Goal: Transaction & Acquisition: Purchase product/service

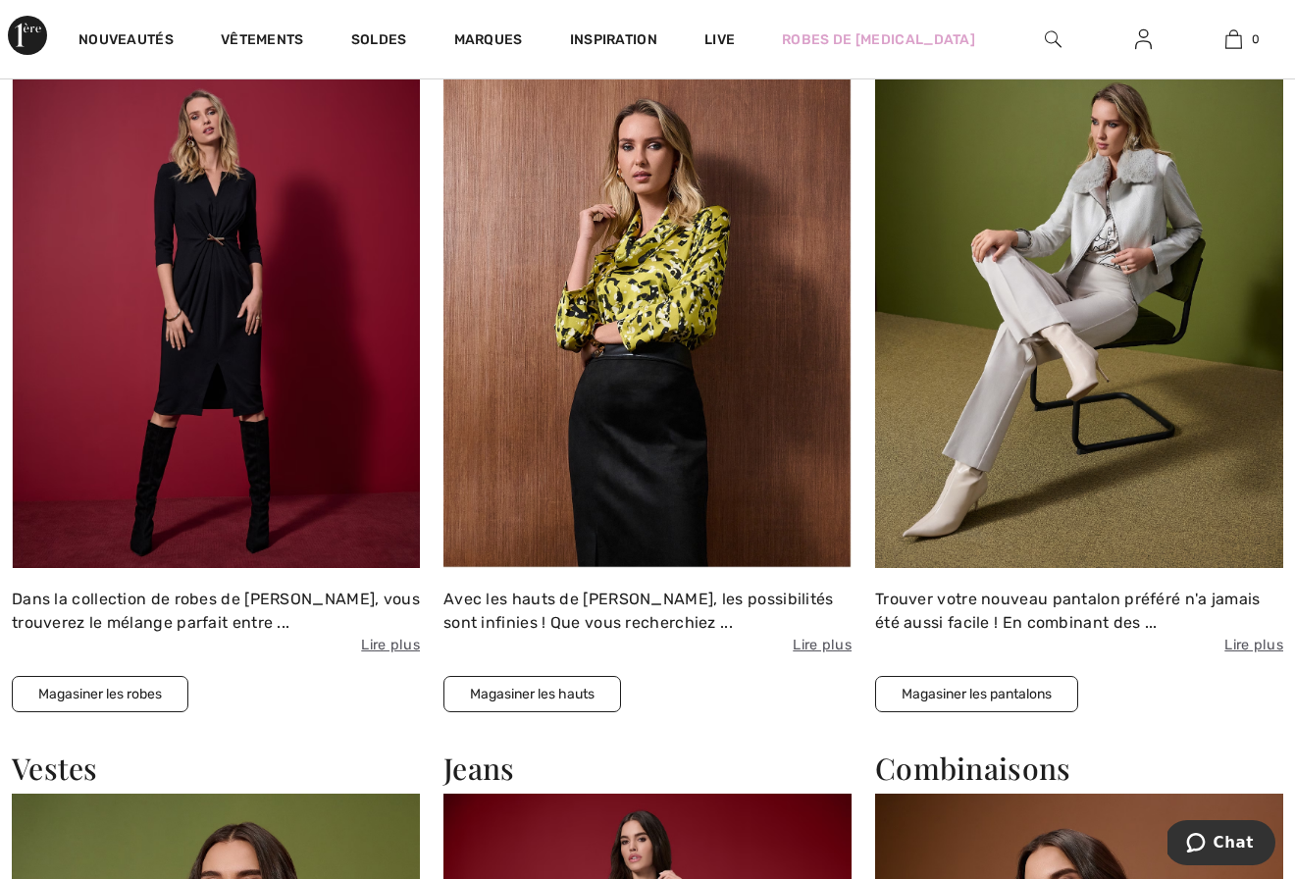
scroll to position [1024, 0]
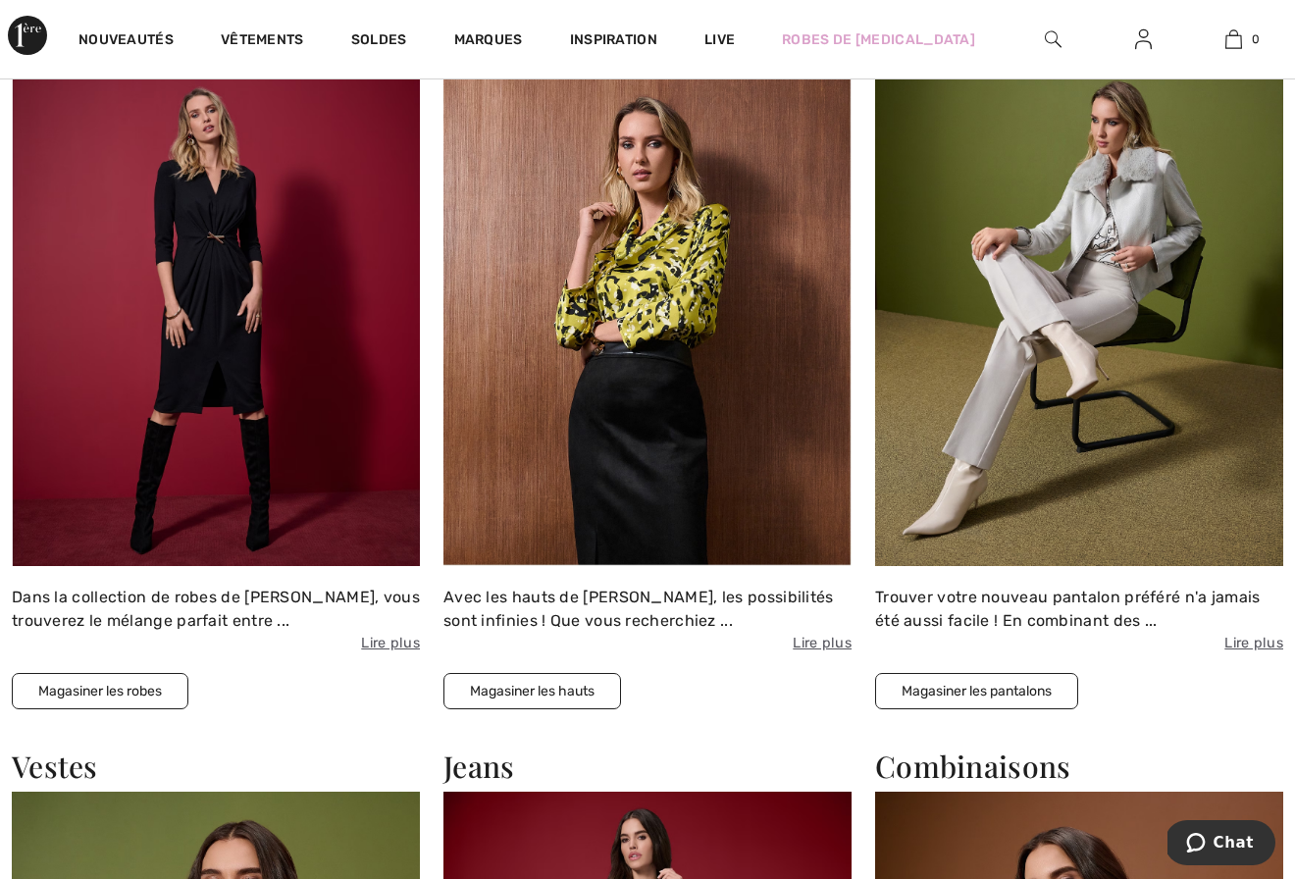
click at [139, 689] on button "Magasiner les robes" at bounding box center [100, 691] width 177 height 36
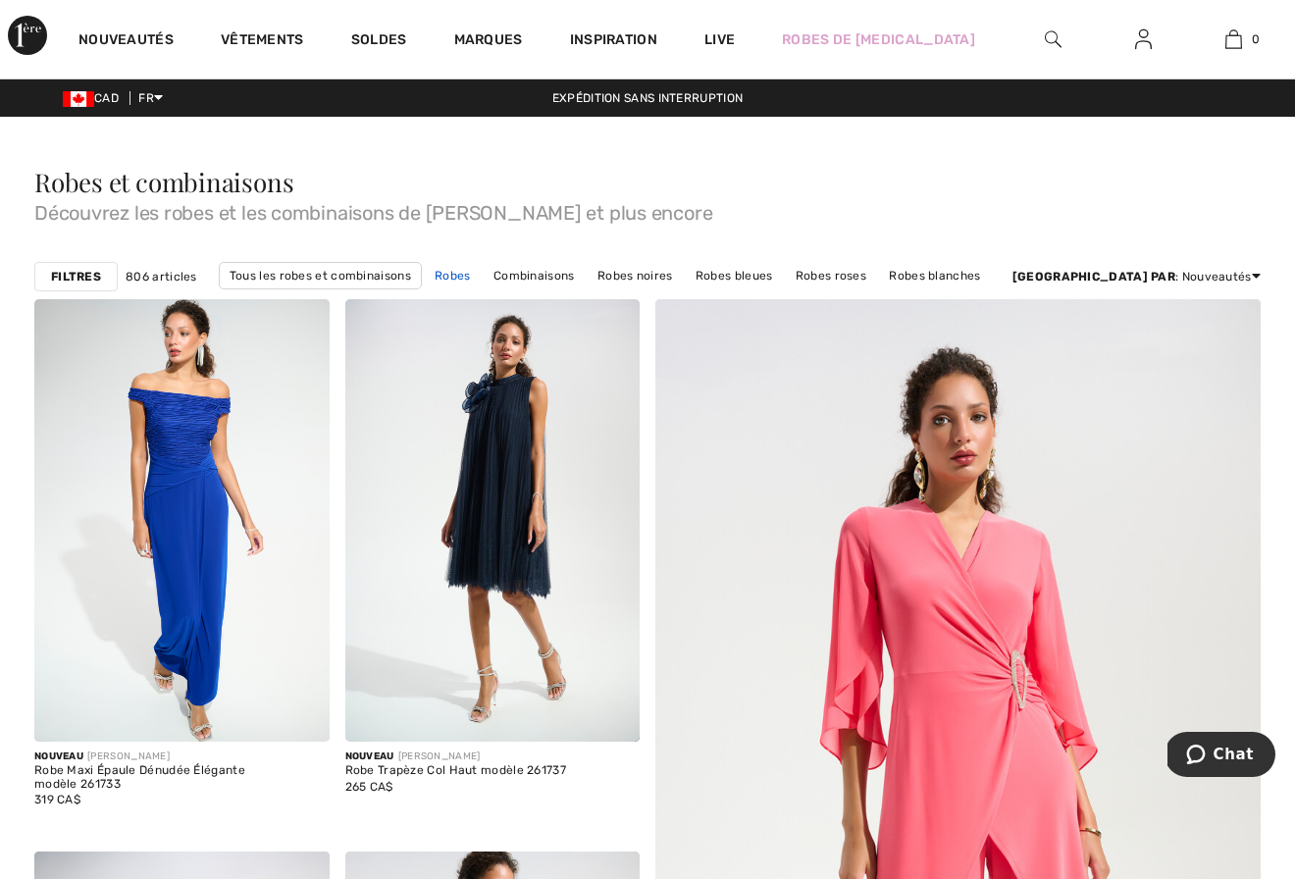
click at [481, 273] on link "Robes" at bounding box center [453, 276] width 56 height 26
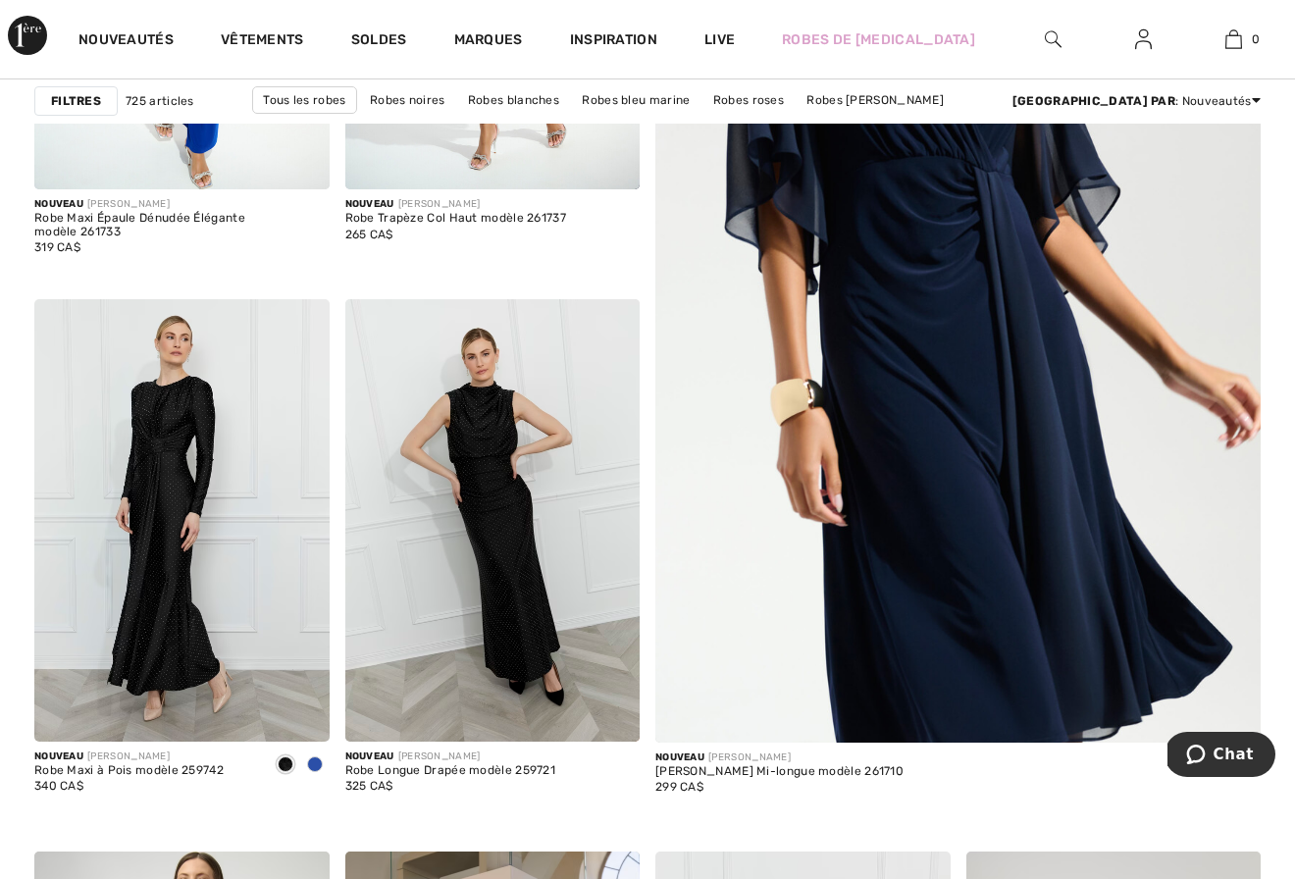
scroll to position [545, 0]
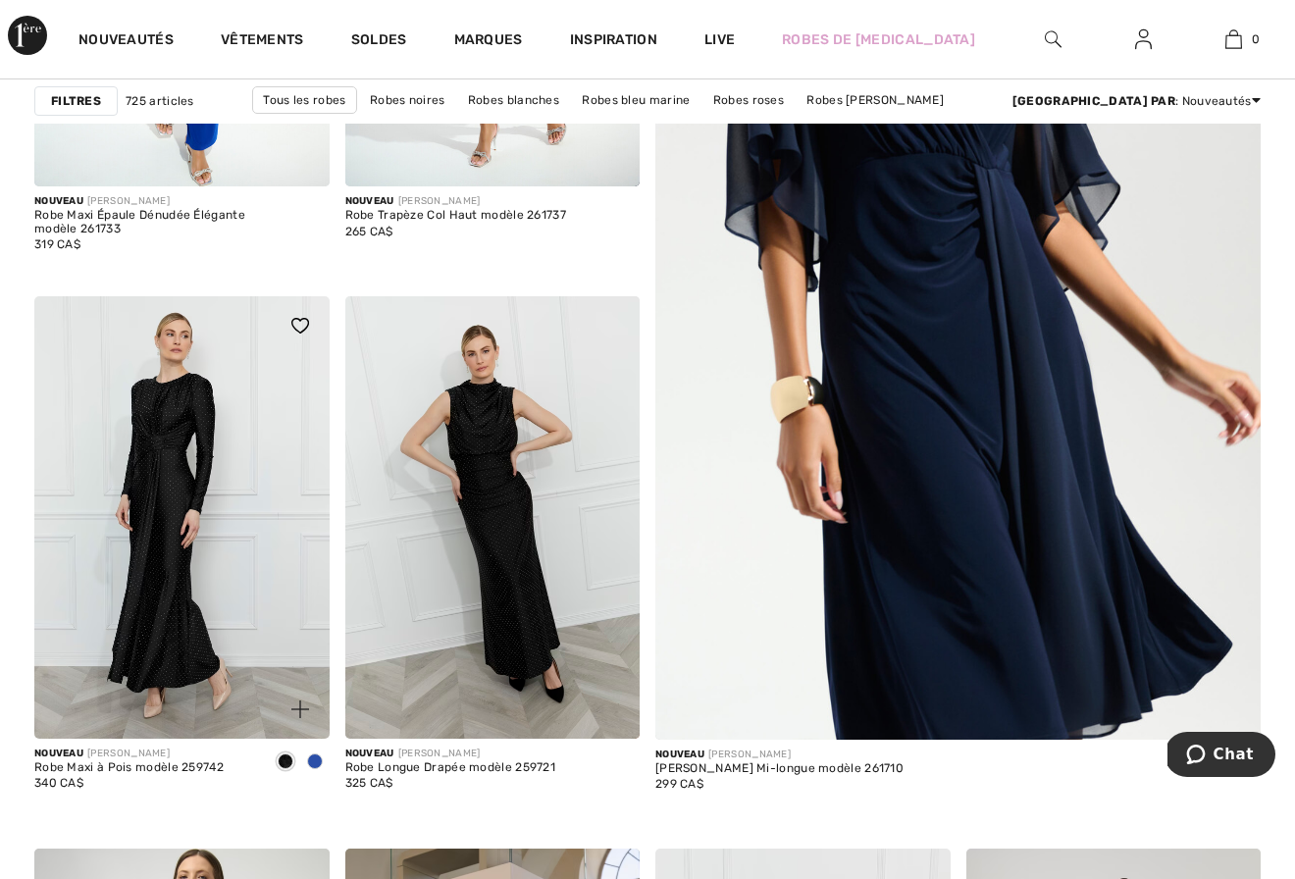
click at [152, 599] on img at bounding box center [181, 517] width 295 height 442
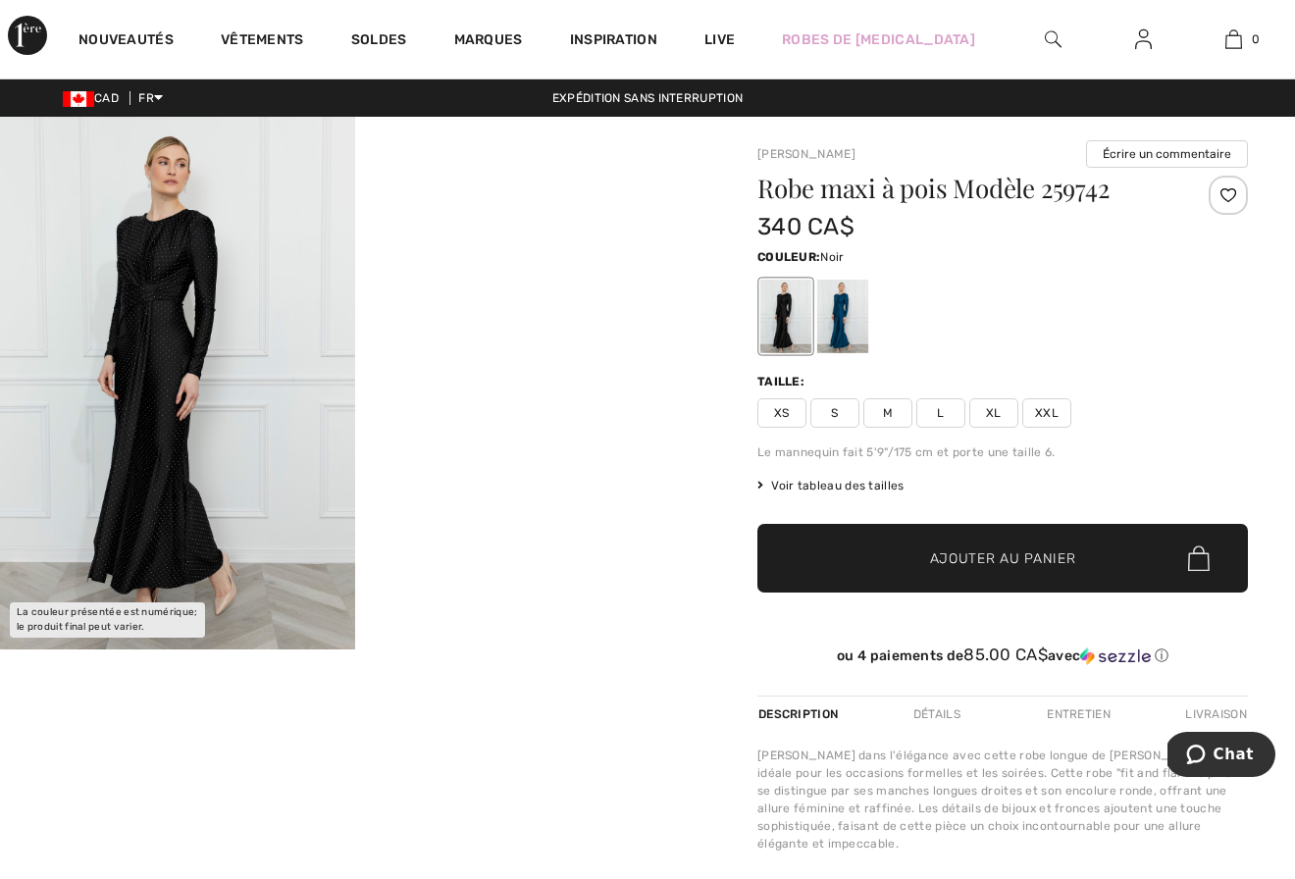
click at [178, 441] on img at bounding box center [177, 383] width 355 height 533
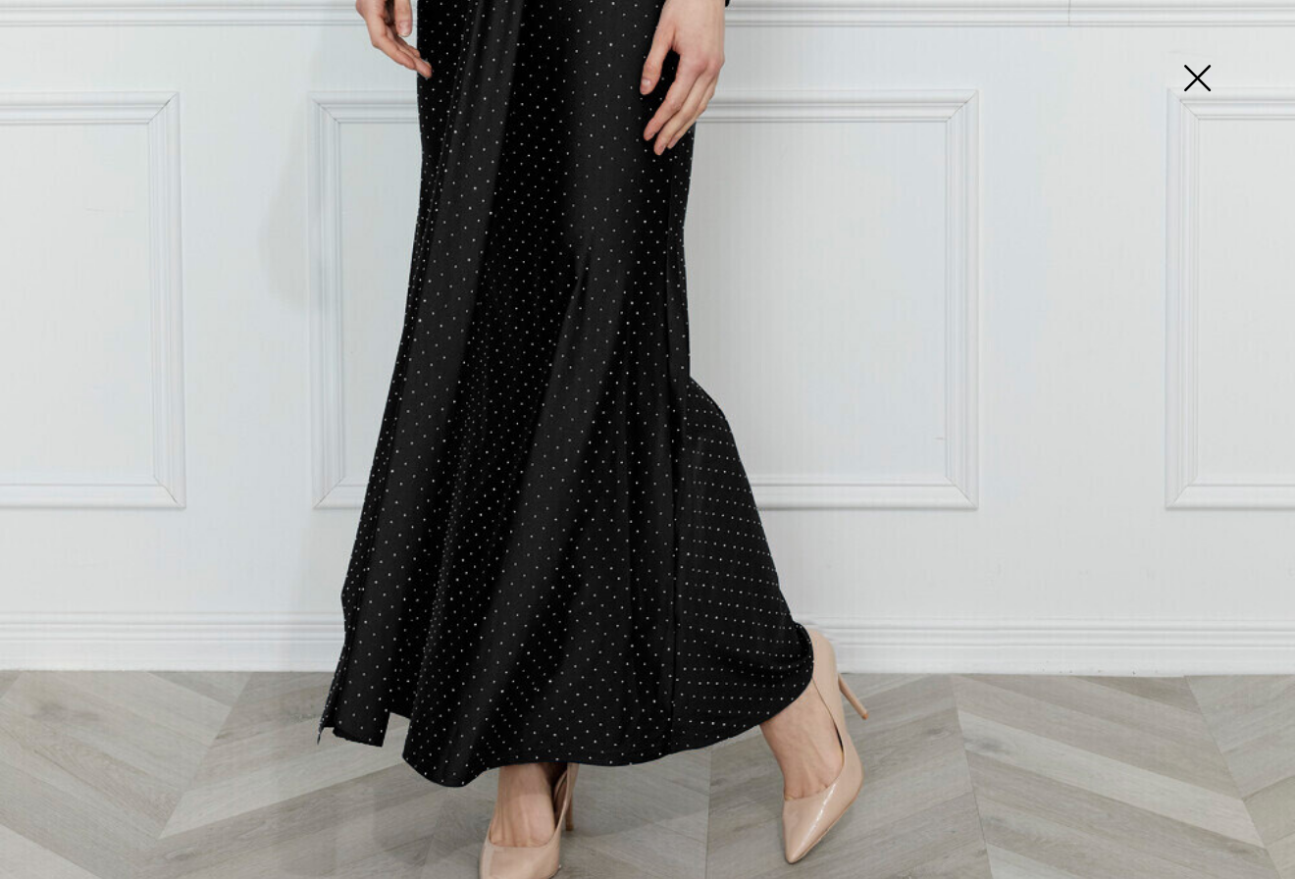
scroll to position [1063, 0]
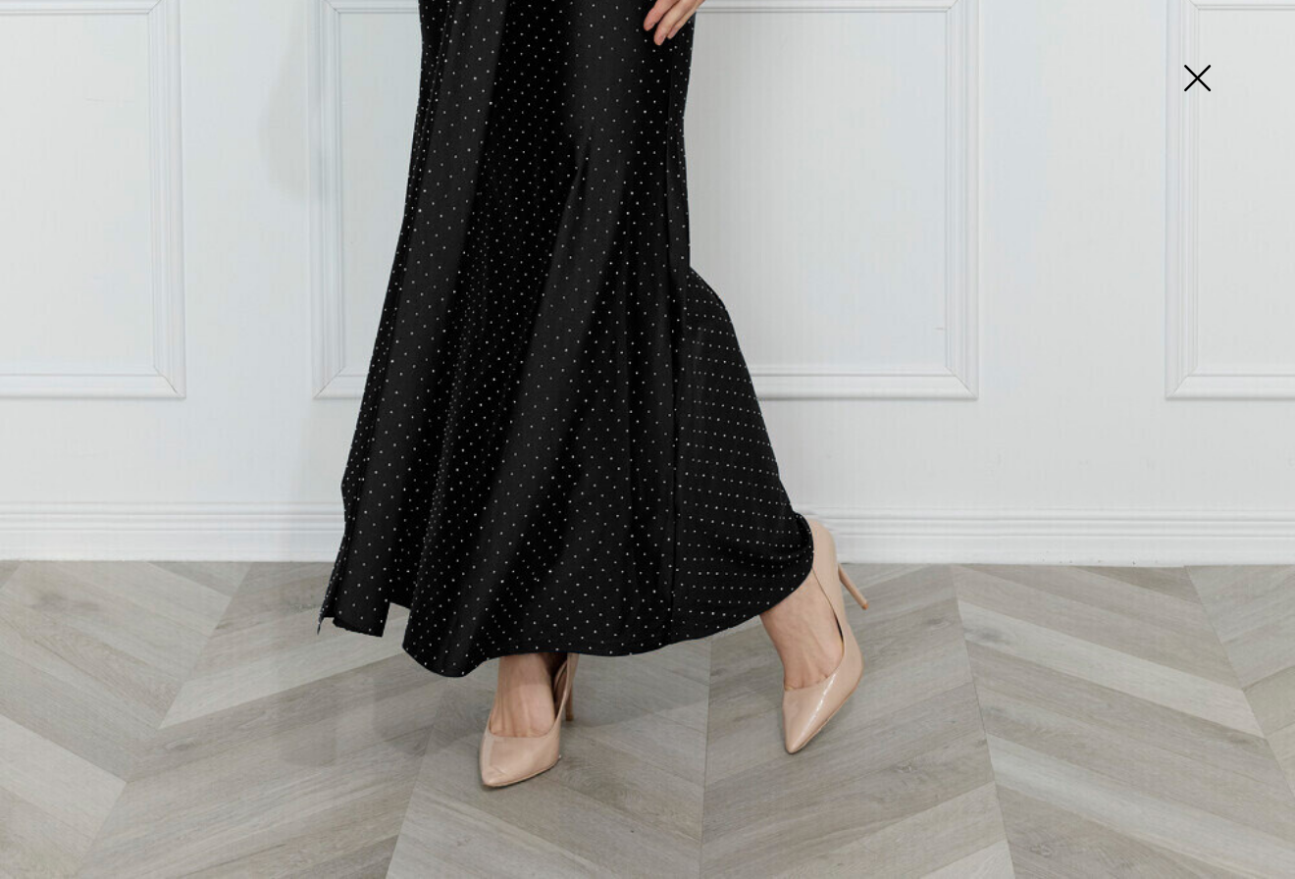
click at [1203, 80] on img at bounding box center [1197, 79] width 98 height 101
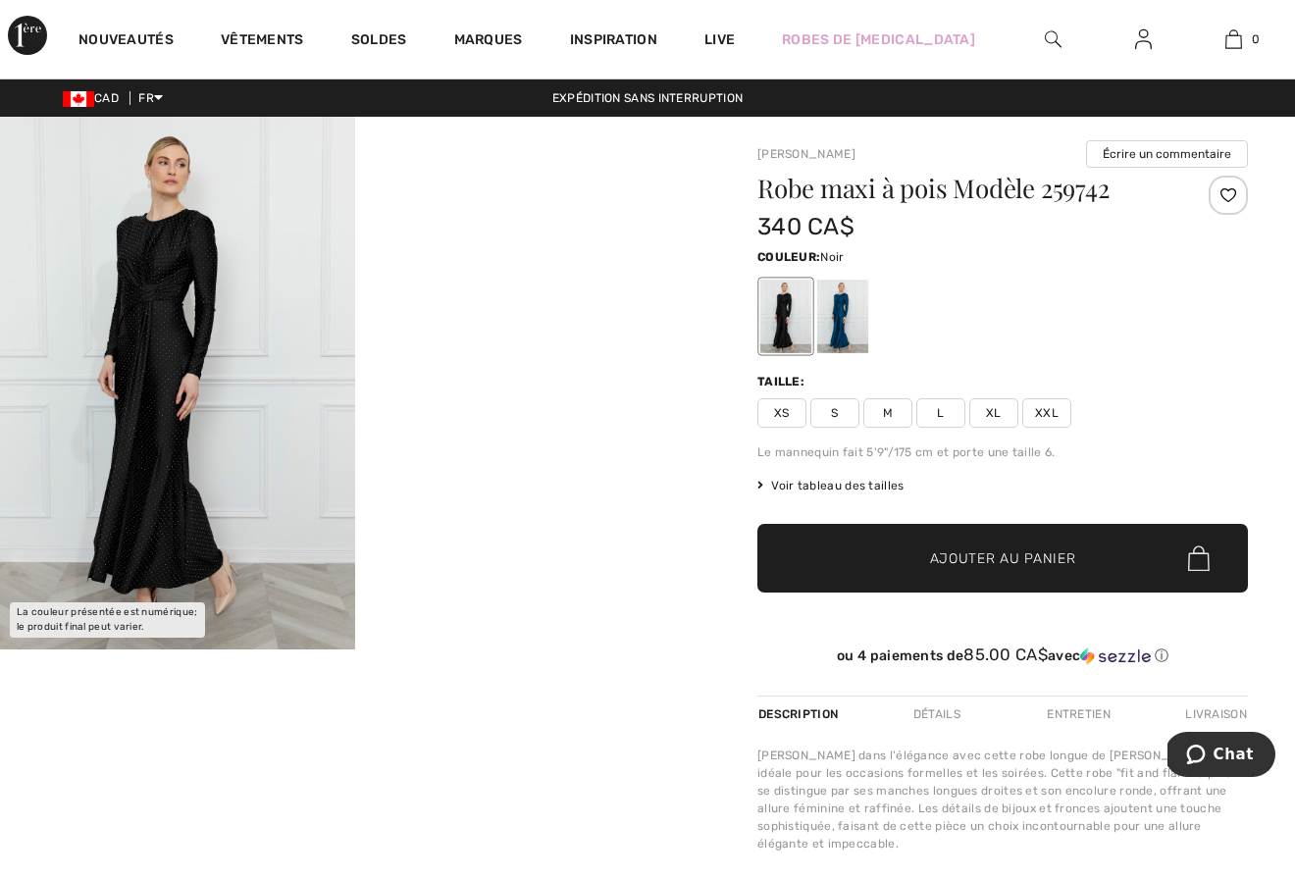
click at [520, 294] on video "Your browser does not support the video tag." at bounding box center [532, 206] width 355 height 178
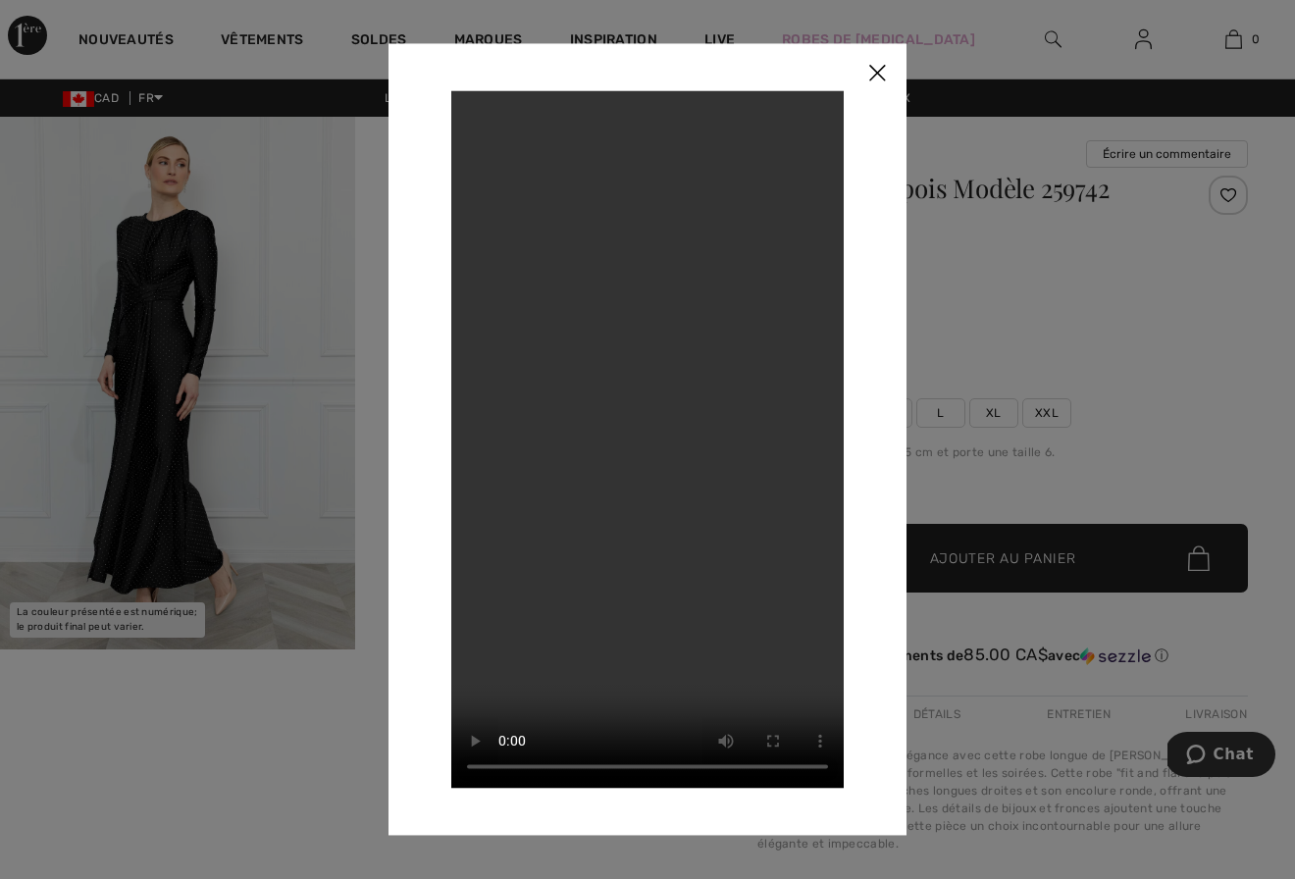
click at [873, 73] on img at bounding box center [877, 73] width 59 height 61
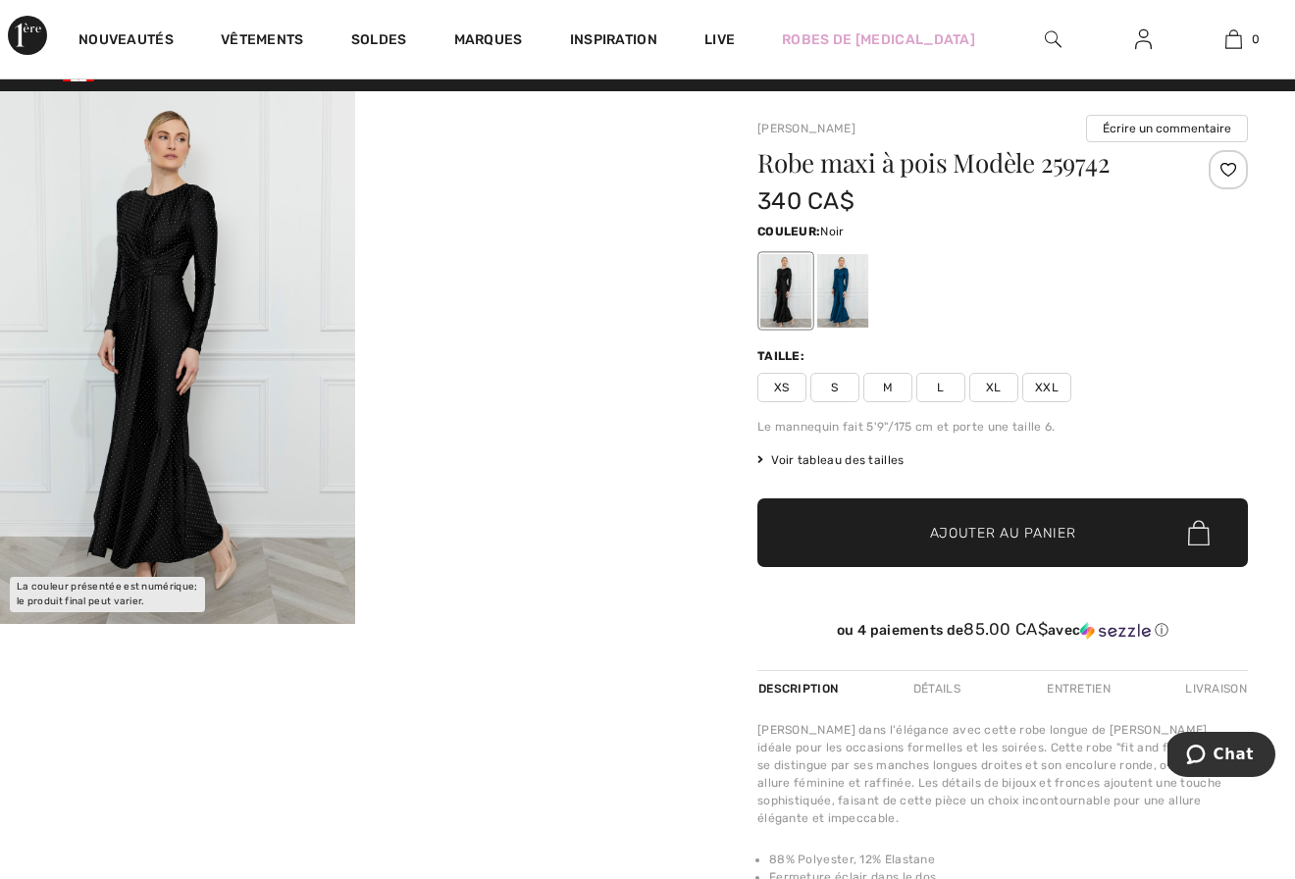
scroll to position [23, 0]
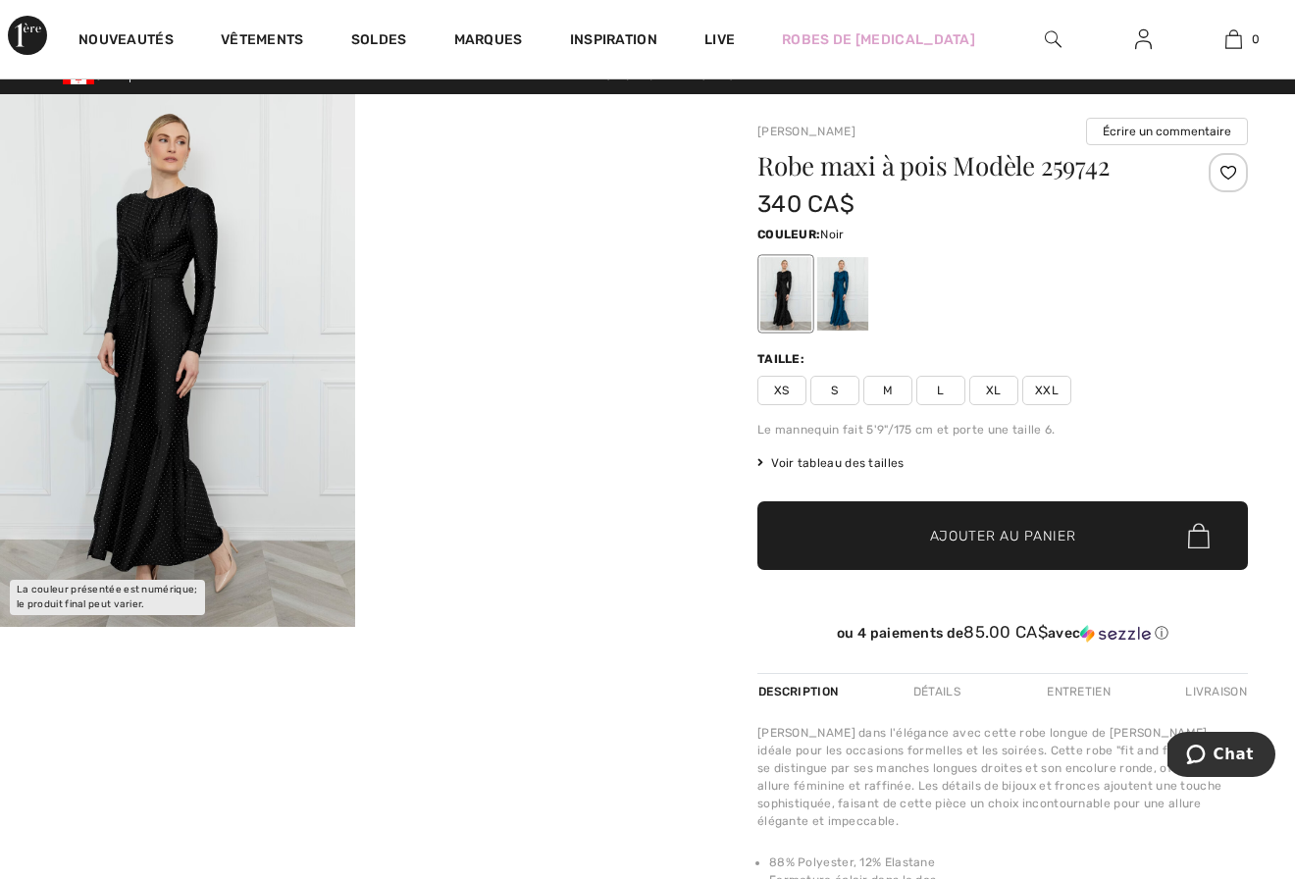
click at [858, 459] on span "Voir tableau des tailles" at bounding box center [830, 463] width 147 height 18
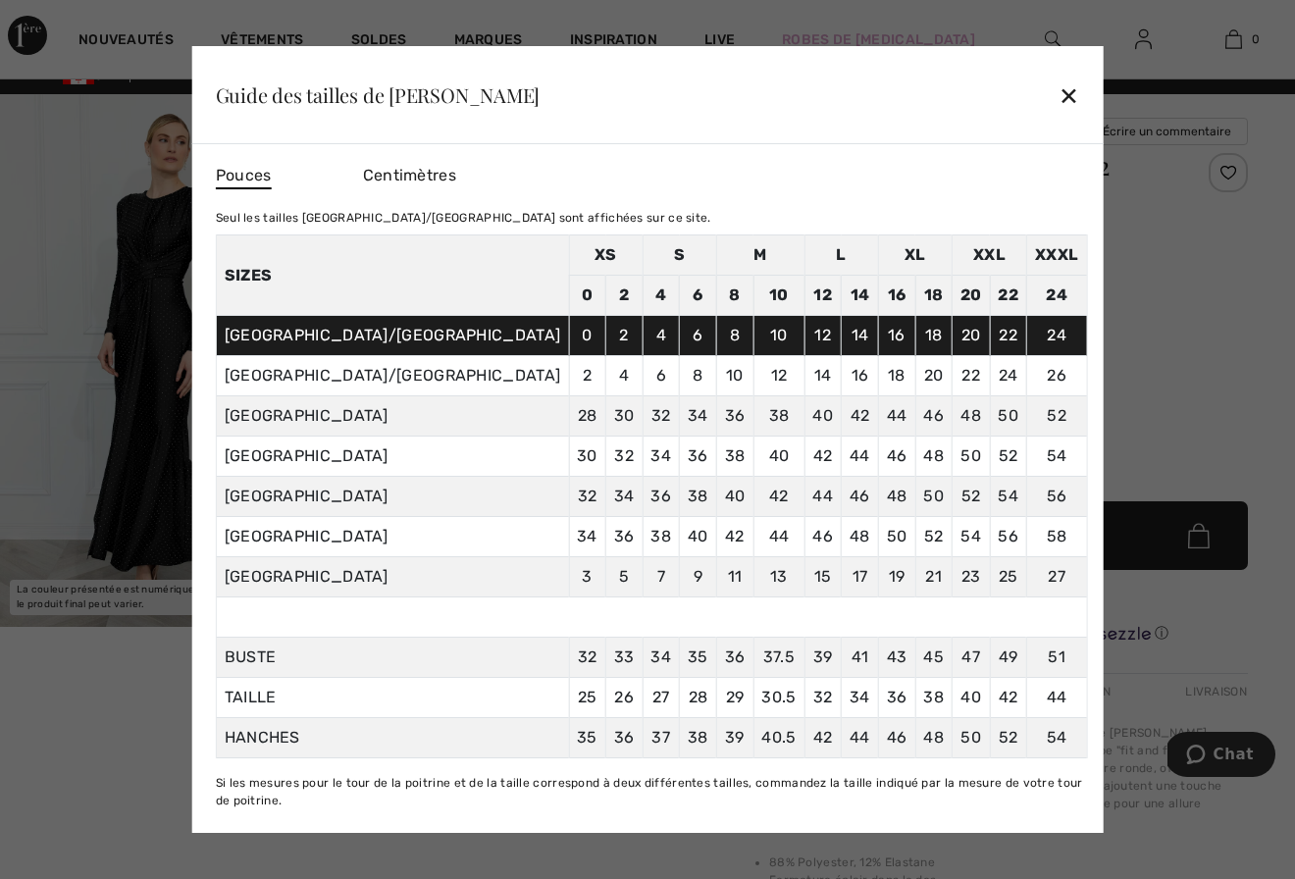
scroll to position [3, 0]
click at [1058, 90] on div "✕" at bounding box center [1068, 95] width 21 height 41
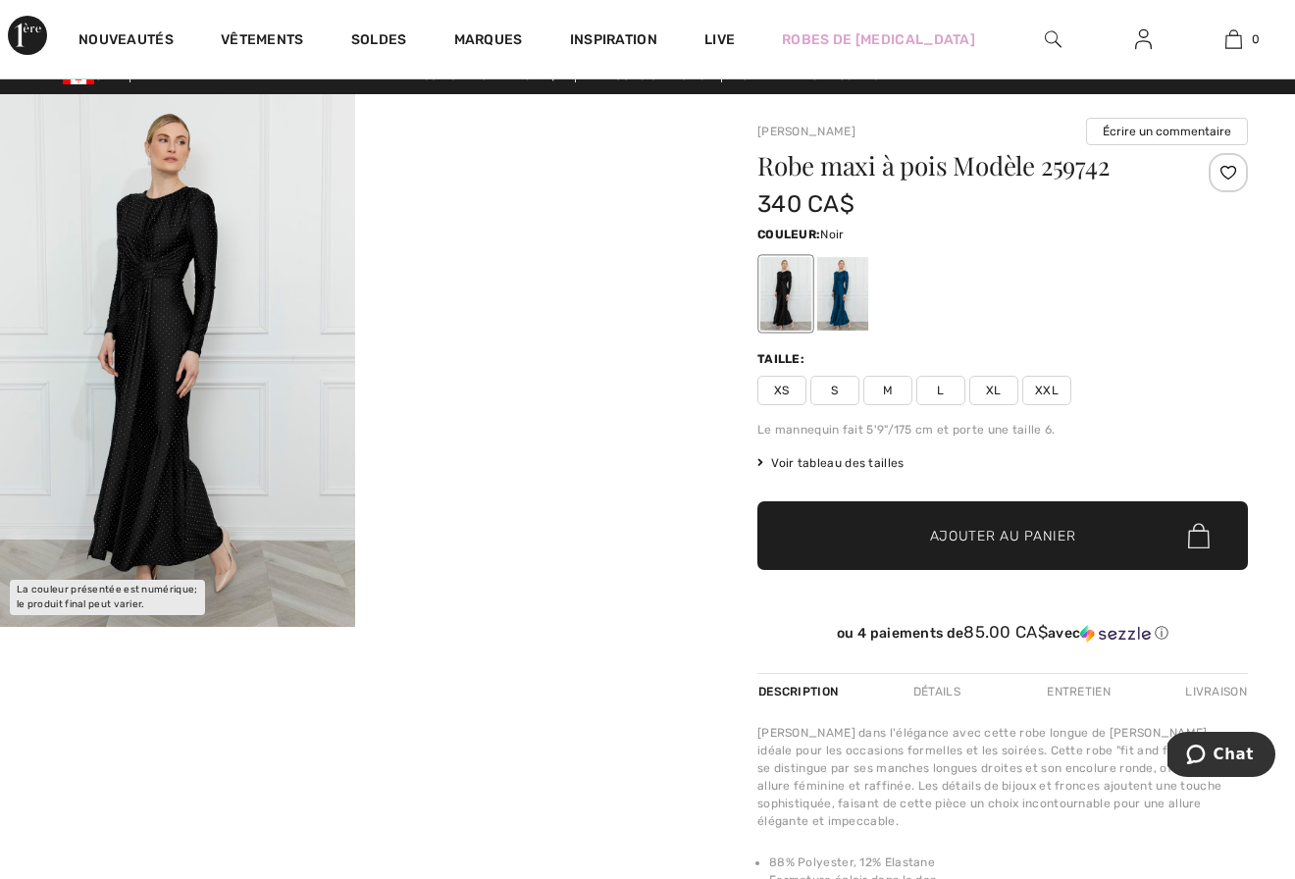
click at [831, 458] on span "Voir tableau des tailles" at bounding box center [830, 463] width 147 height 18
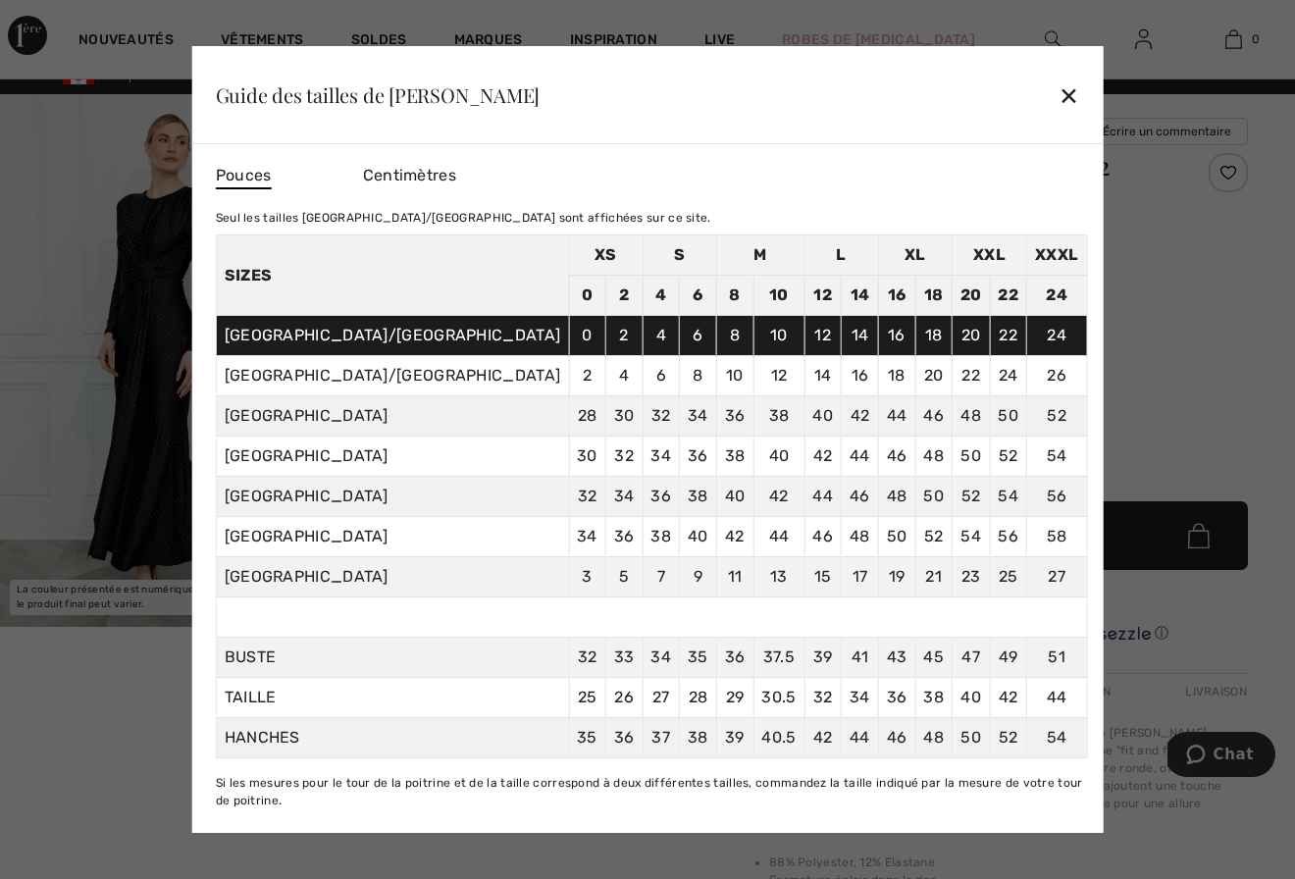
click at [1058, 89] on div "✕" at bounding box center [1068, 95] width 21 height 41
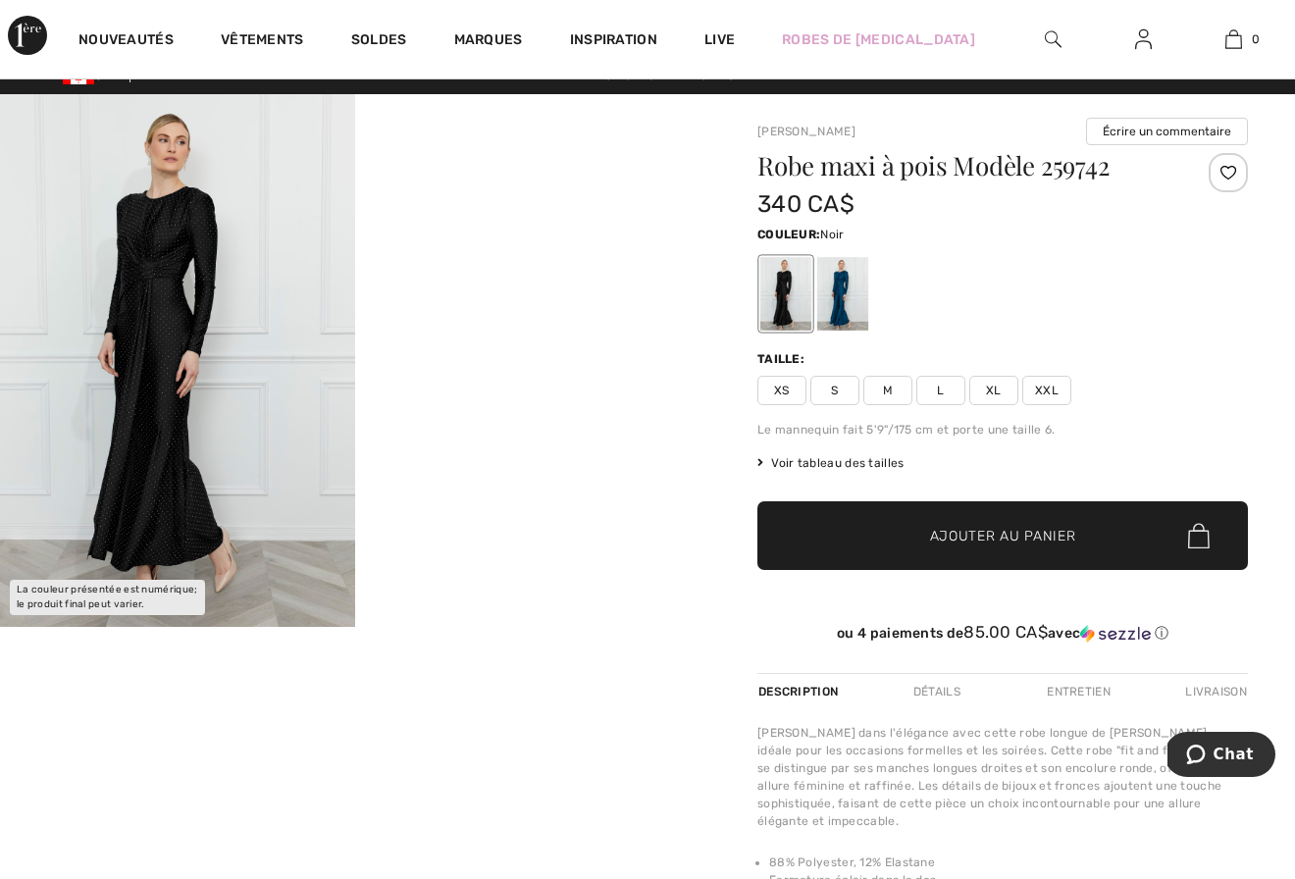
click at [840, 387] on span "S" at bounding box center [834, 390] width 49 height 29
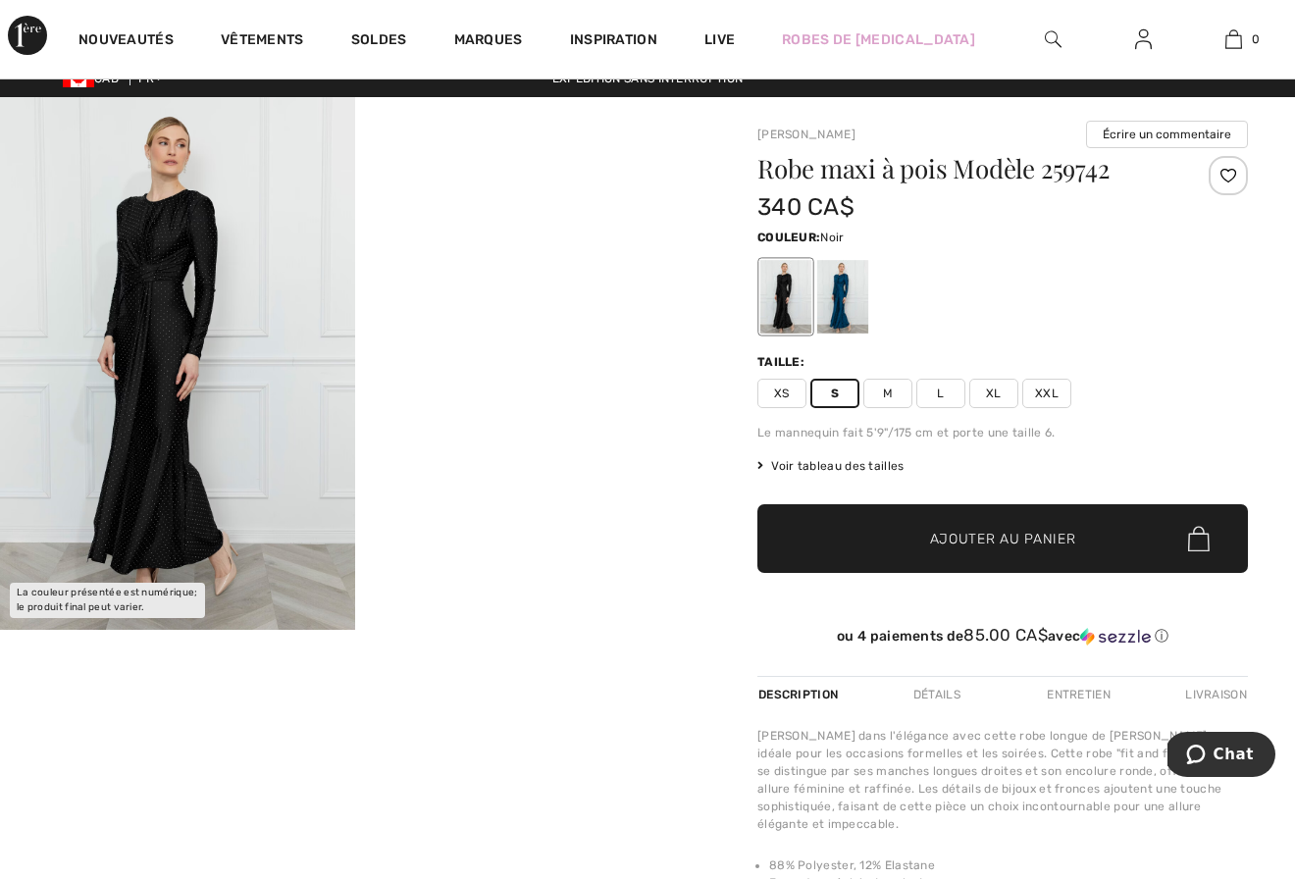
scroll to position [0, 0]
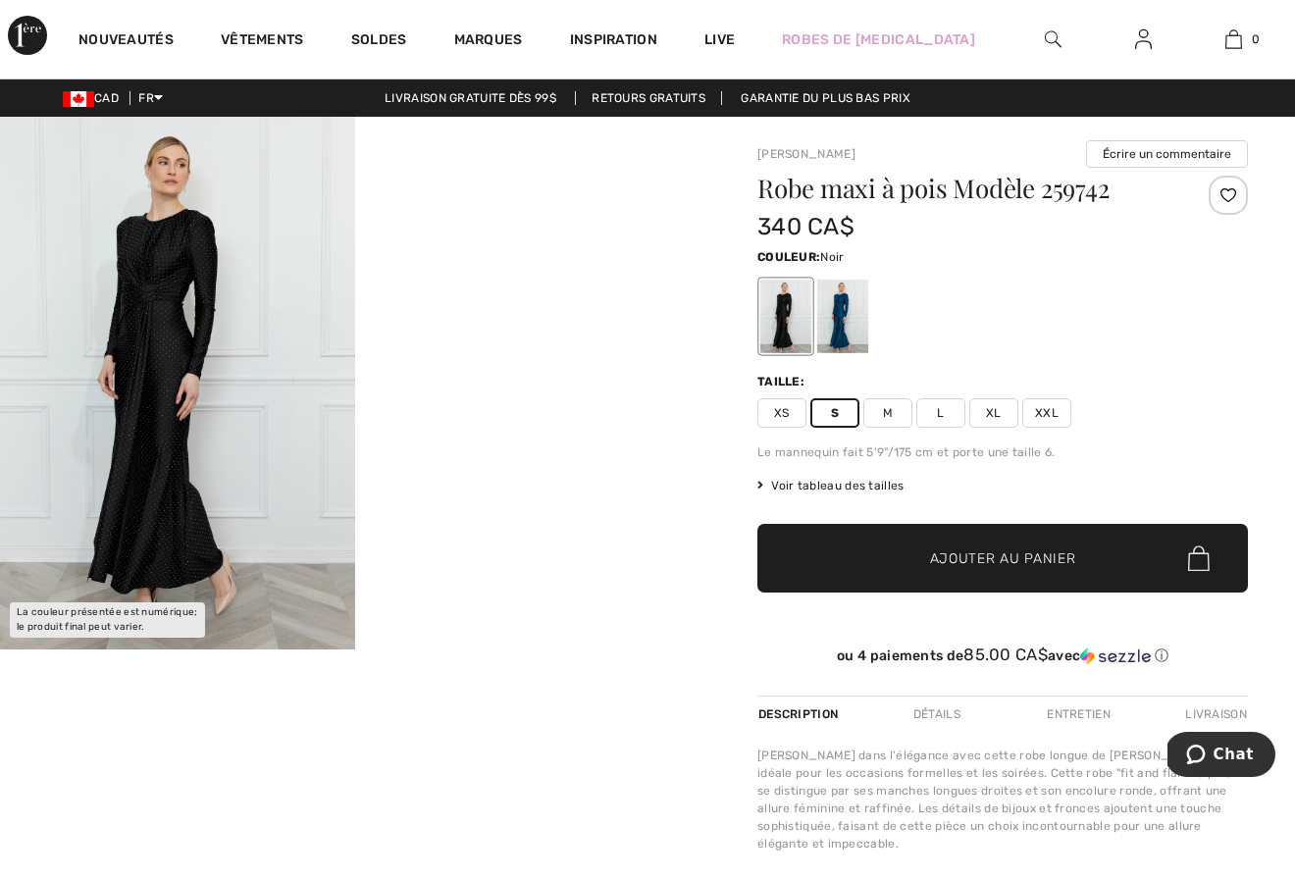
click at [854, 482] on span "Voir tableau des tailles" at bounding box center [830, 486] width 147 height 18
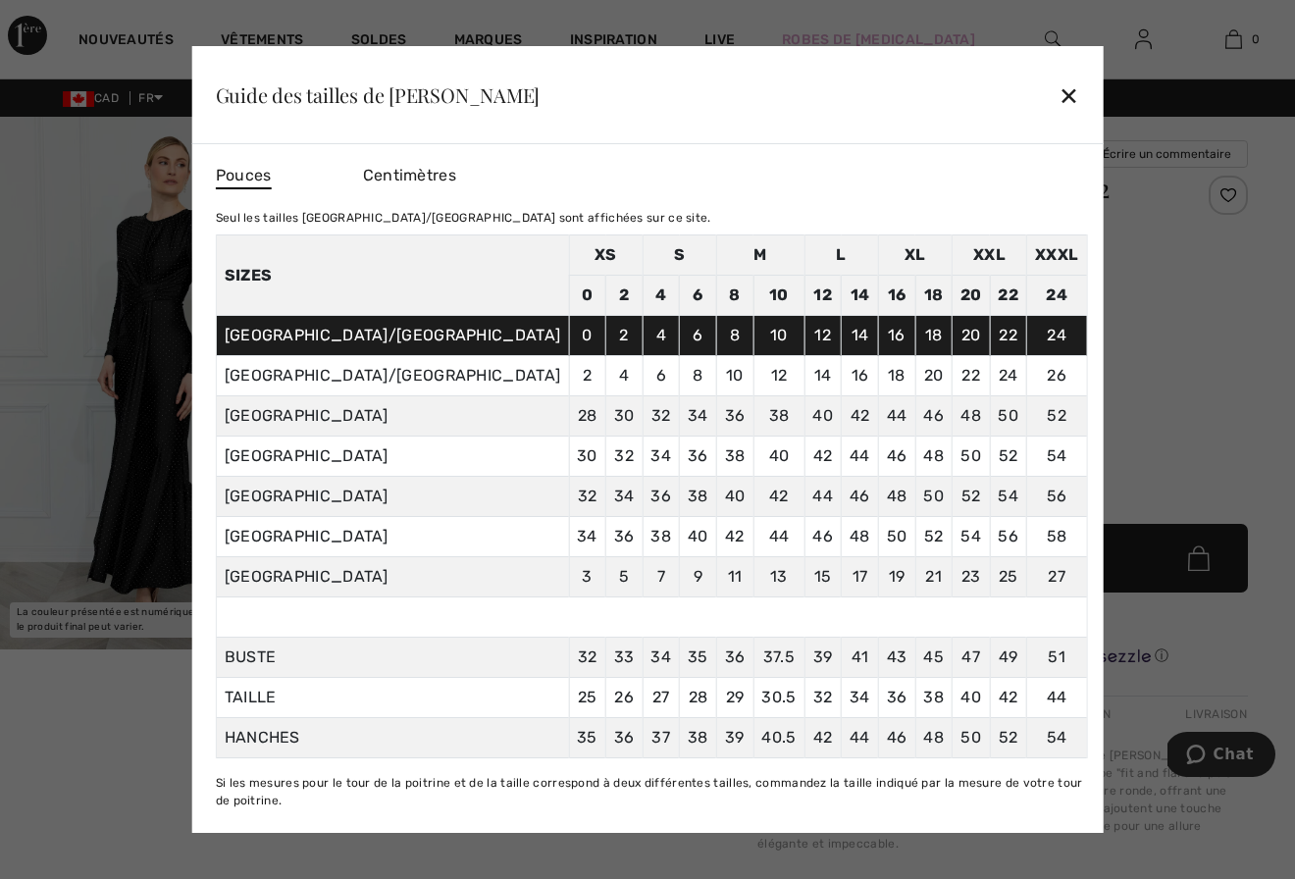
click at [1058, 87] on div "✕" at bounding box center [1068, 95] width 21 height 41
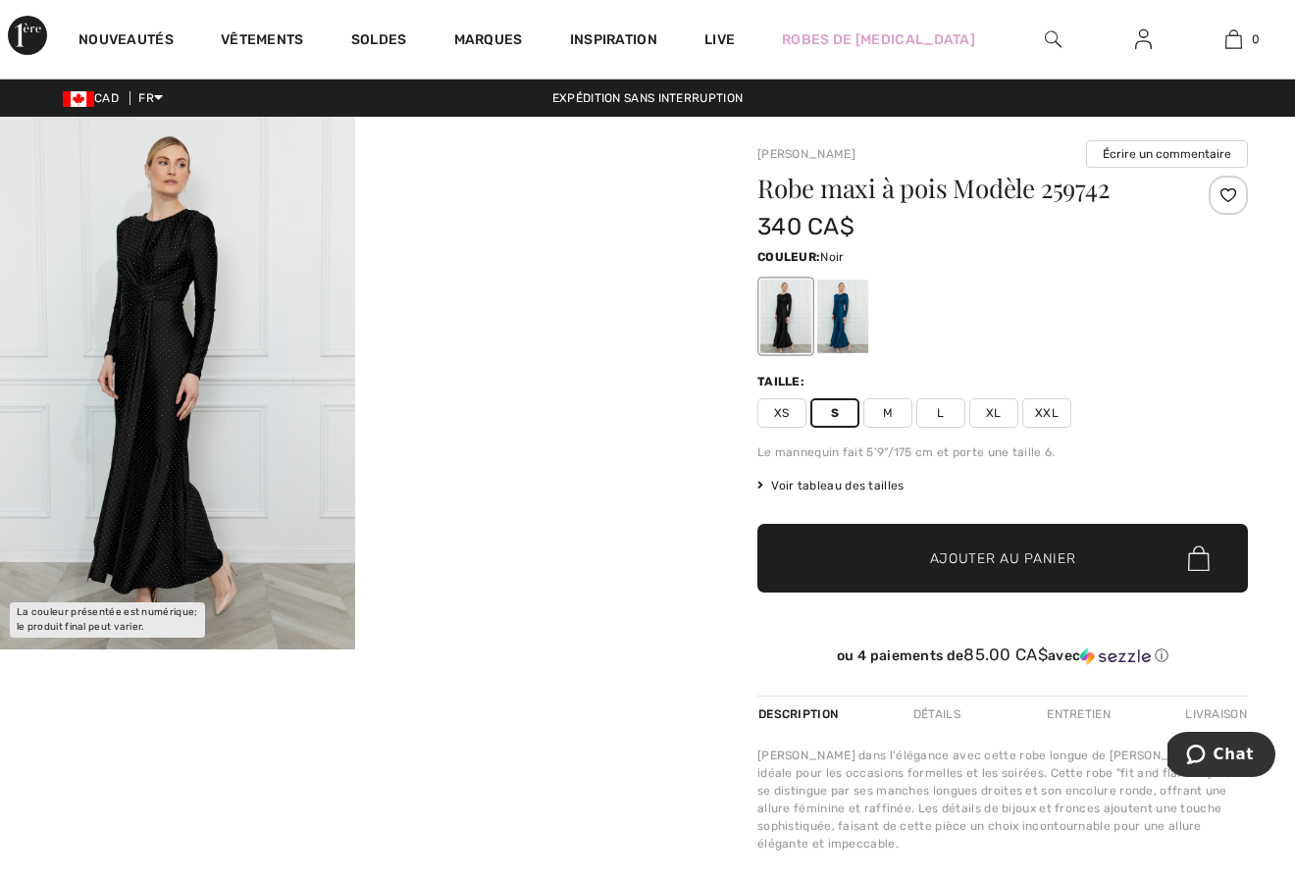
click at [975, 555] on span "Ajouter au panier" at bounding box center [1003, 558] width 146 height 21
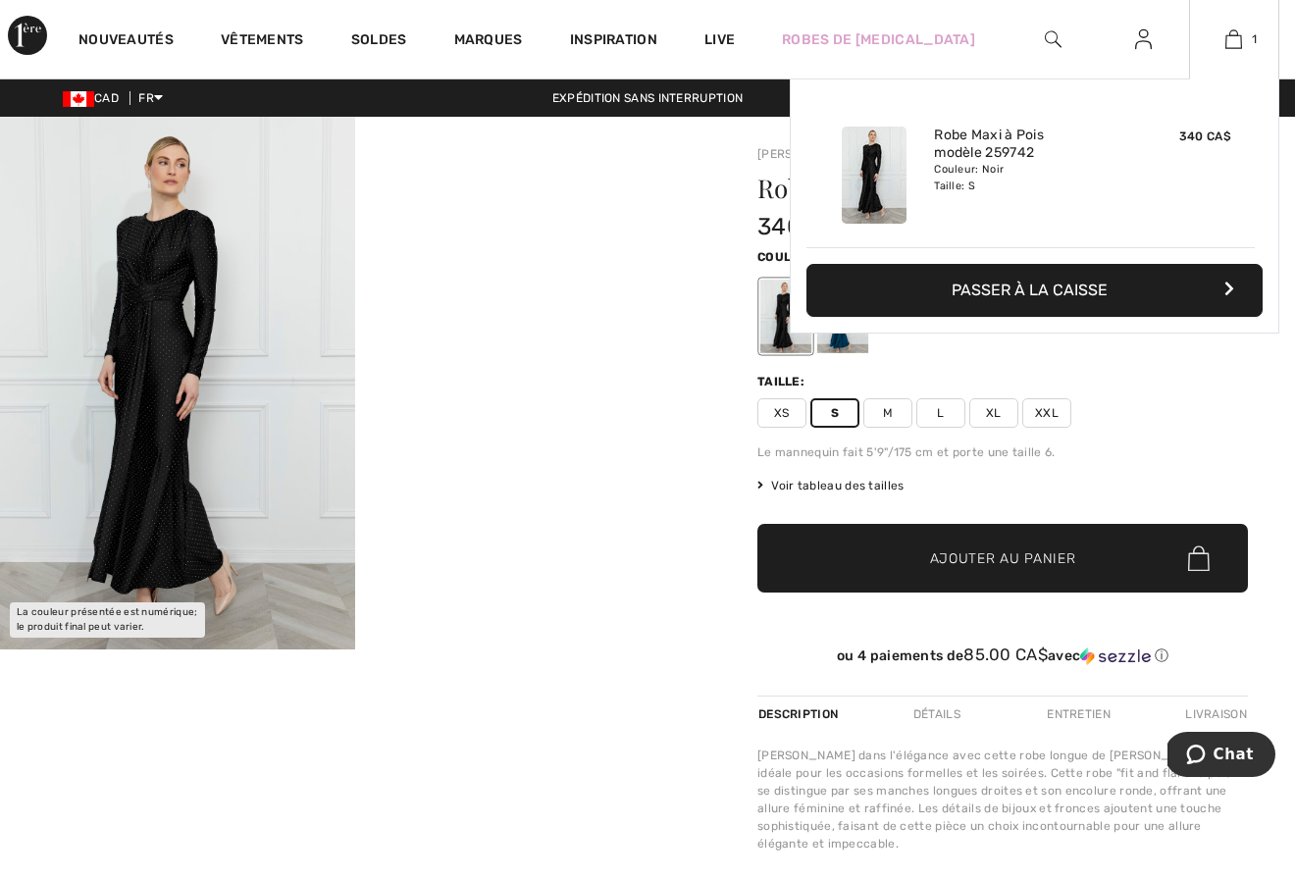
click at [1024, 285] on button "Passer à la caisse" at bounding box center [1034, 290] width 456 height 53
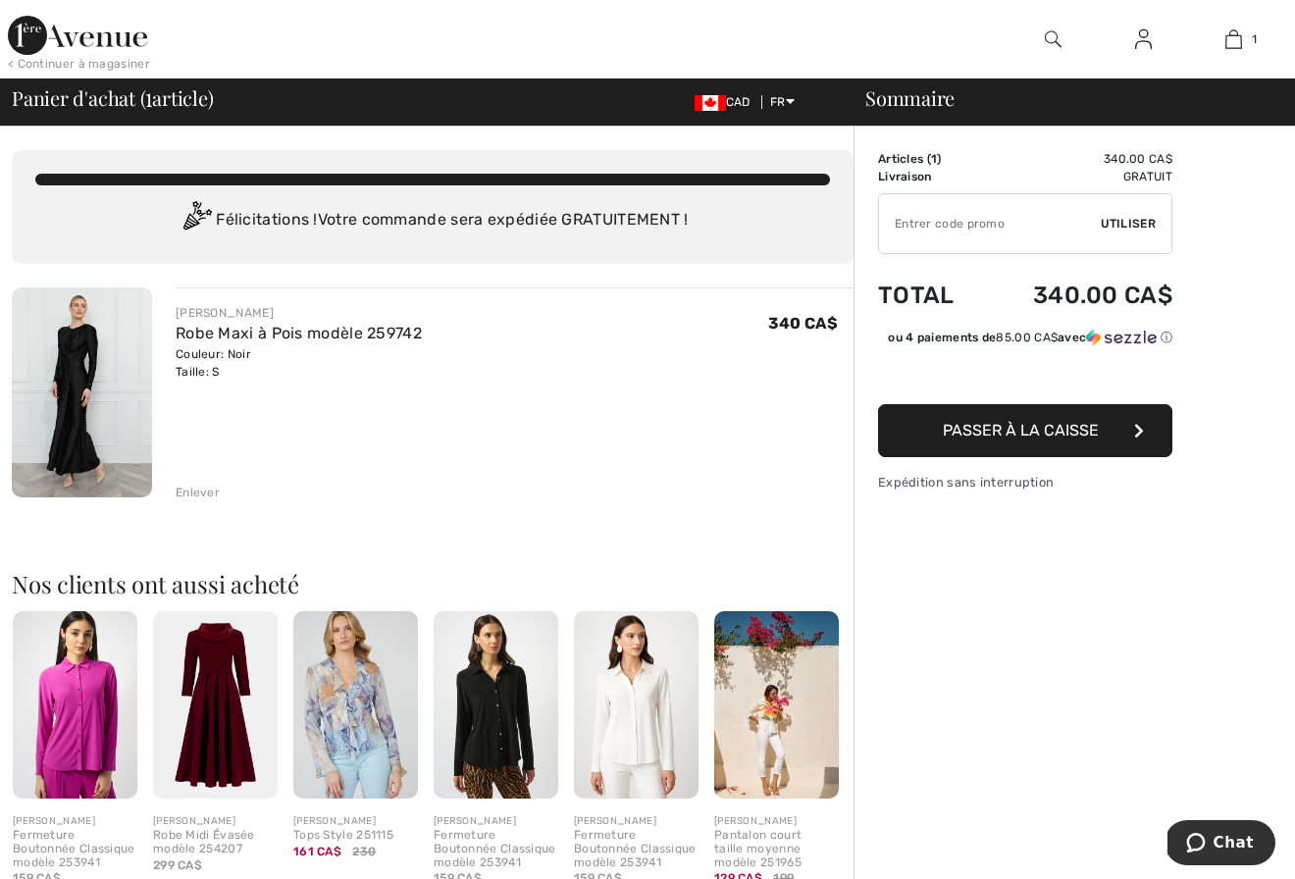
click at [1005, 427] on span "Passer à la caisse" at bounding box center [1021, 430] width 156 height 19
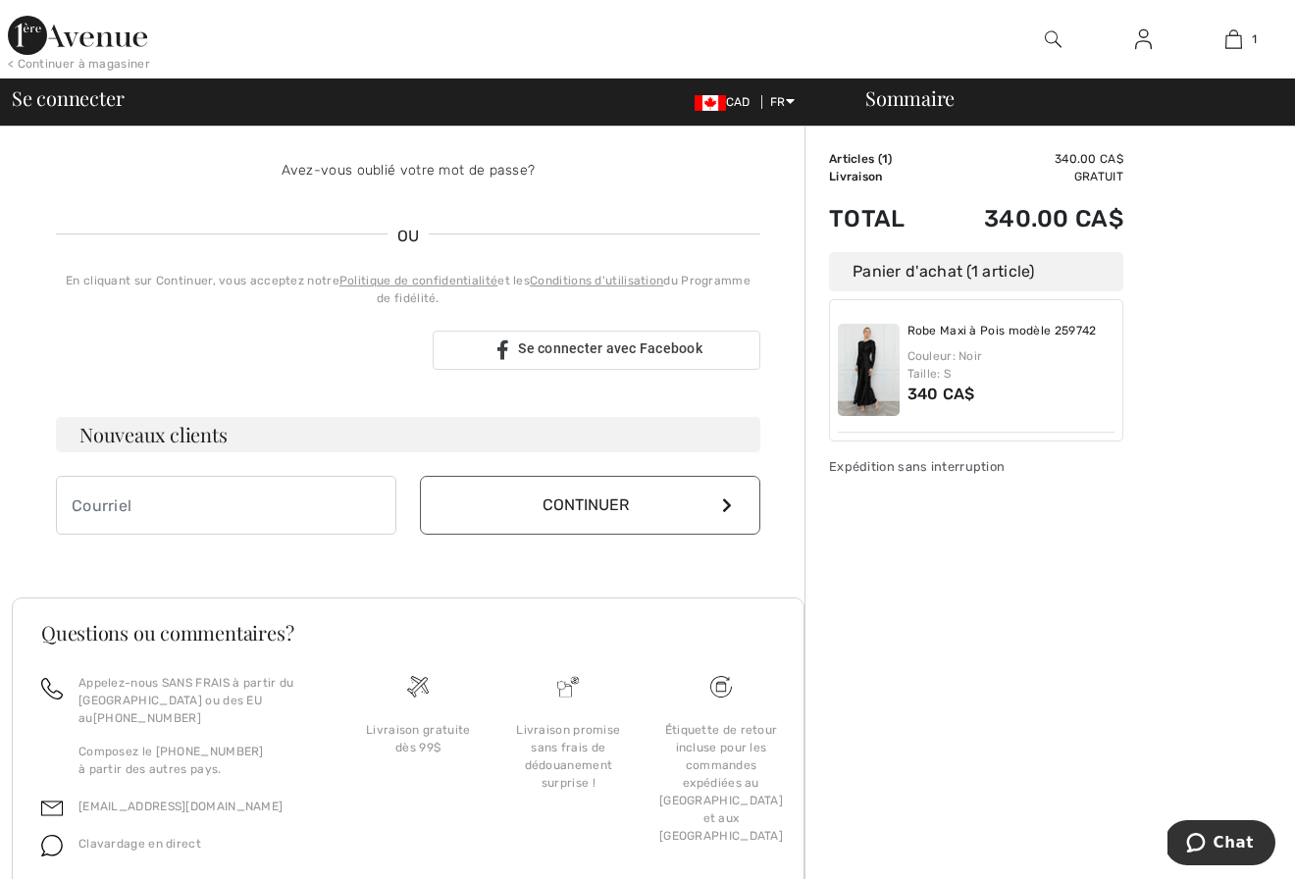
scroll to position [406, 0]
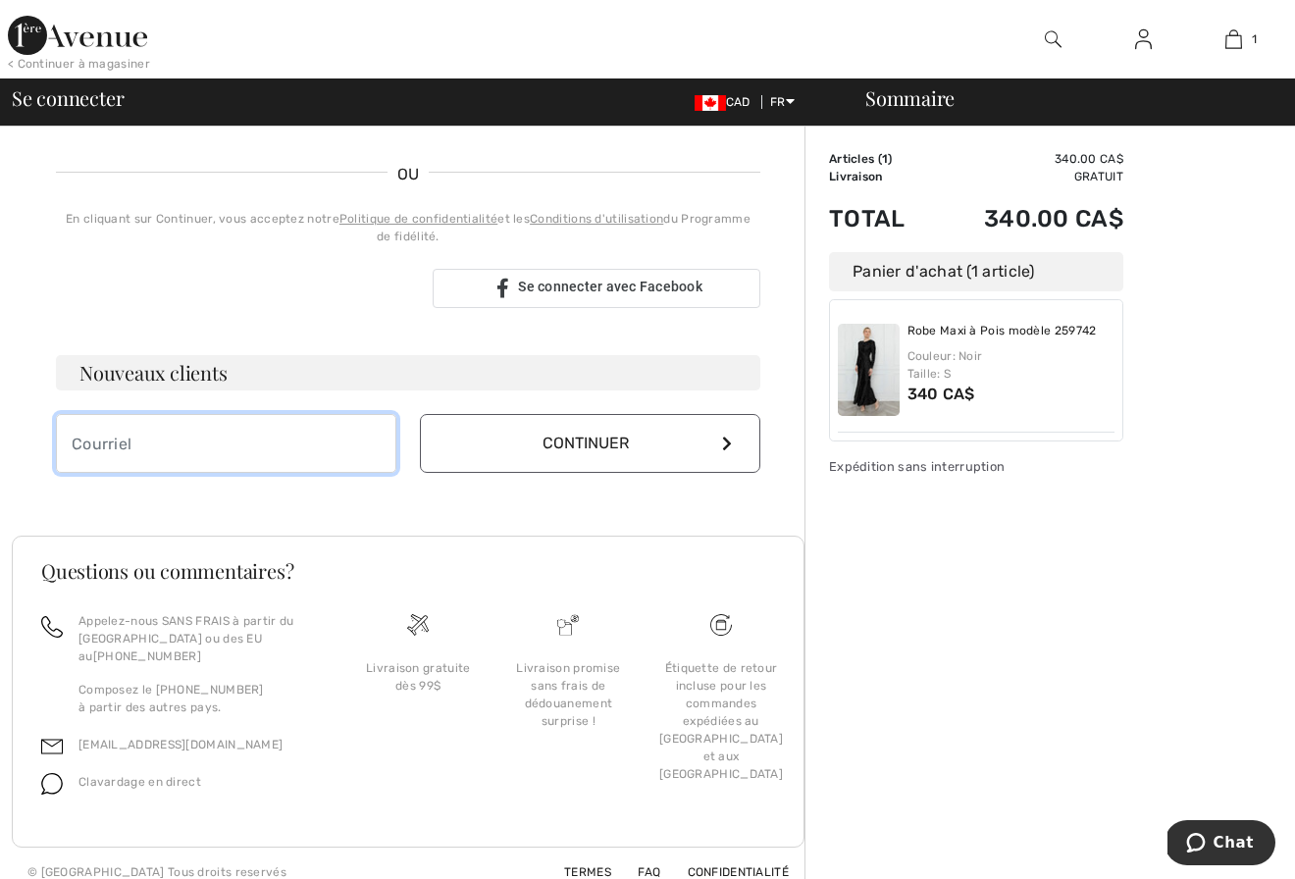
click at [72, 442] on input "email" at bounding box center [226, 443] width 340 height 59
type input "loulougoulet@icloud.com"
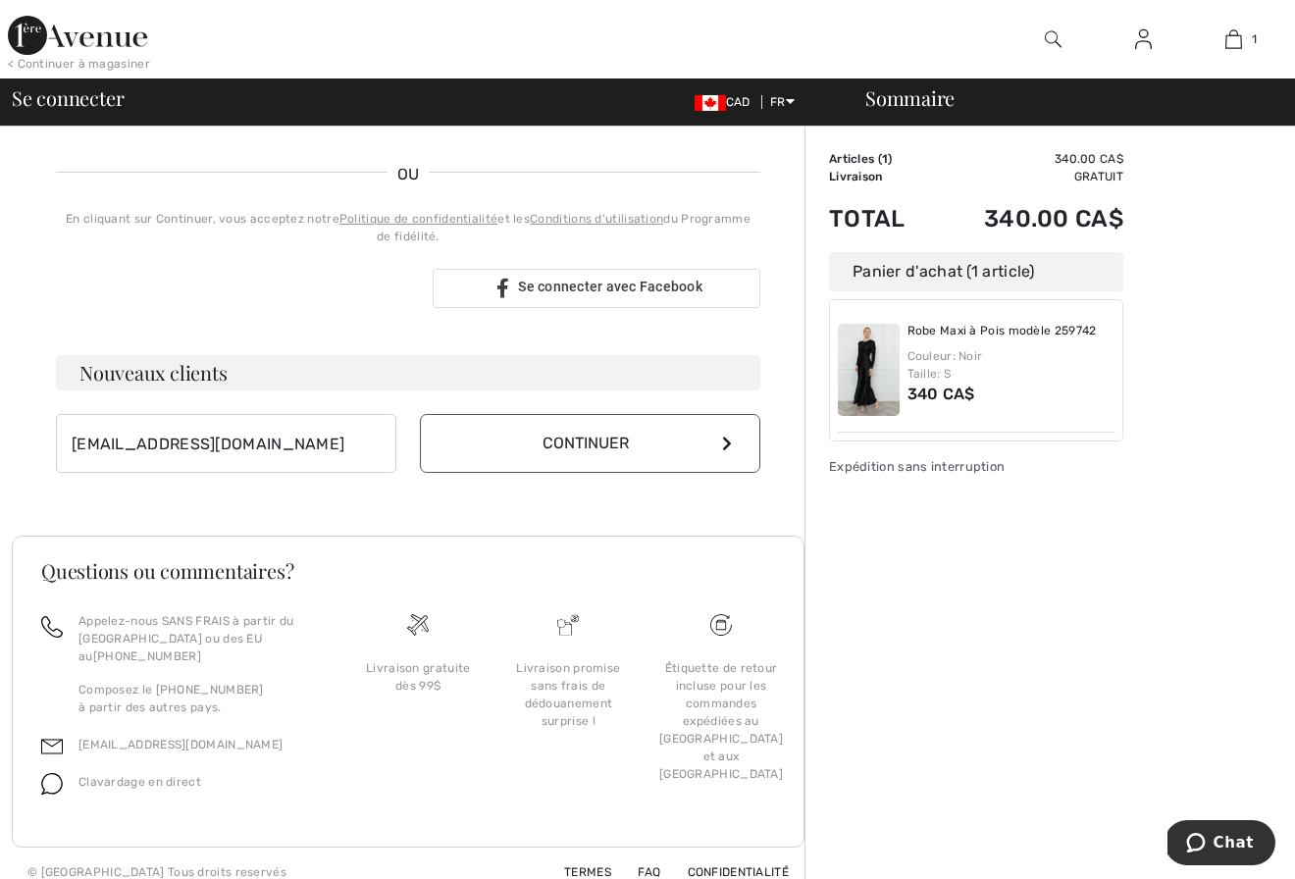
click at [723, 441] on icon at bounding box center [727, 444] width 10 height 16
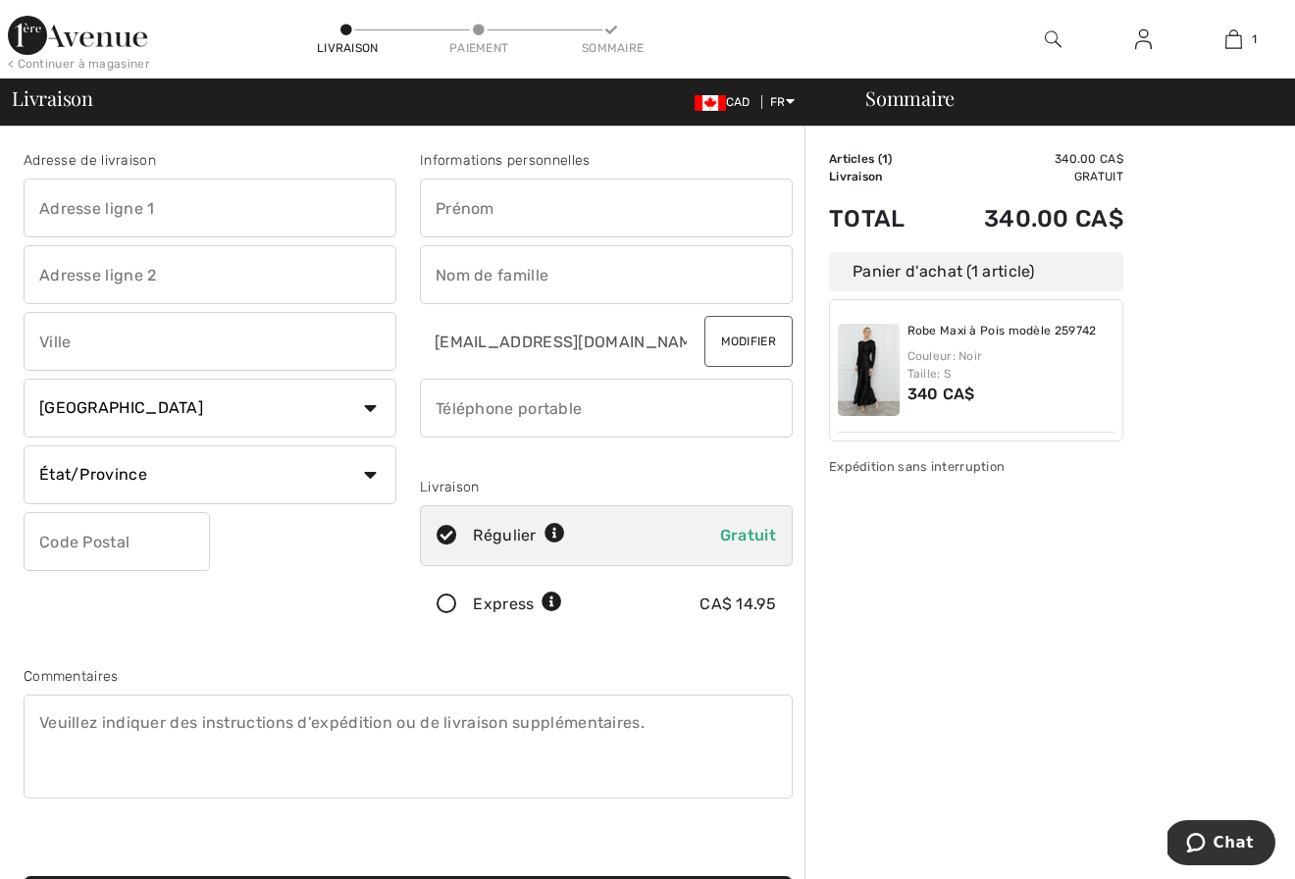
click at [440, 209] on input "text" at bounding box center [606, 208] width 373 height 59
type input "[PERSON_NAME]"
type input "[STREET_ADDRESS]"
type input "Trois-Rivières"
select select "QC"
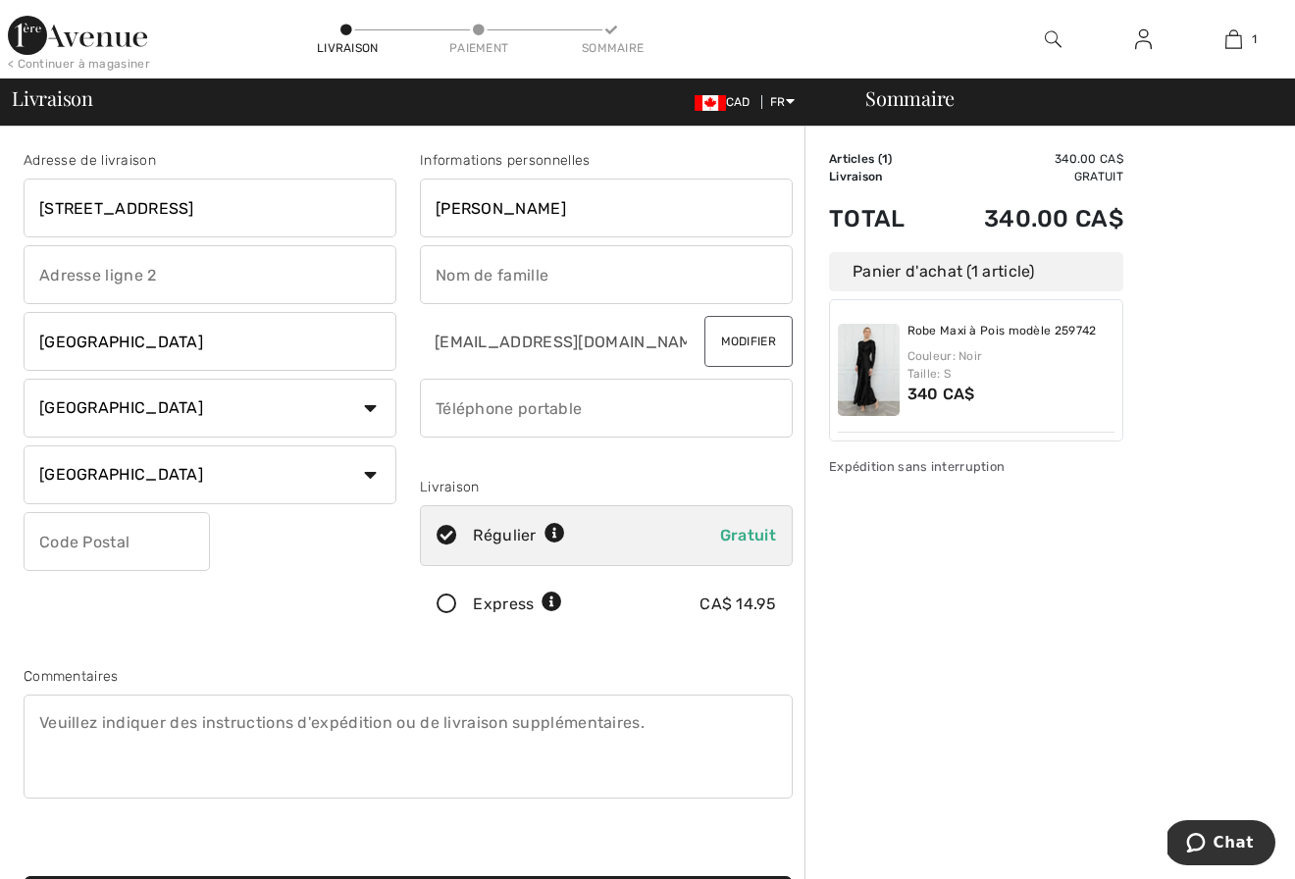
type input "G9A 4P7"
type input "Goulet"
type input "8193741414"
type input "G9A4P7"
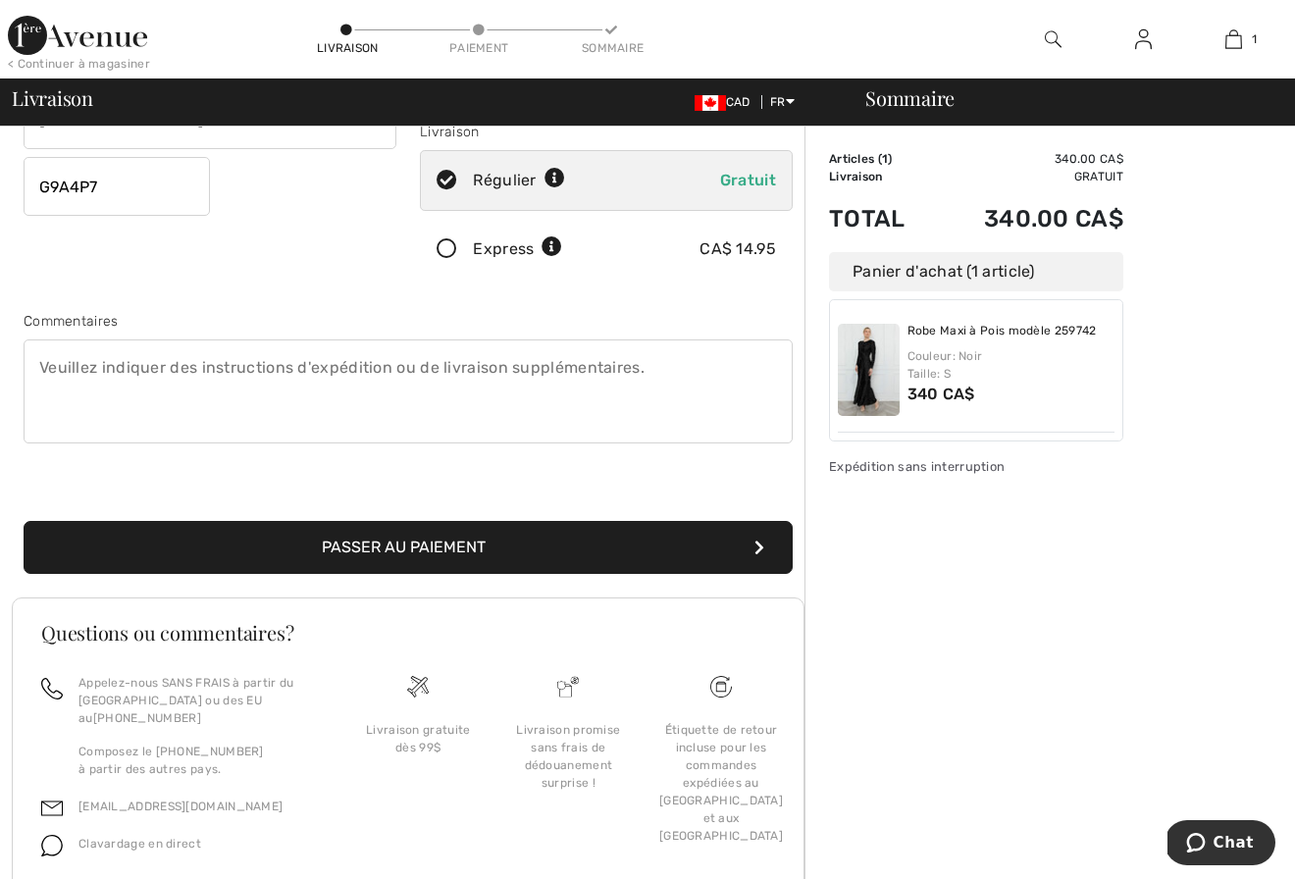
scroll to position [395, 0]
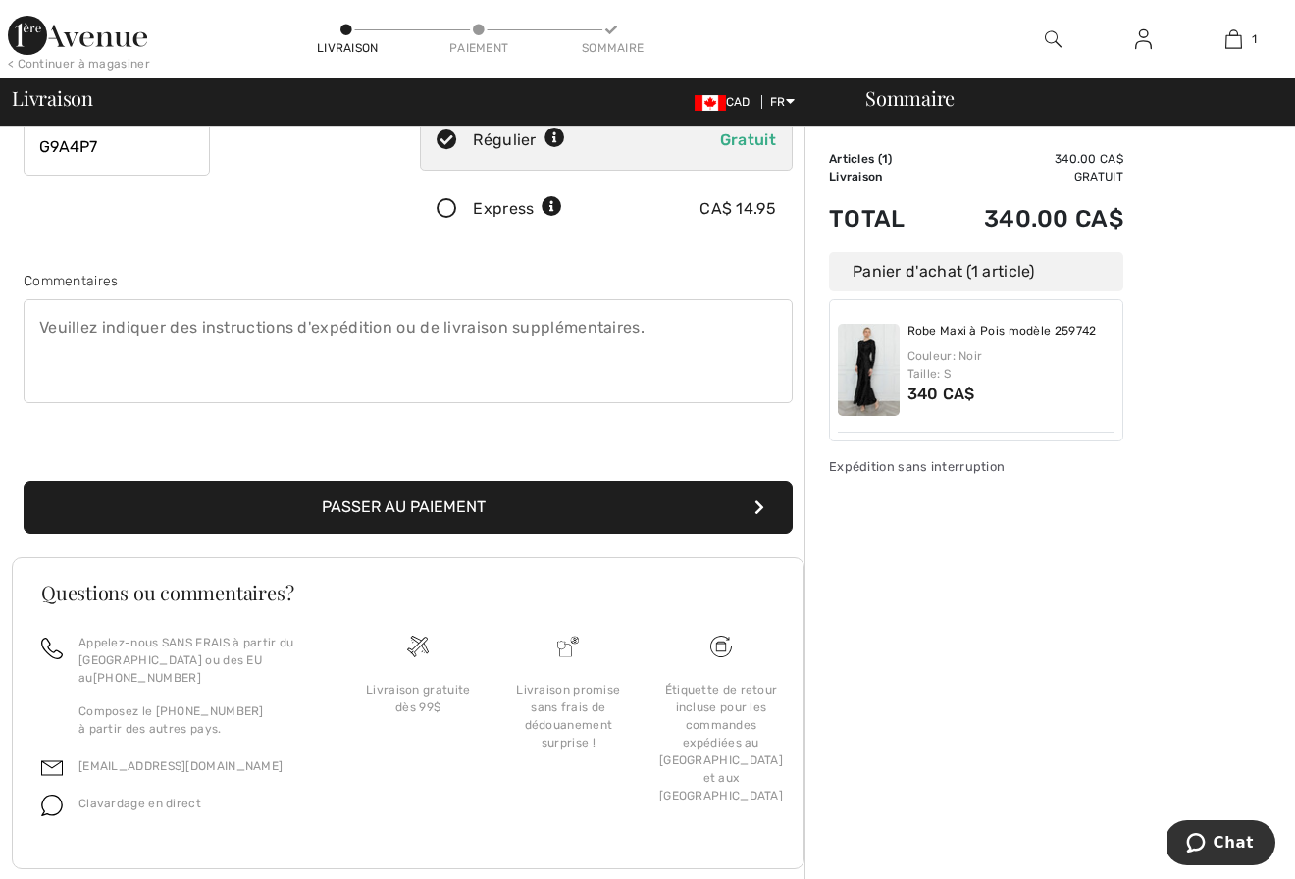
click at [399, 503] on button "Passer au paiement" at bounding box center [408, 507] width 769 height 53
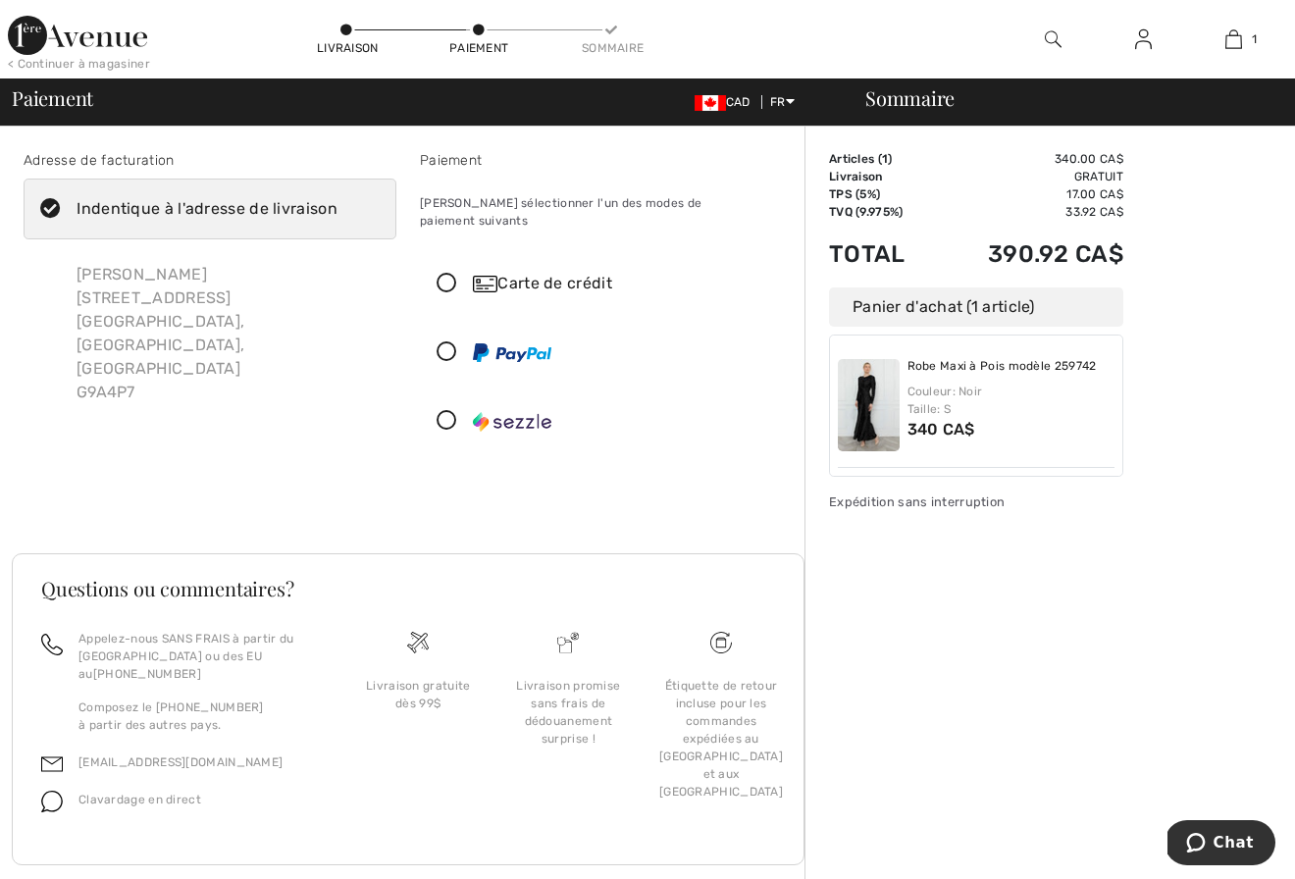
click at [446, 274] on icon at bounding box center [447, 284] width 52 height 21
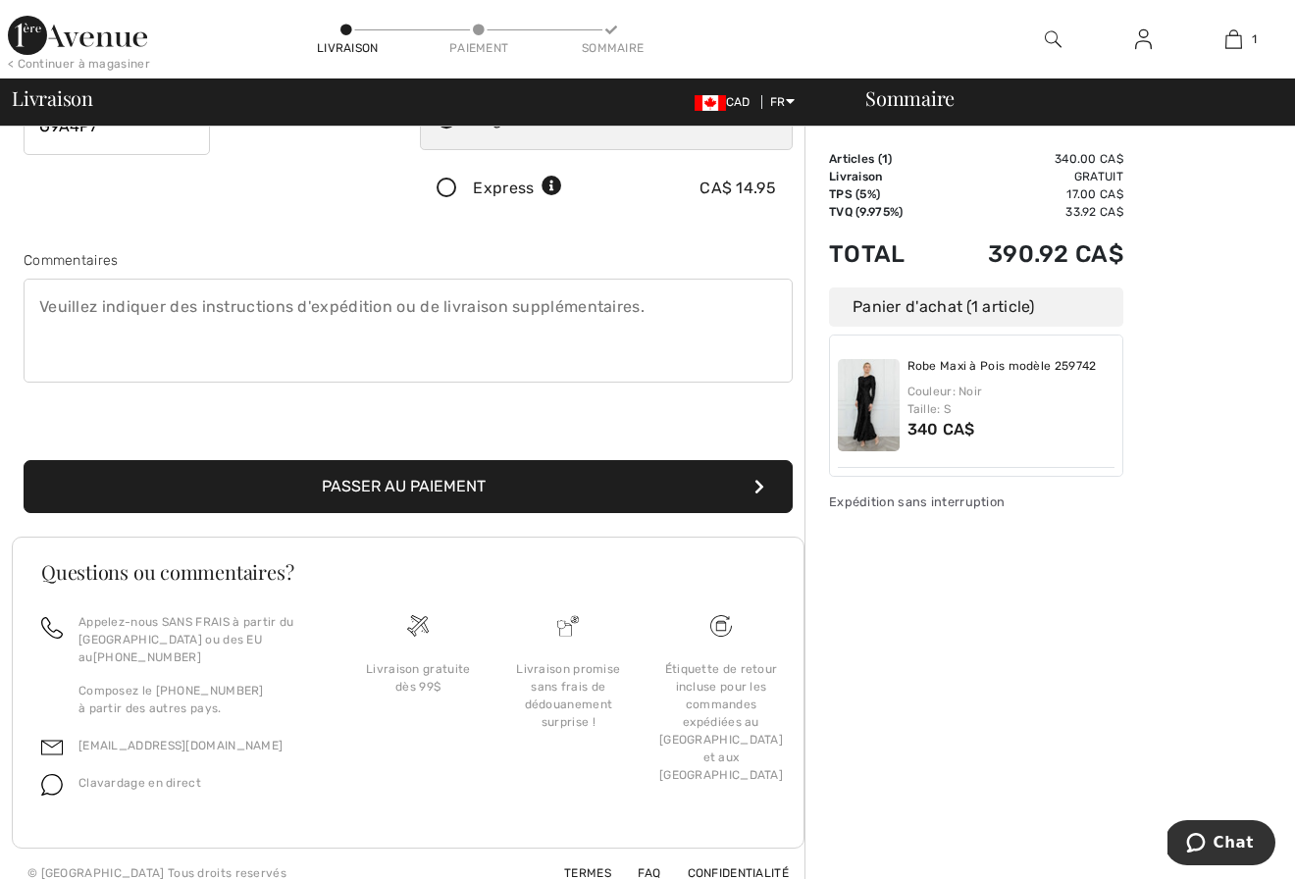
scroll to position [417, 0]
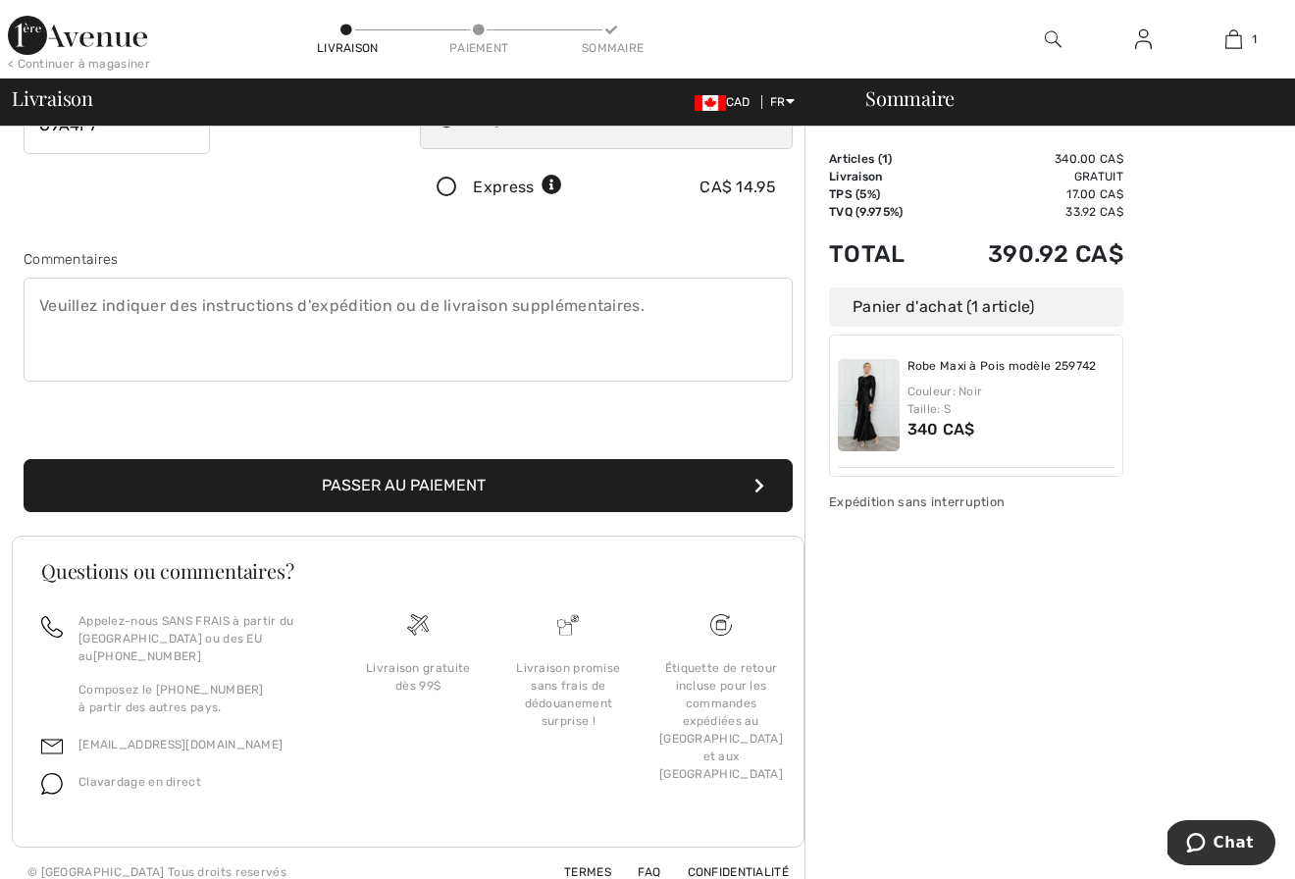
click at [392, 481] on button "Passer au paiement" at bounding box center [408, 485] width 769 height 53
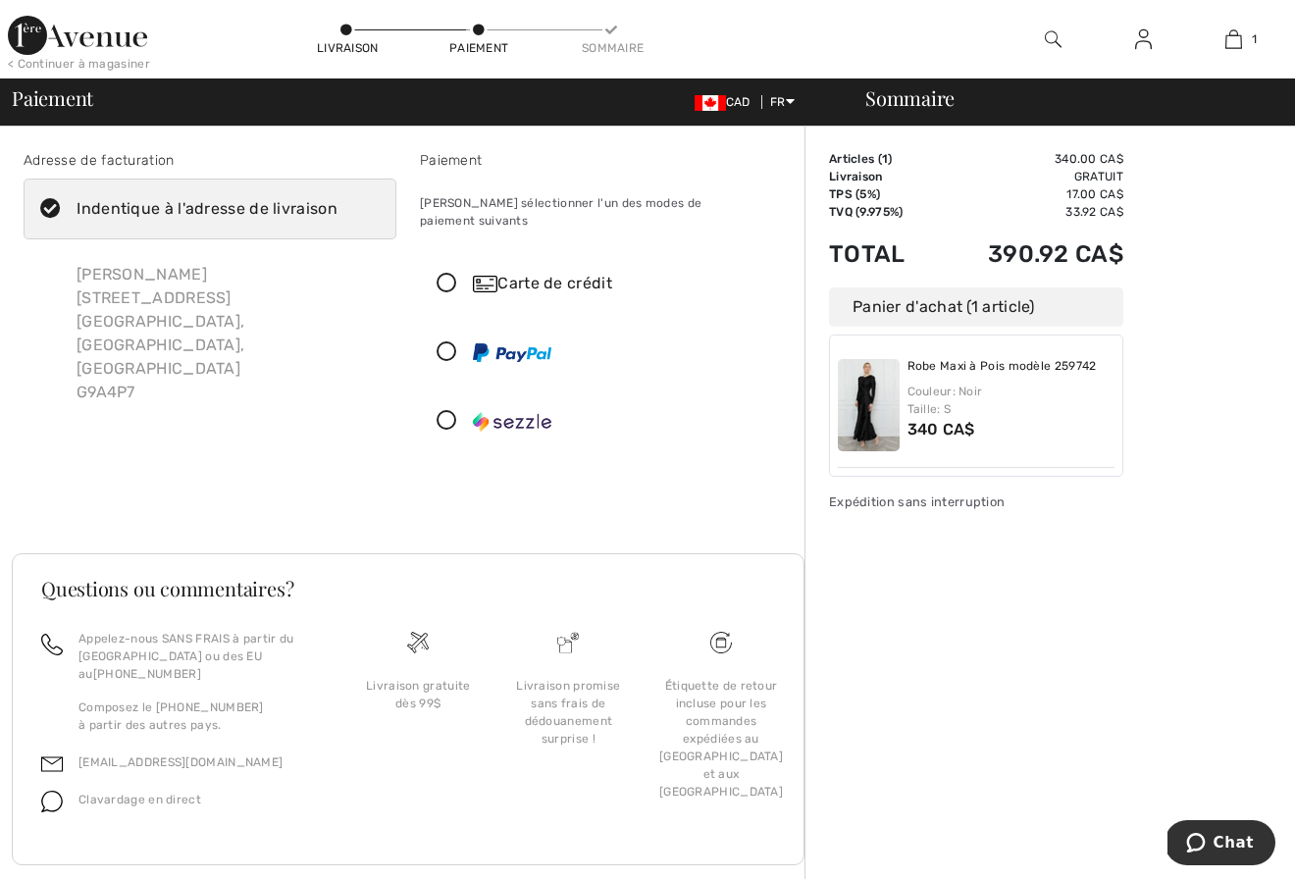
click at [447, 274] on icon at bounding box center [447, 284] width 52 height 21
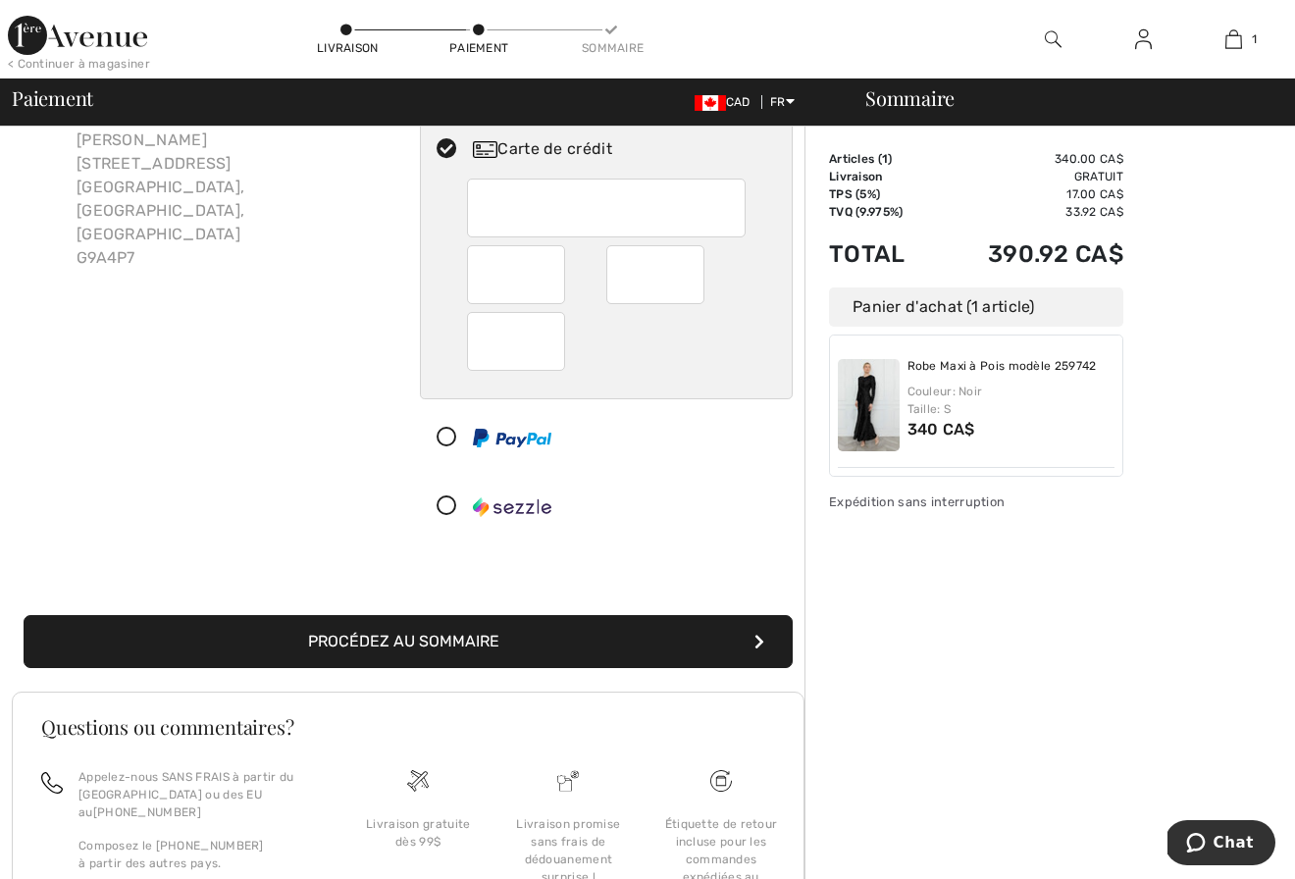
scroll to position [136, 0]
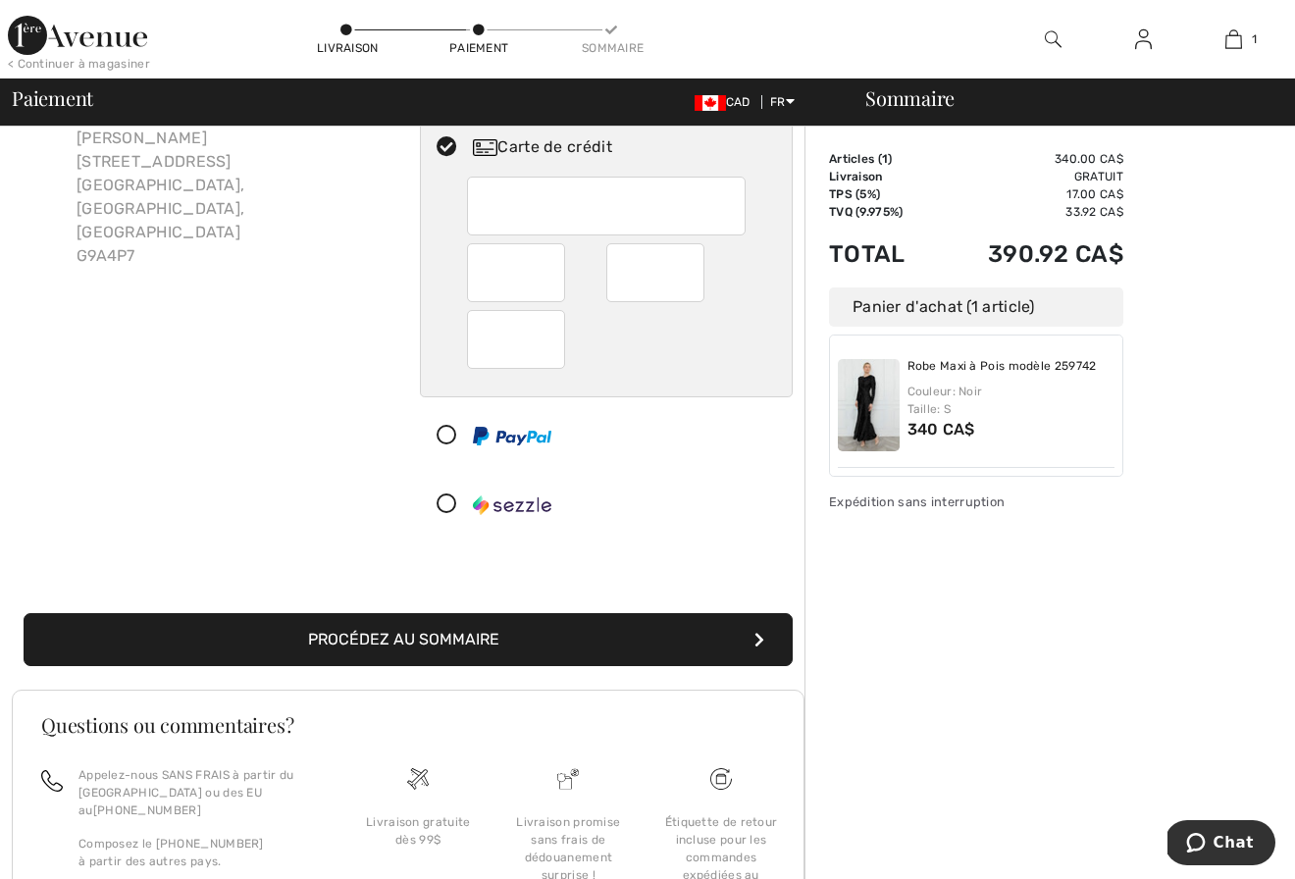
click at [756, 632] on icon "submit" at bounding box center [759, 640] width 10 height 16
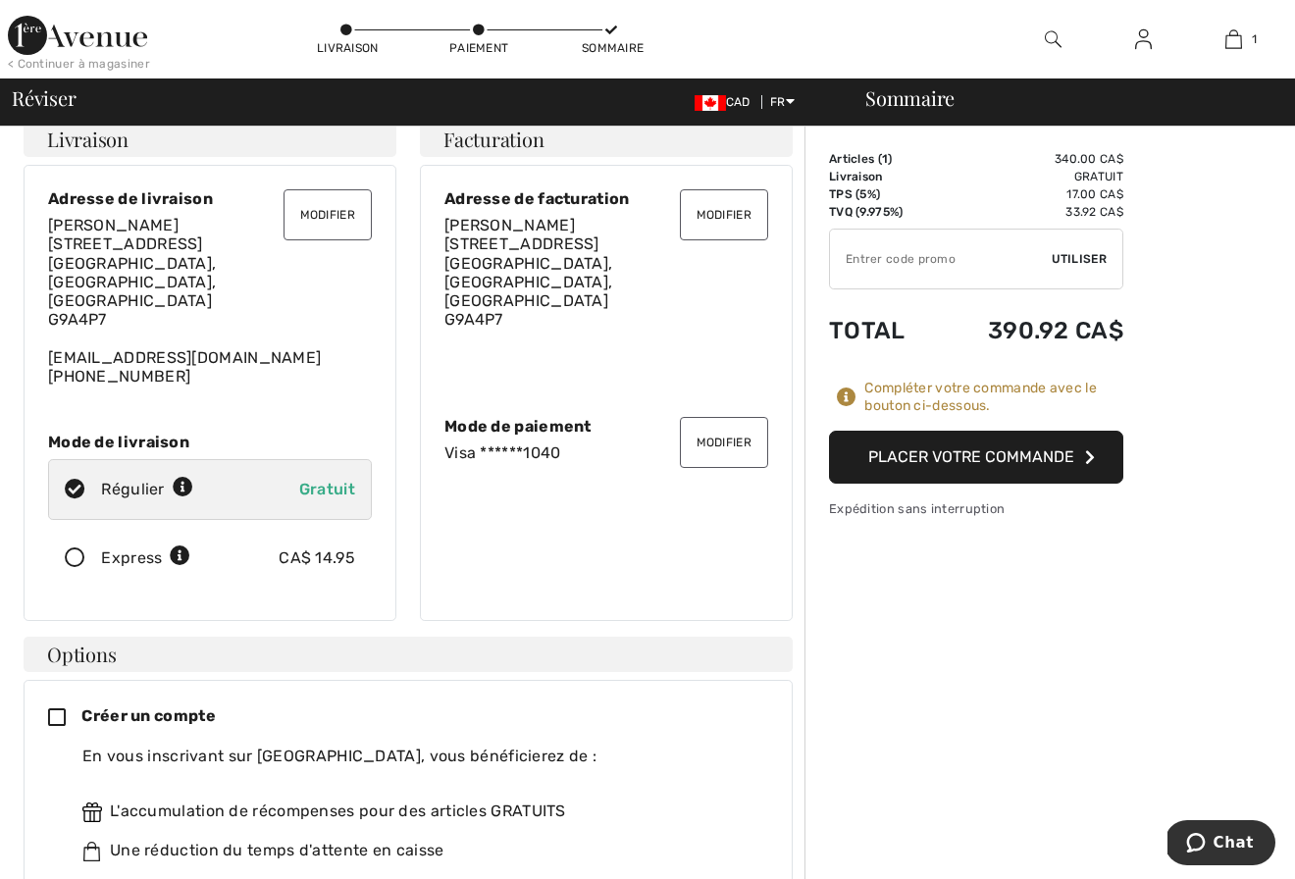
scroll to position [47, 0]
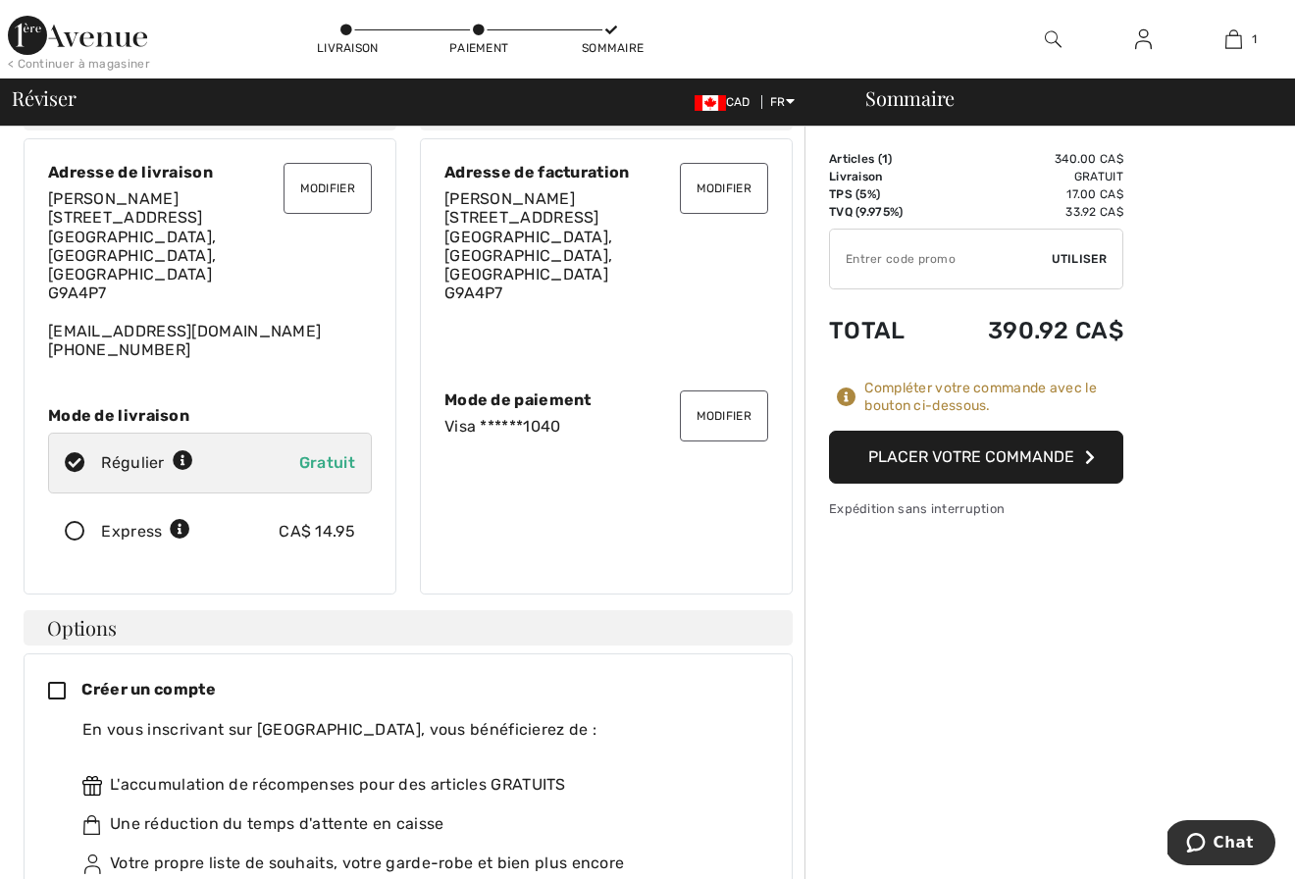
click at [1055, 257] on span "Utiliser" at bounding box center [1079, 259] width 55 height 18
click at [850, 257] on input "TEXT" at bounding box center [941, 259] width 222 height 59
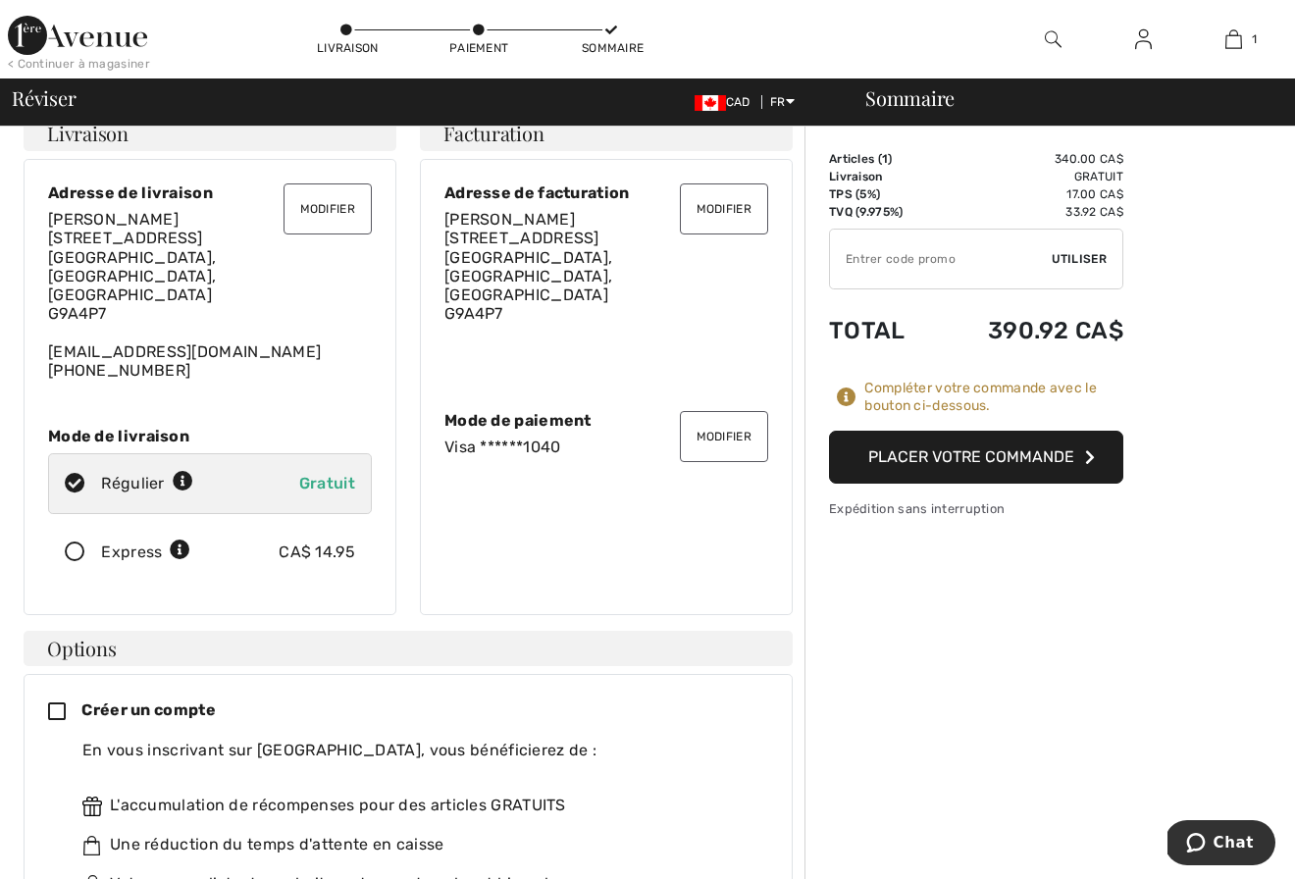
scroll to position [25, 0]
type input "OC00153C37"
click at [1076, 256] on span "Utiliser" at bounding box center [1079, 259] width 55 height 18
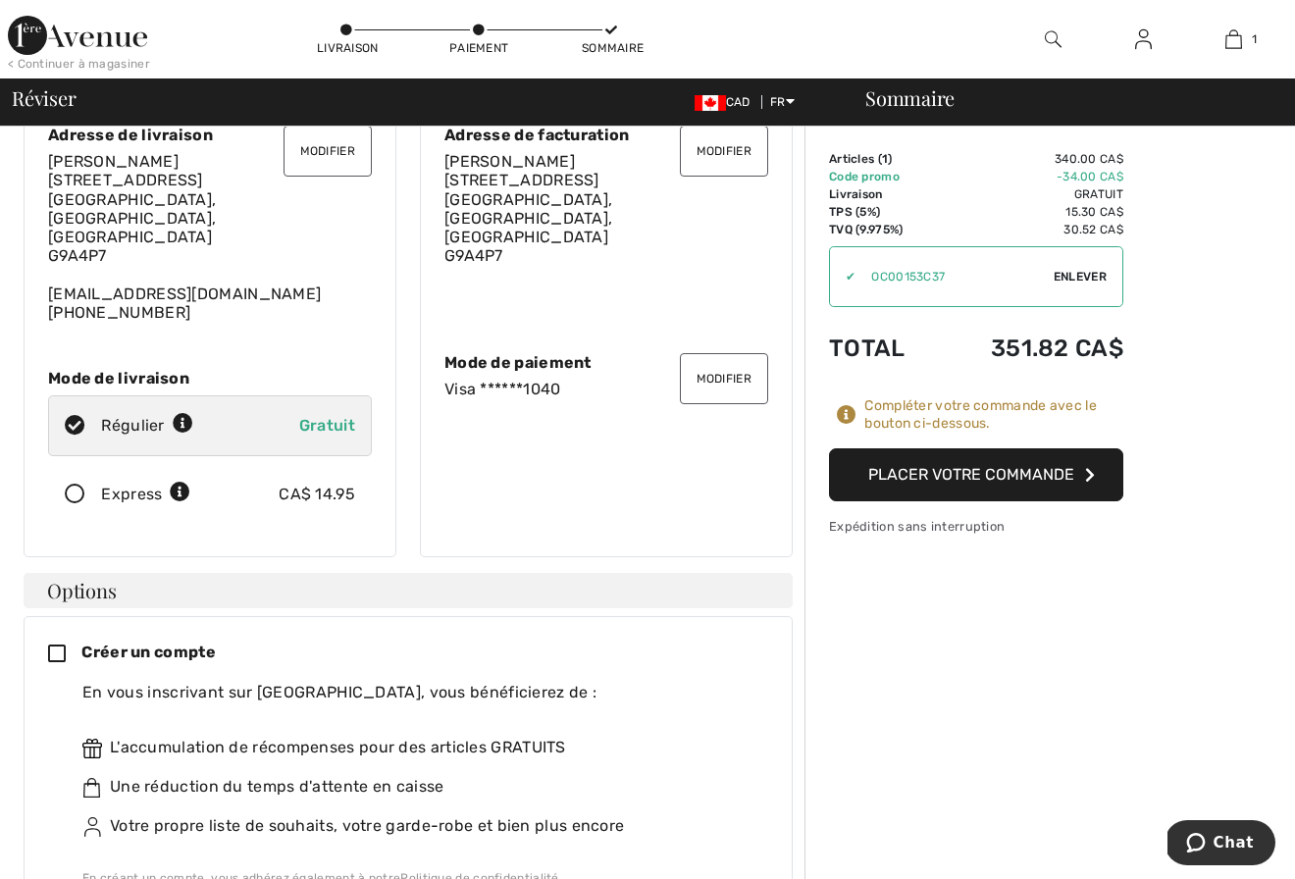
scroll to position [0, 0]
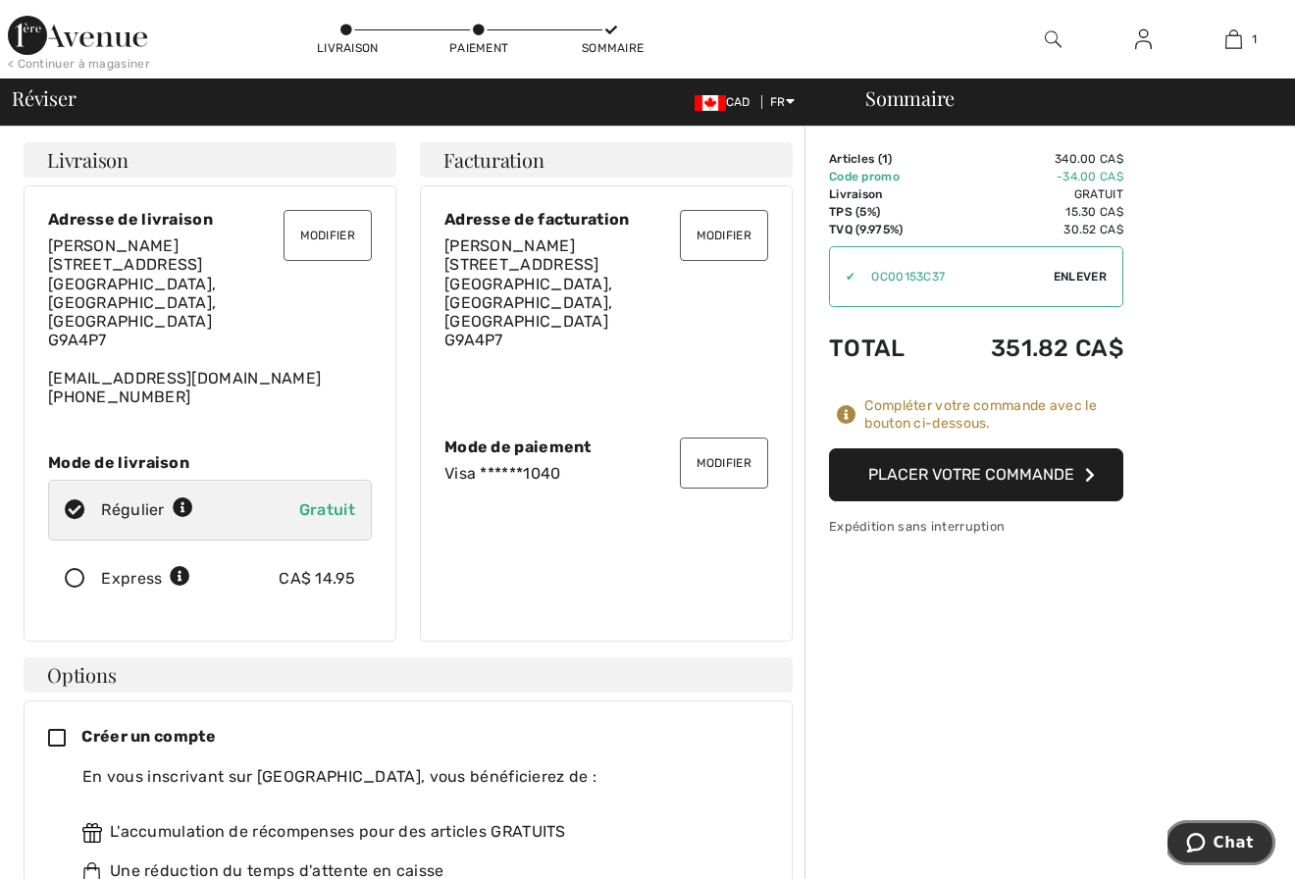
click at [1220, 840] on span "Chat" at bounding box center [1233, 843] width 40 height 18
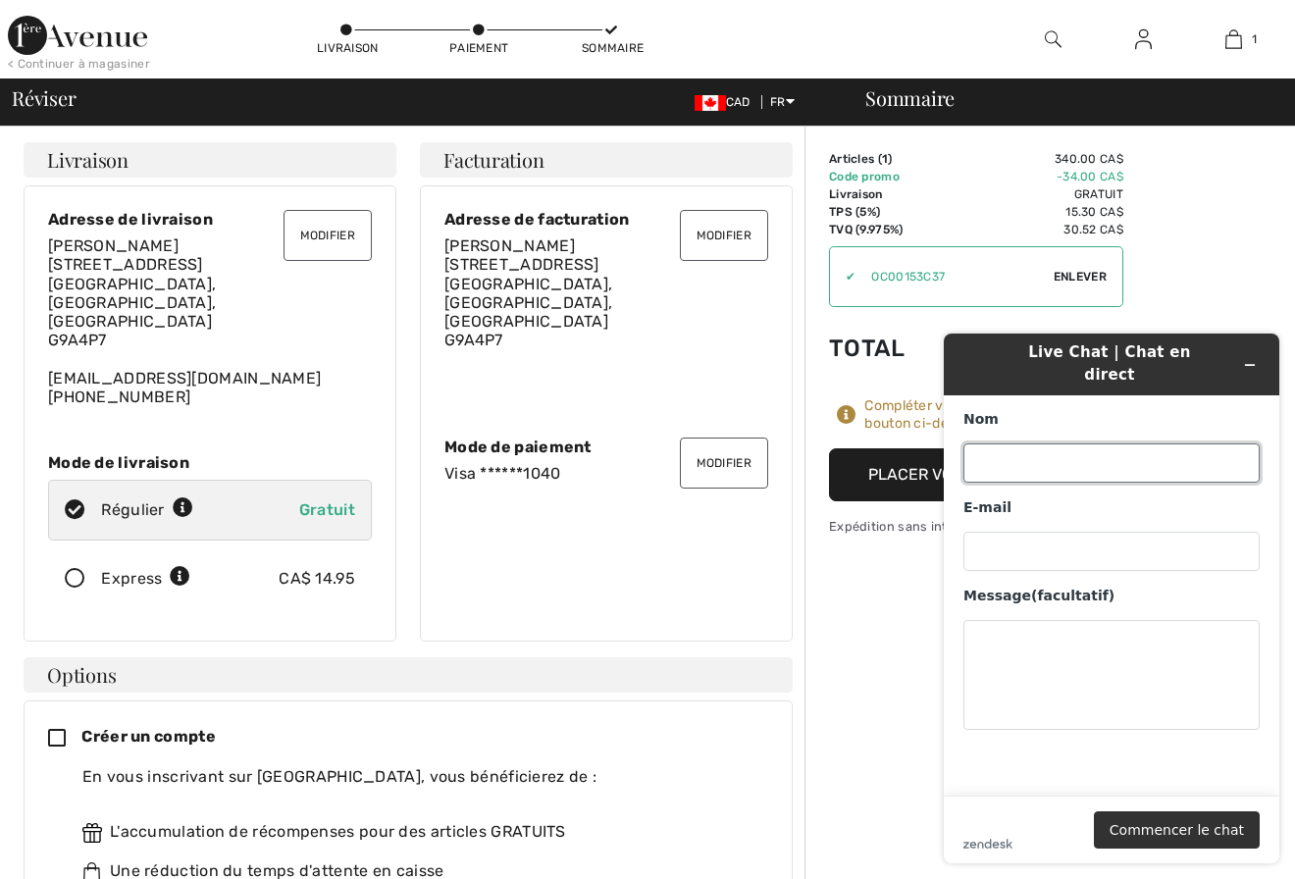
click at [982, 451] on input "Nom" at bounding box center [1111, 462] width 296 height 39
type input "[PERSON_NAME]"
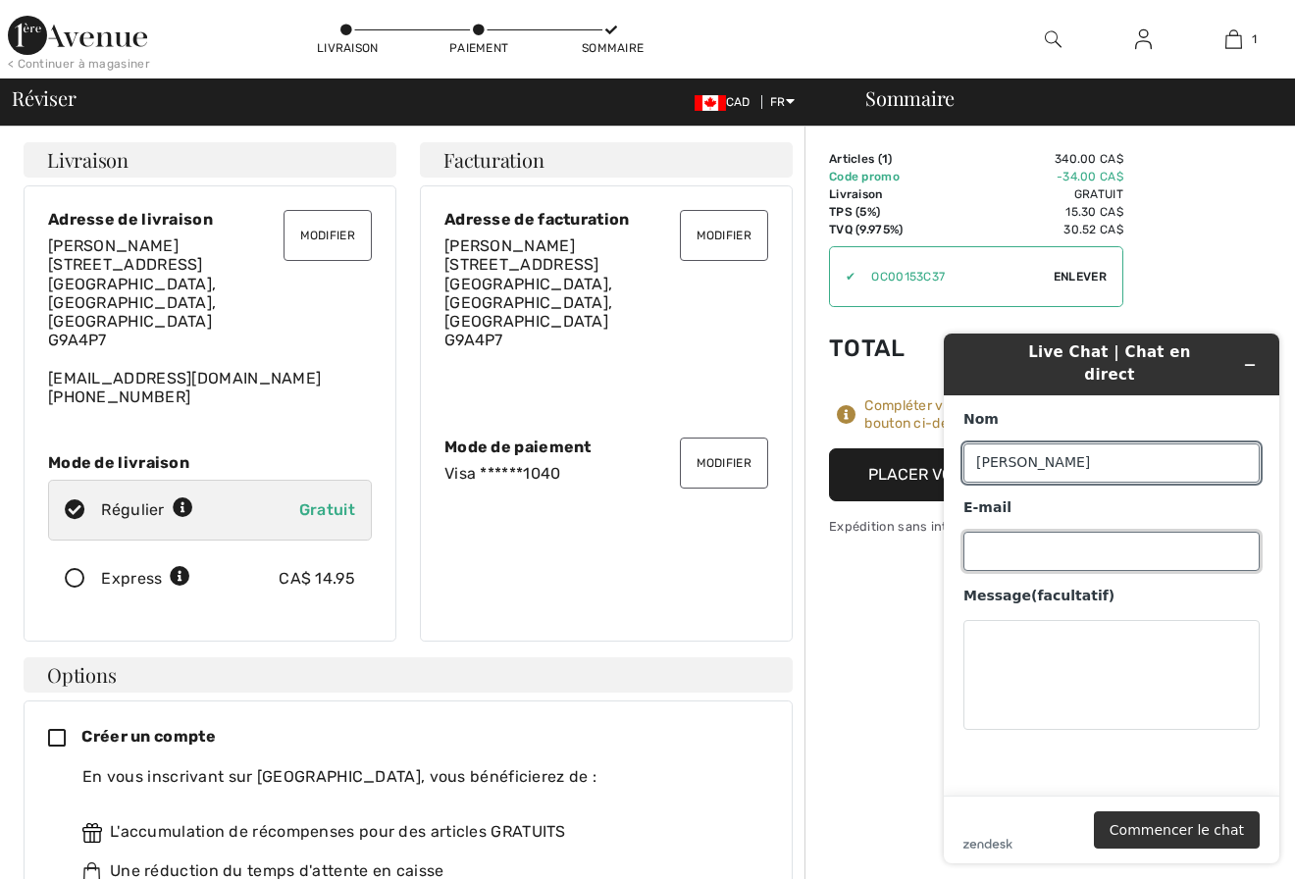
click at [983, 537] on input "E-mail" at bounding box center [1111, 551] width 296 height 39
type input "[EMAIL_ADDRESS][DOMAIN_NAME]"
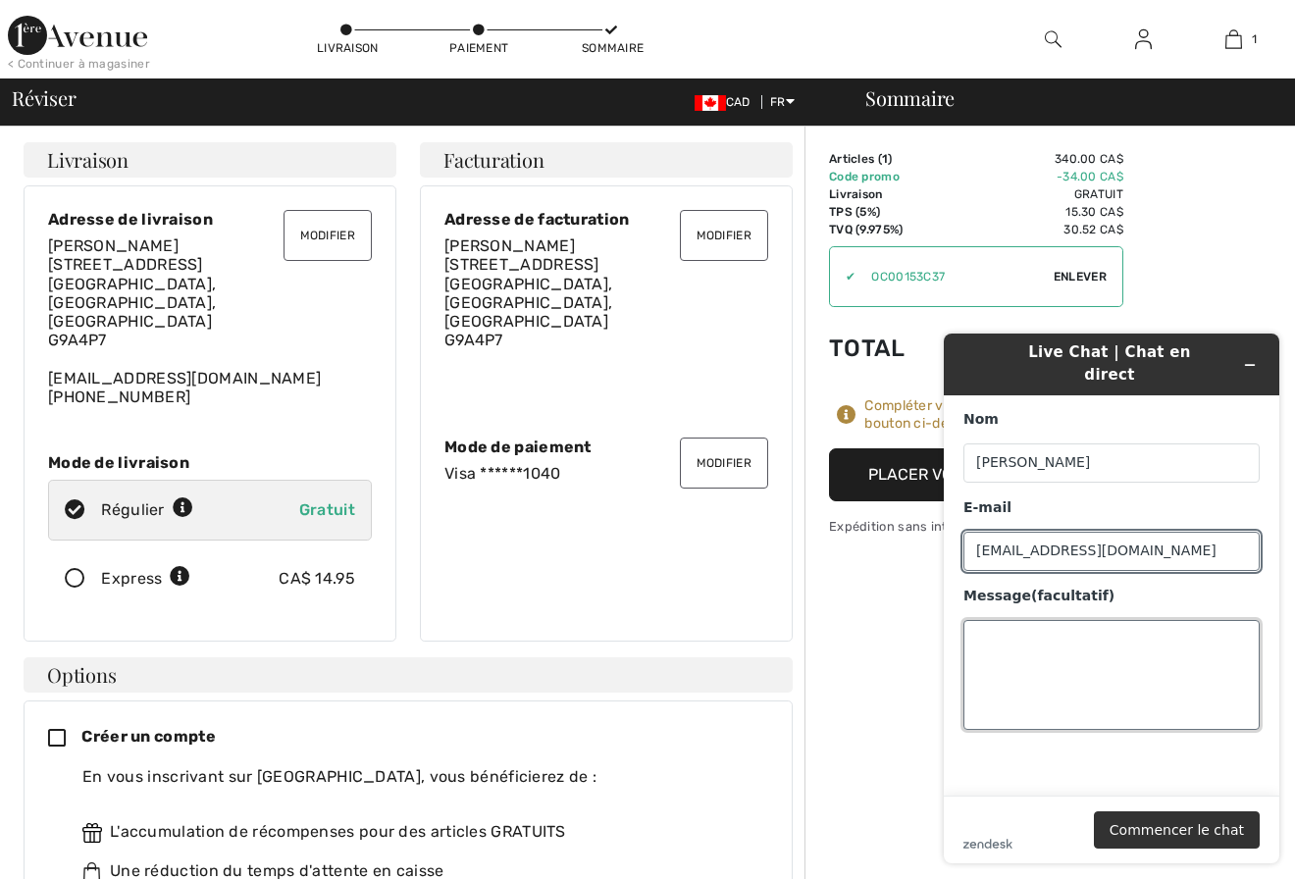
click at [989, 621] on textarea "Message (facultatif)" at bounding box center [1111, 675] width 296 height 110
type textarea "J'aimerais commander"
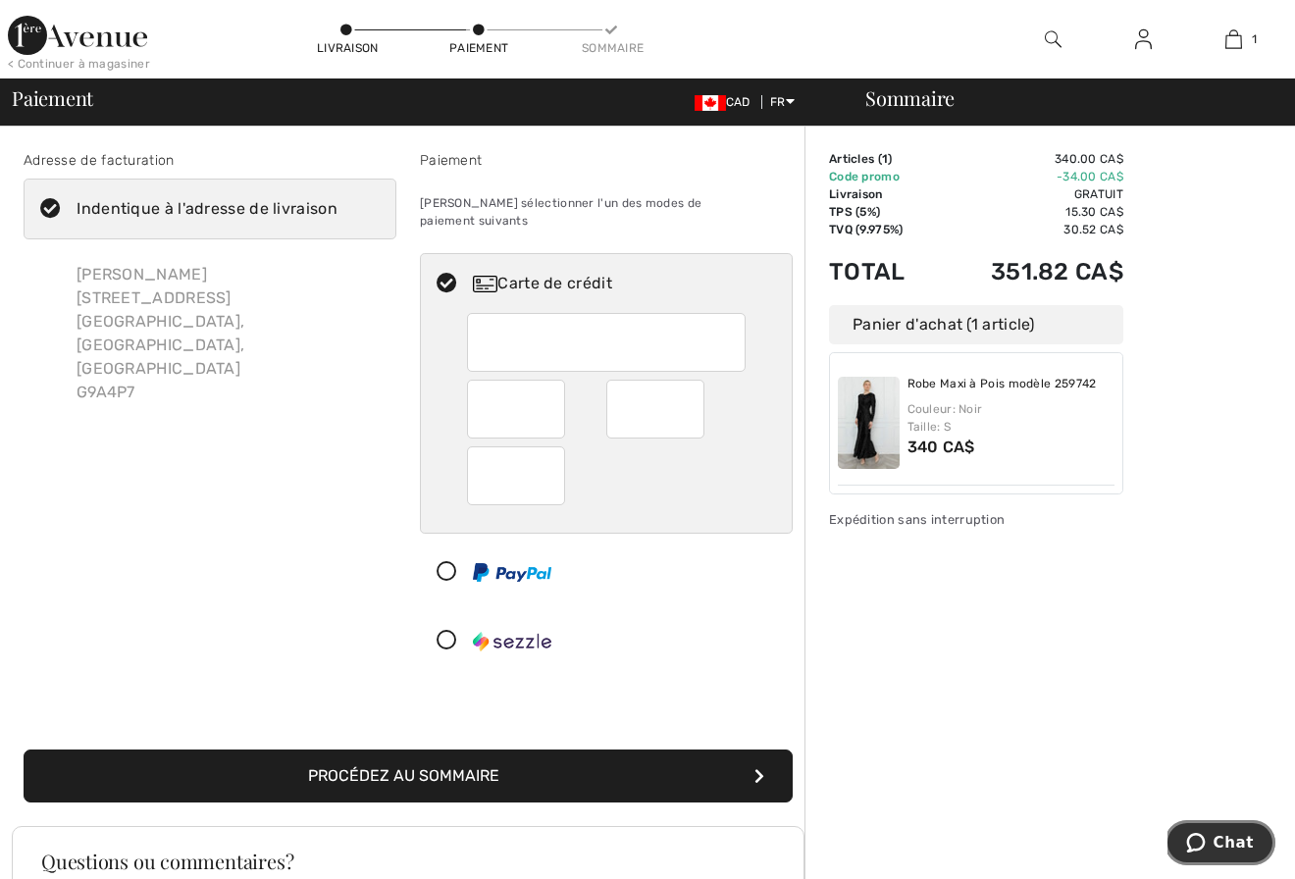
click at [1210, 837] on span "Chat" at bounding box center [1199, 843] width 27 height 20
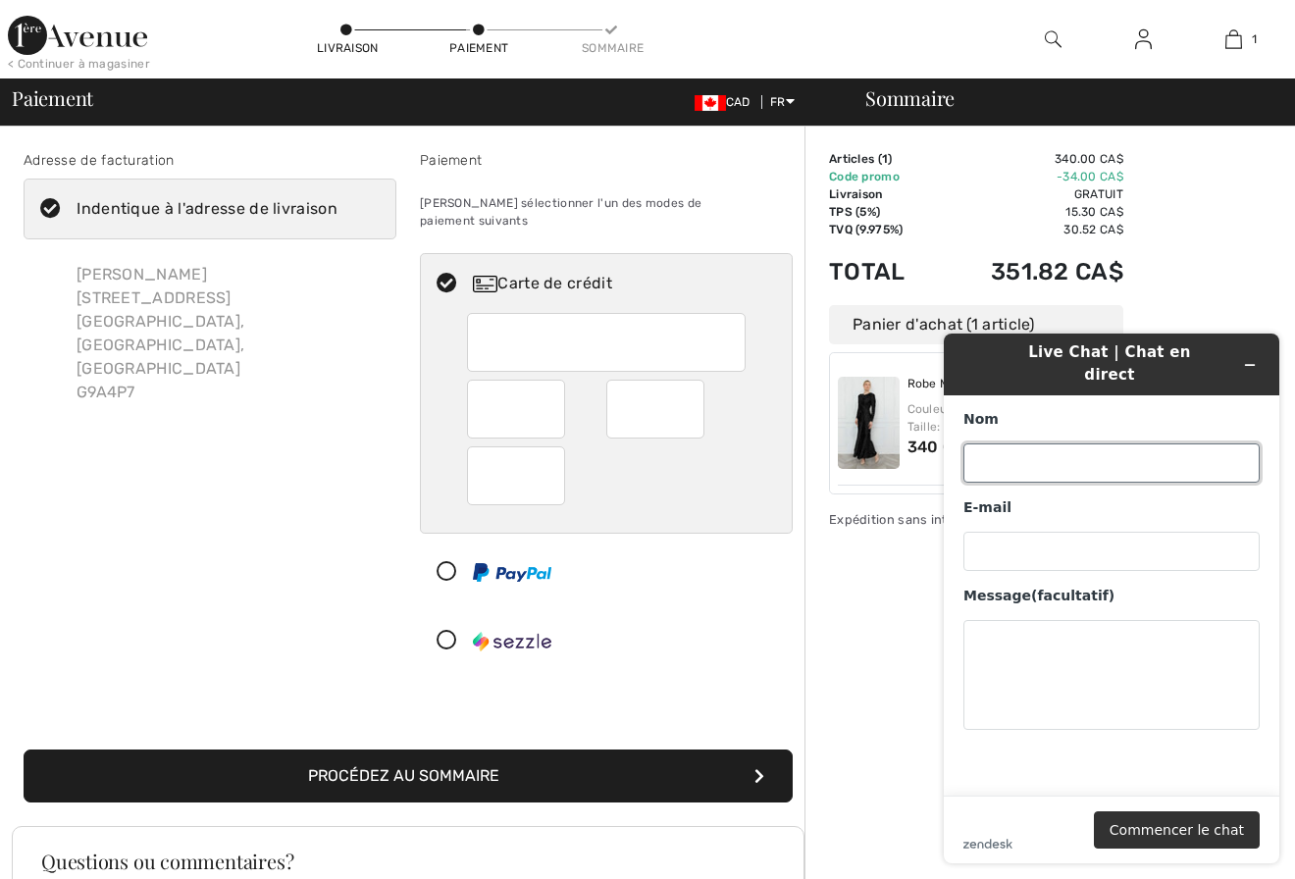
click at [989, 446] on input "Nom" at bounding box center [1111, 462] width 296 height 39
type input "[PERSON_NAME]"
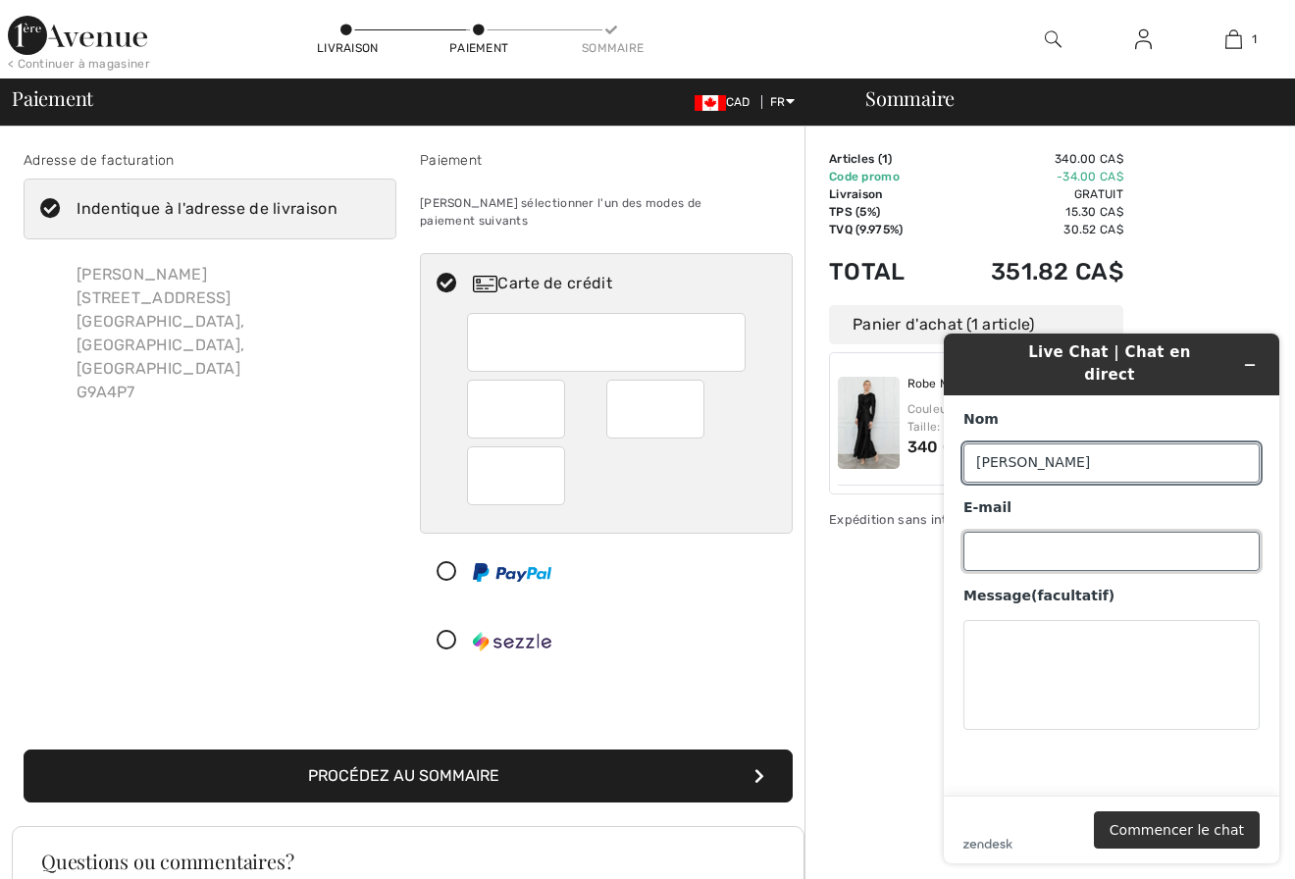
click at [990, 532] on input "E-mail" at bounding box center [1111, 551] width 296 height 39
type input "[EMAIL_ADDRESS][DOMAIN_NAME]"
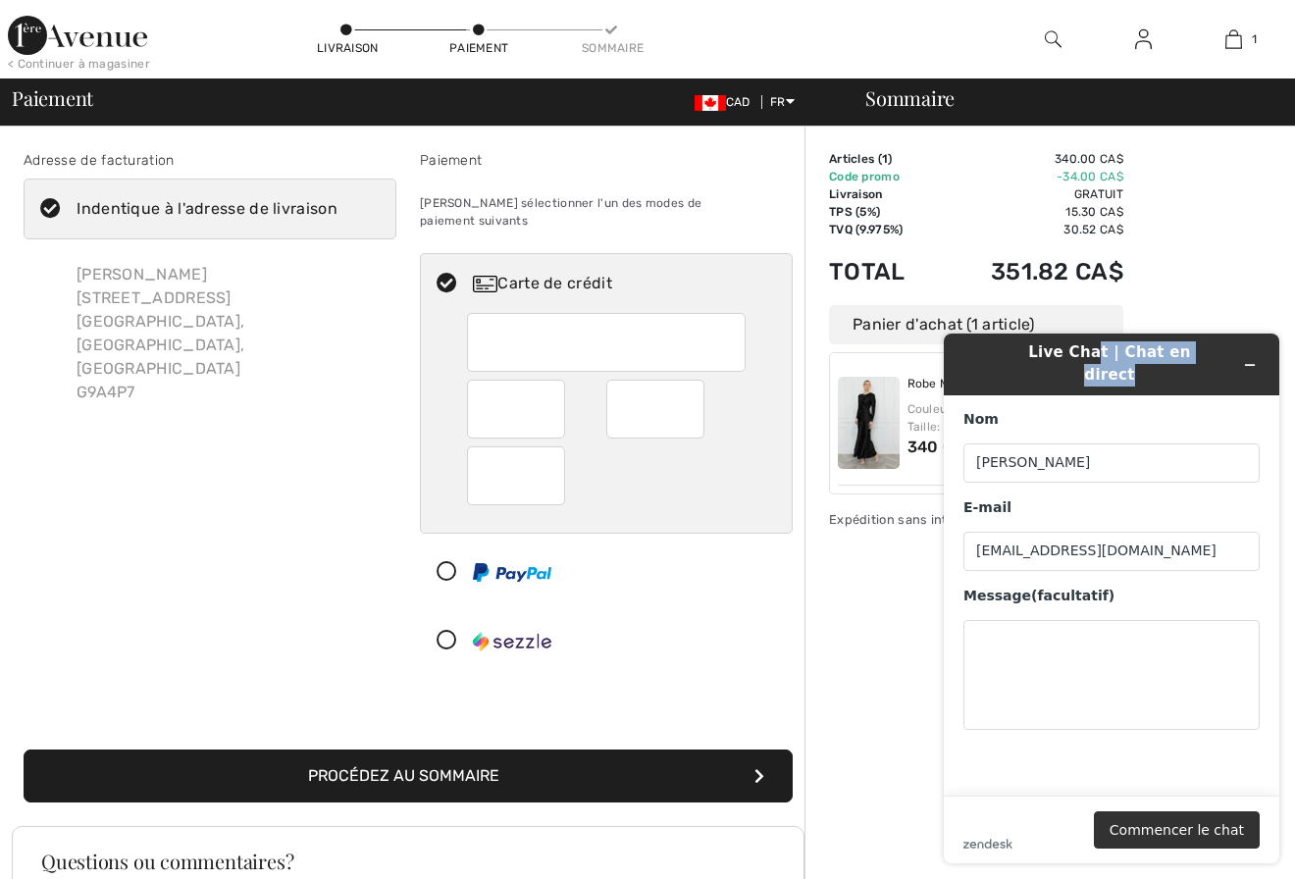
drag, startPoint x: 1214, startPoint y: 351, endPoint x: 1080, endPoint y: 357, distance: 134.5
click at [1076, 356] on div "Live Chat | Chat en direct" at bounding box center [1111, 364] width 308 height 46
drag, startPoint x: 1162, startPoint y: 400, endPoint x: 1151, endPoint y: 398, distance: 11.9
click at [1162, 410] on div "Nom" at bounding box center [1111, 420] width 296 height 20
click at [1162, 443] on input "Louise Goulet" at bounding box center [1111, 462] width 296 height 39
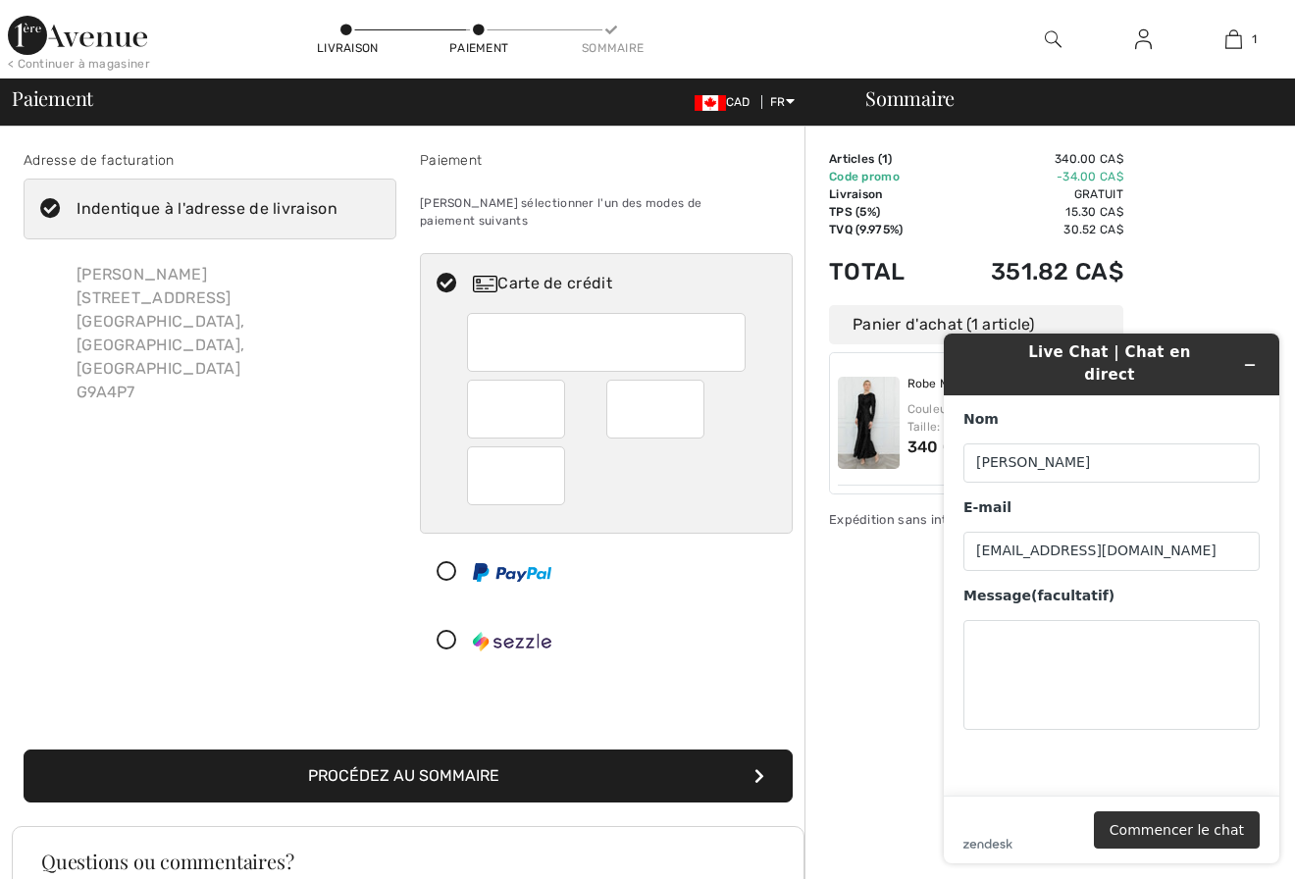
drag, startPoint x: 980, startPoint y: 351, endPoint x: 922, endPoint y: 356, distance: 58.1
click at [928, 356] on html "Live Chat | Chat en direct Nom Louise Goulet E-mail loulougoulet@icloud.com Mes…" at bounding box center [1111, 598] width 367 height 561
click at [981, 620] on textarea "Message (facultatif)" at bounding box center [1111, 675] width 296 height 110
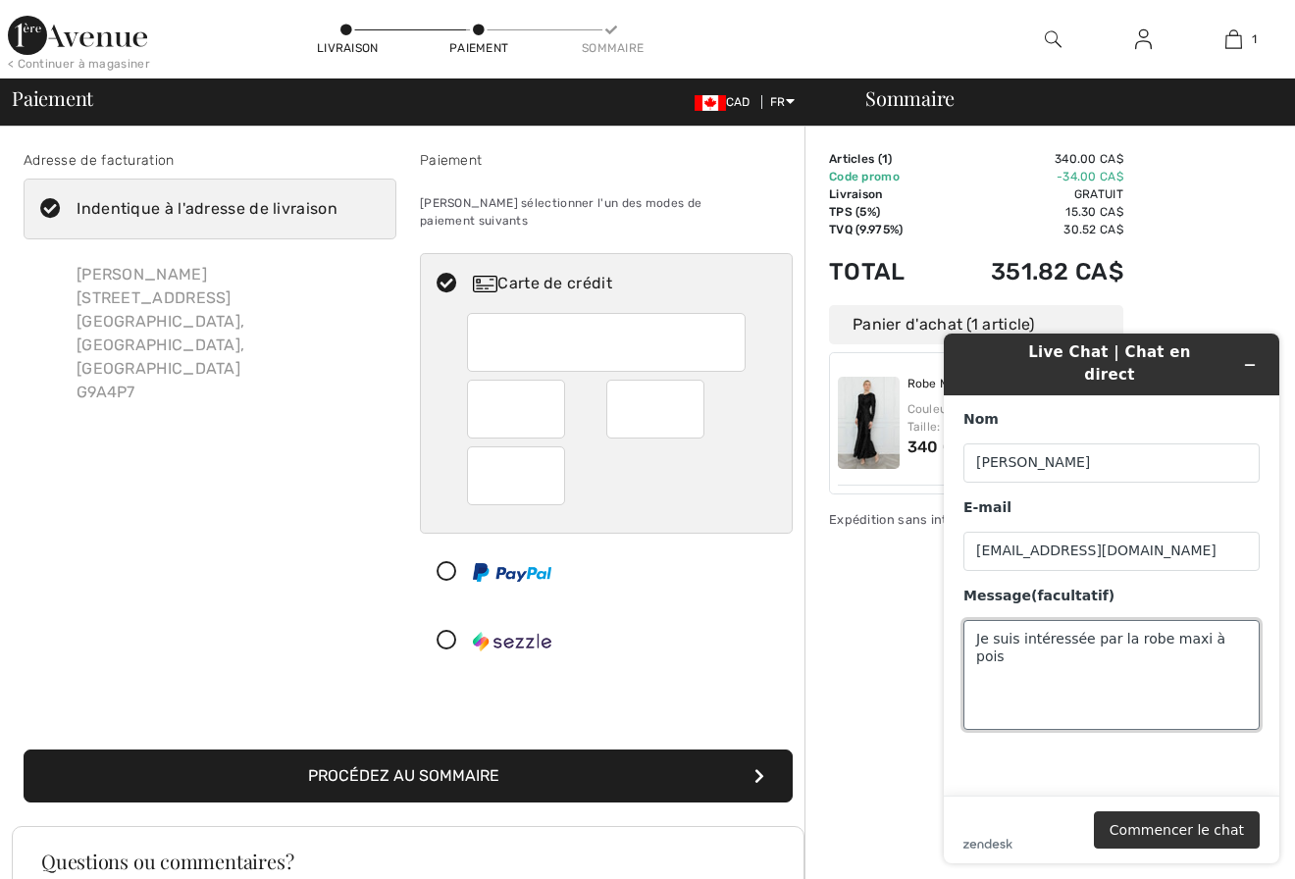
type textarea "Je suis intéressée par la robe maxi à pois"
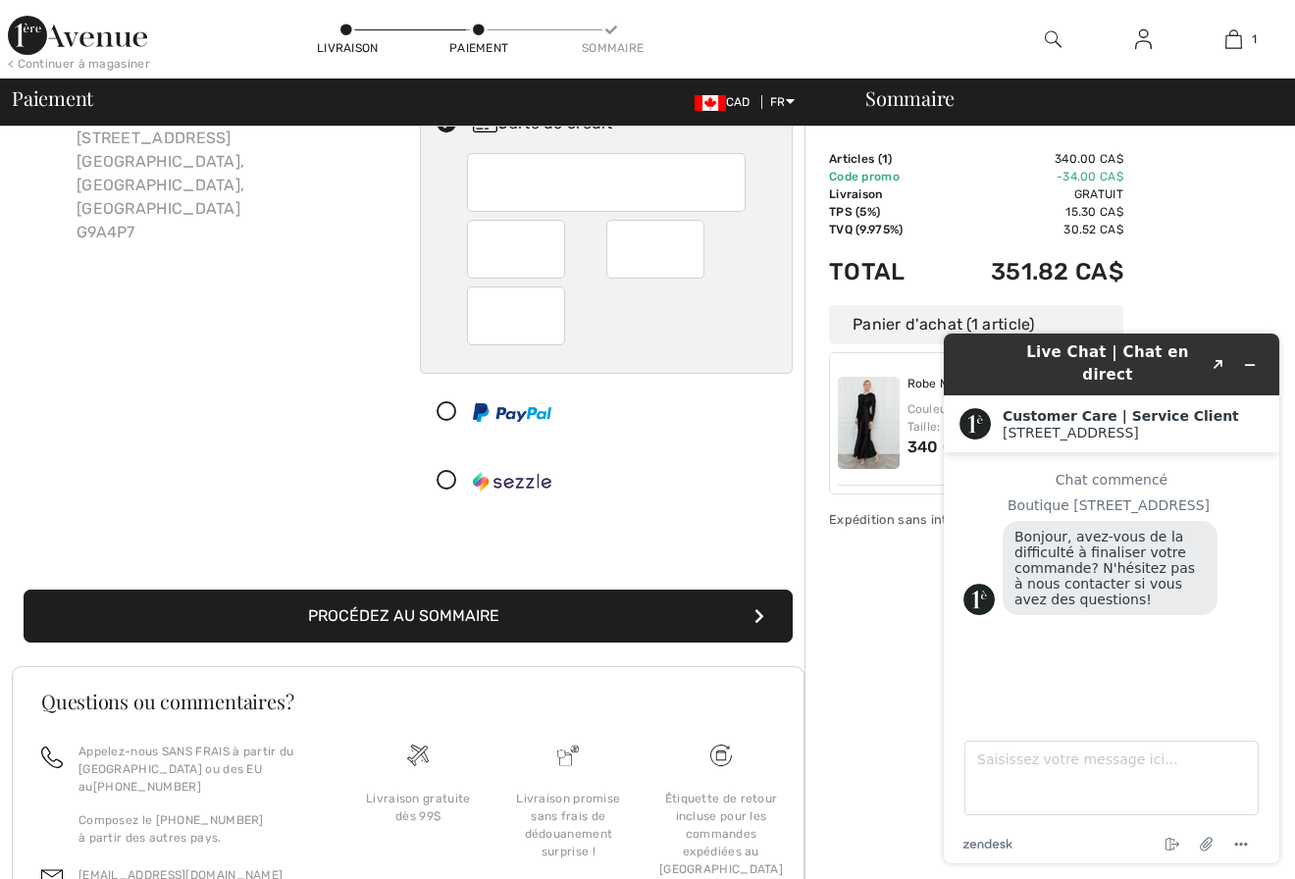
scroll to position [273, 0]
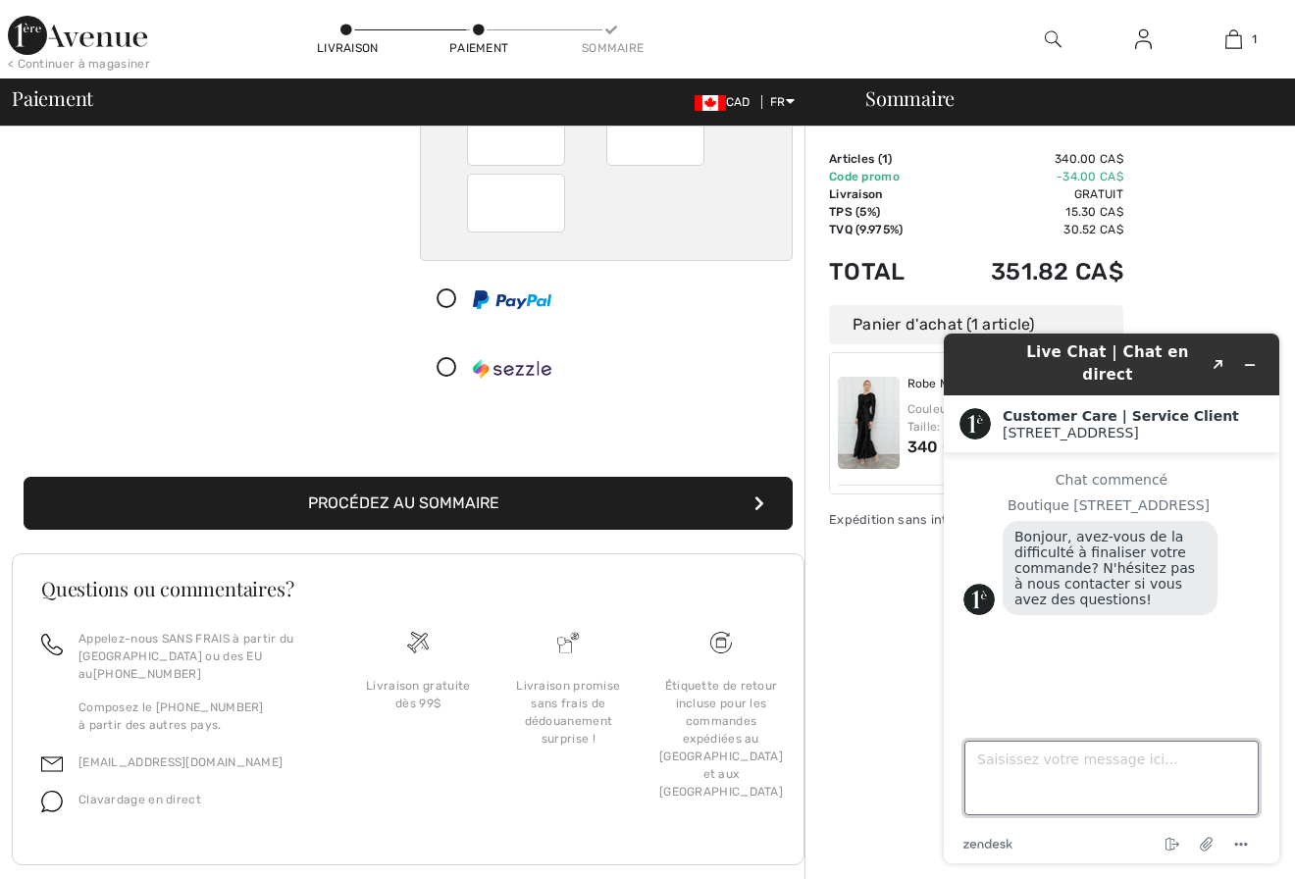
click at [983, 763] on textarea "Saisissez votre message ici..." at bounding box center [1111, 778] width 294 height 75
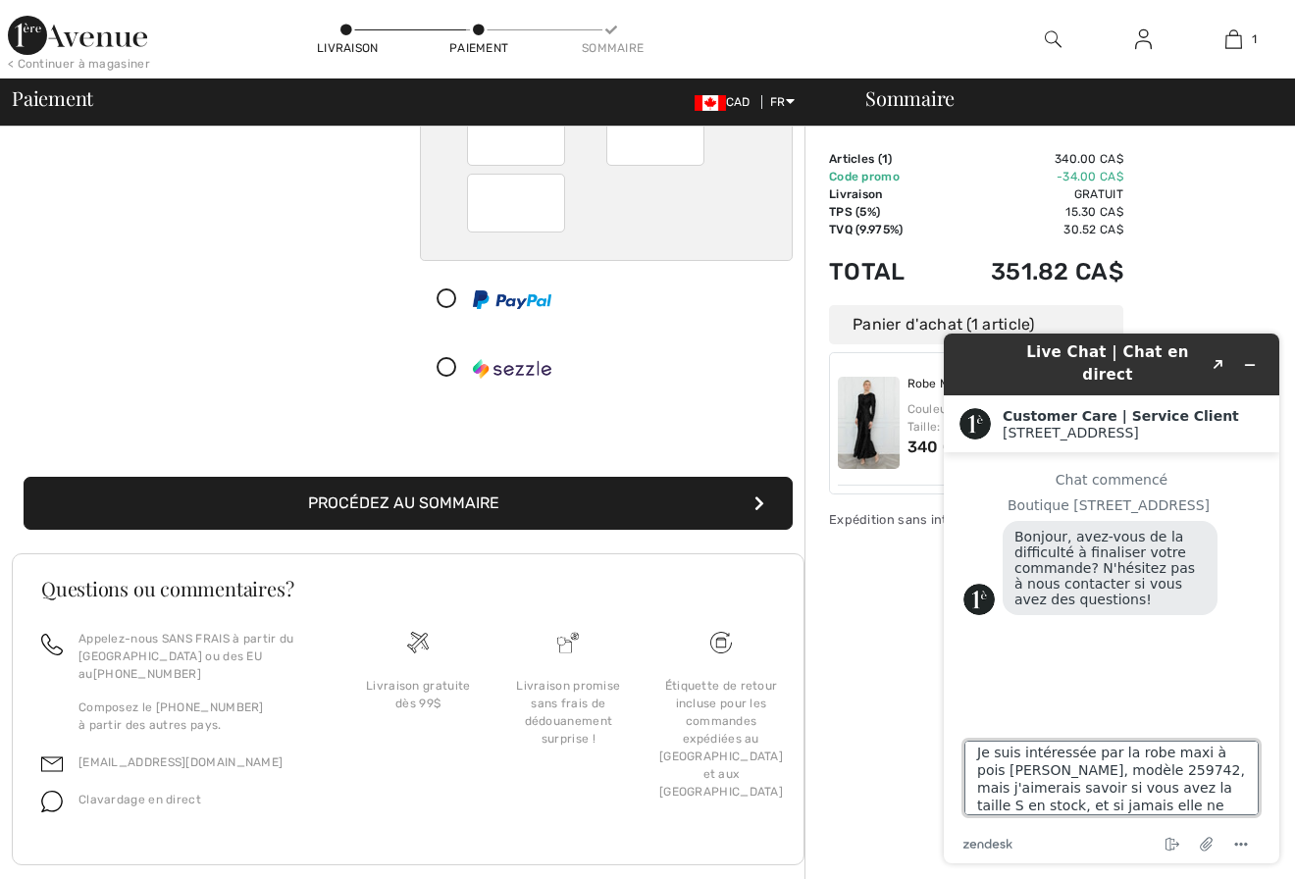
scroll to position [25, 0]
type textarea "Je suis intéressée par la robe maxi à pois Frank Lyman, modèle 259742, mais j'a…"
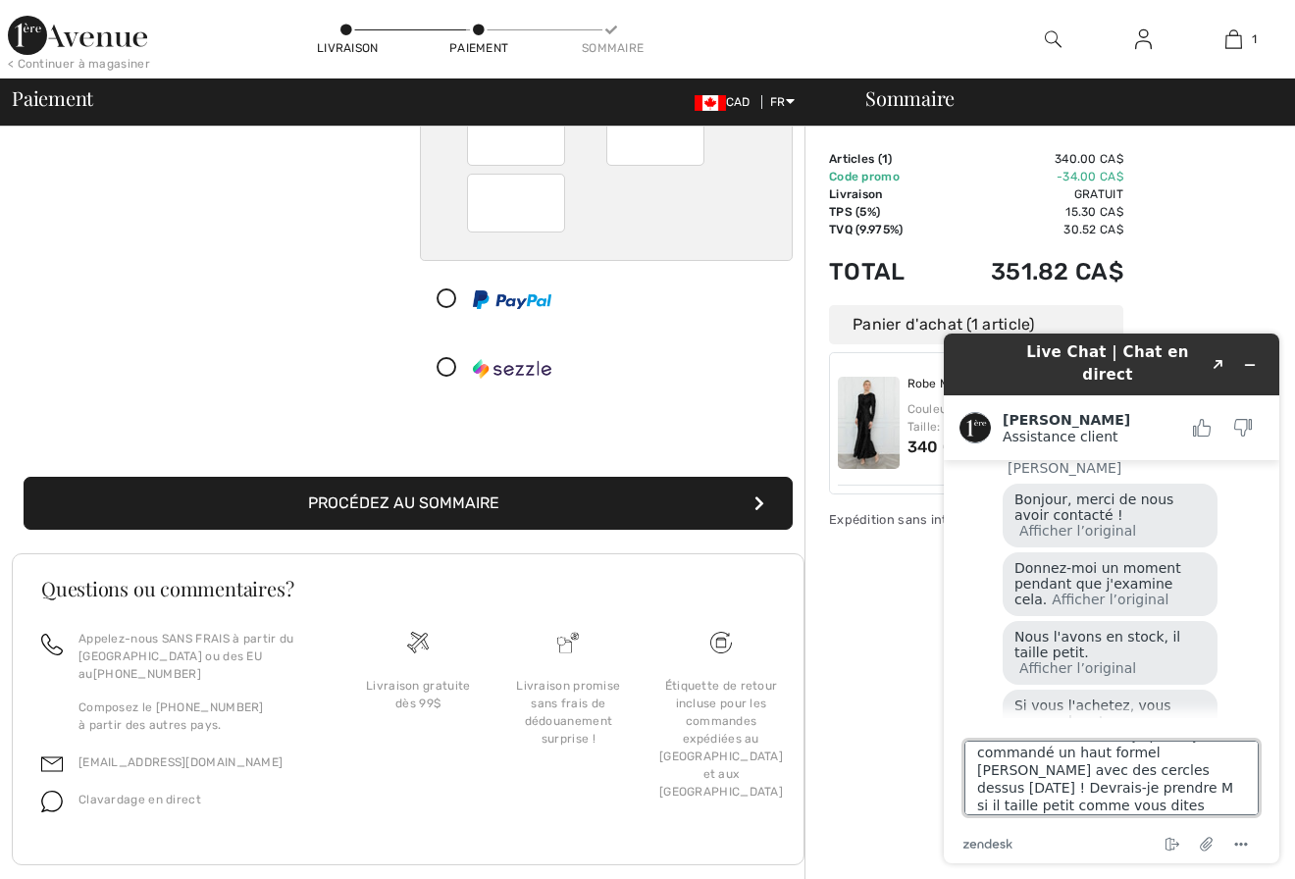
type textarea "Nous nous sommes déjà parlé; j'ai commandé un haut formel Frank Lyman avec des …"
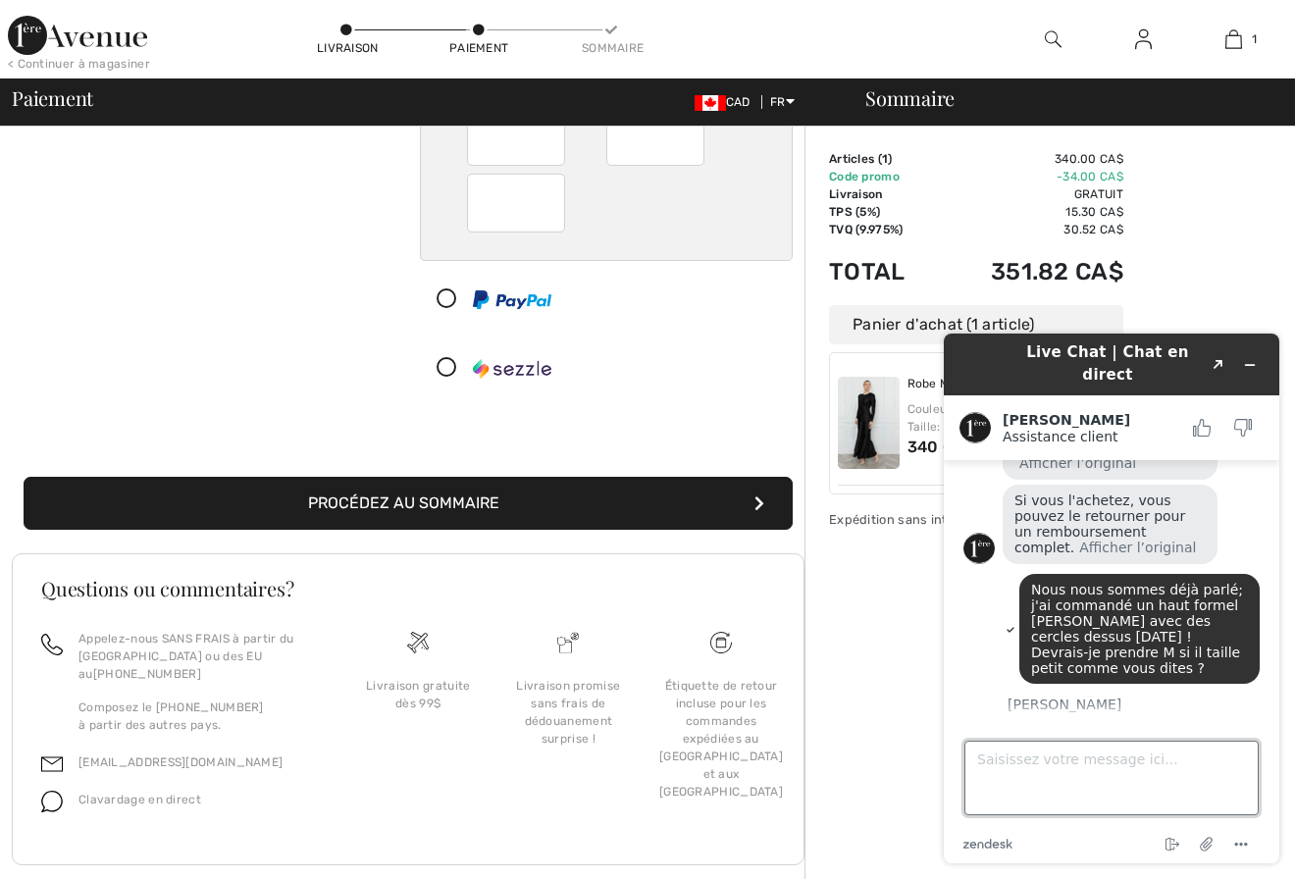
scroll to position [554, 0]
type textarea "Donc, je devrais prendre plutôt la M; l'avez-vous en stock ? C'est pour le mari…"
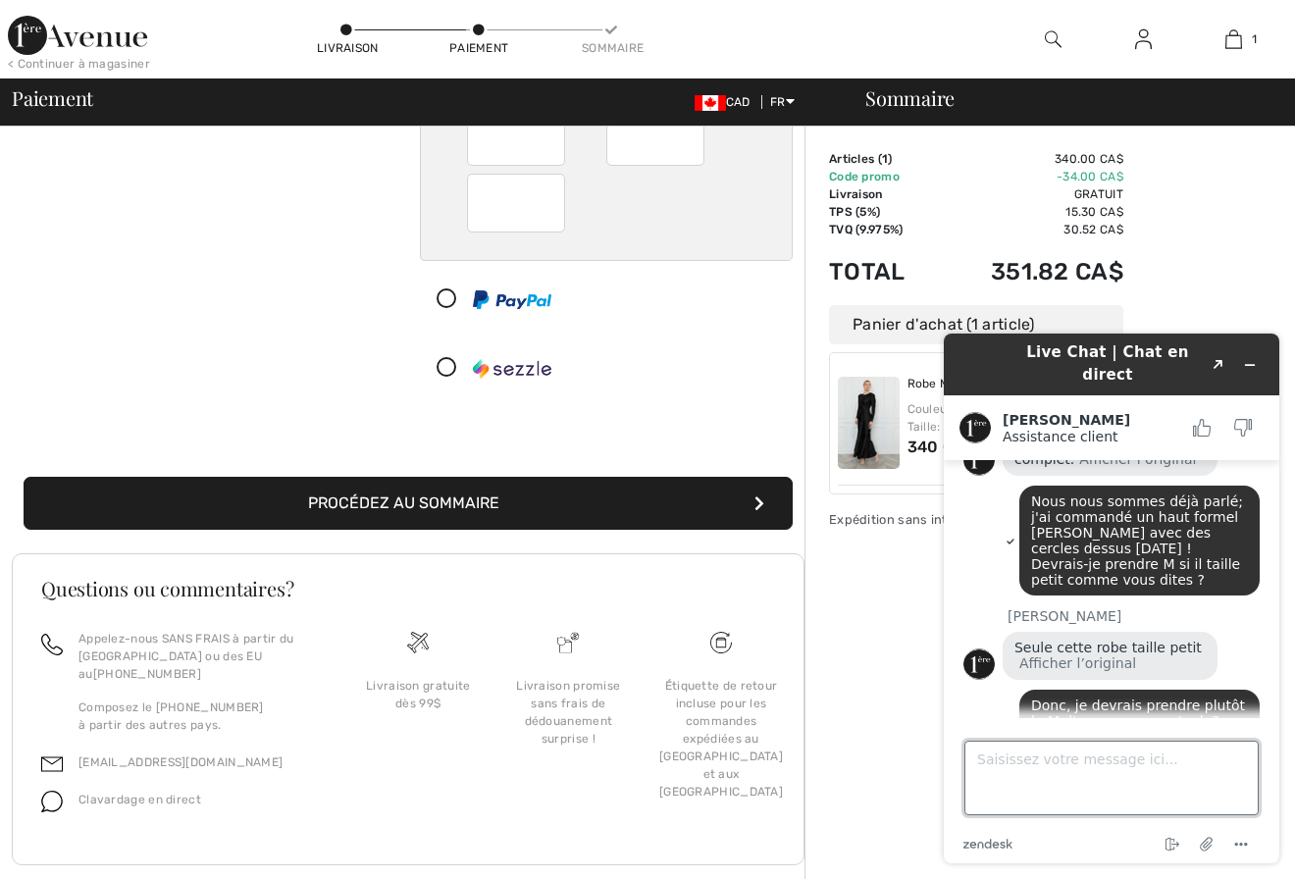
scroll to position [728, 0]
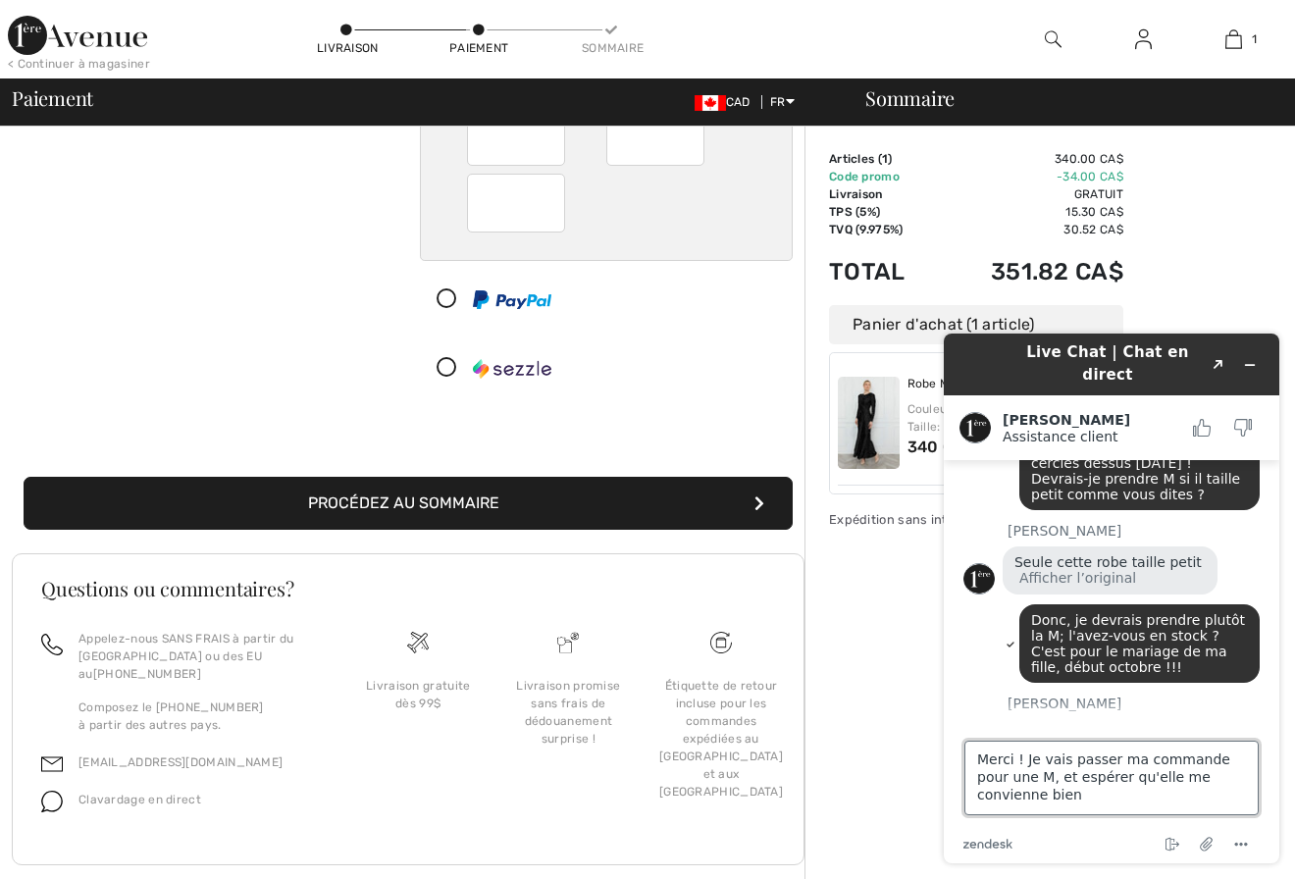
type textarea "Merci ! Je vais passer ma commande pour une M, et espérer qu'elle me convienne …"
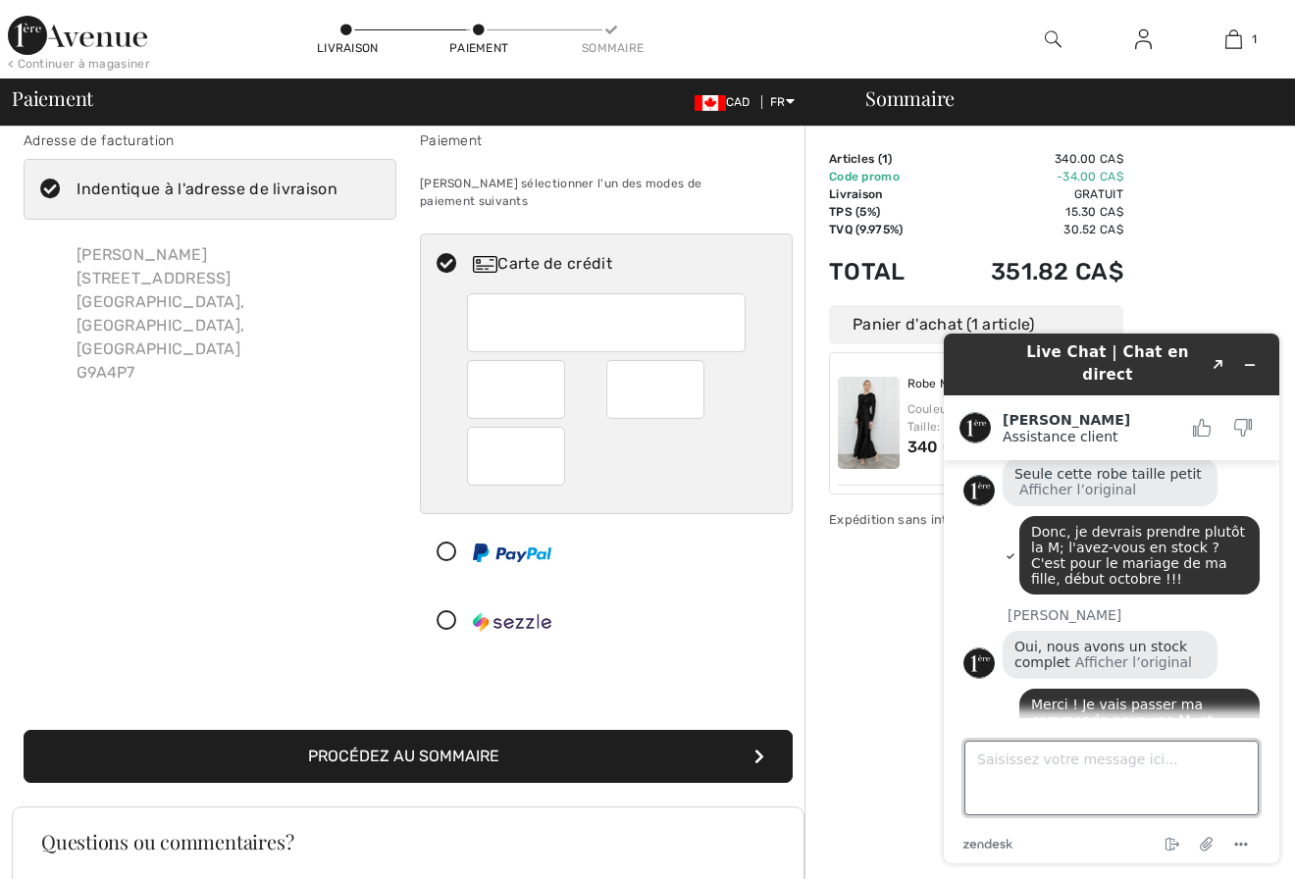
scroll to position [0, 0]
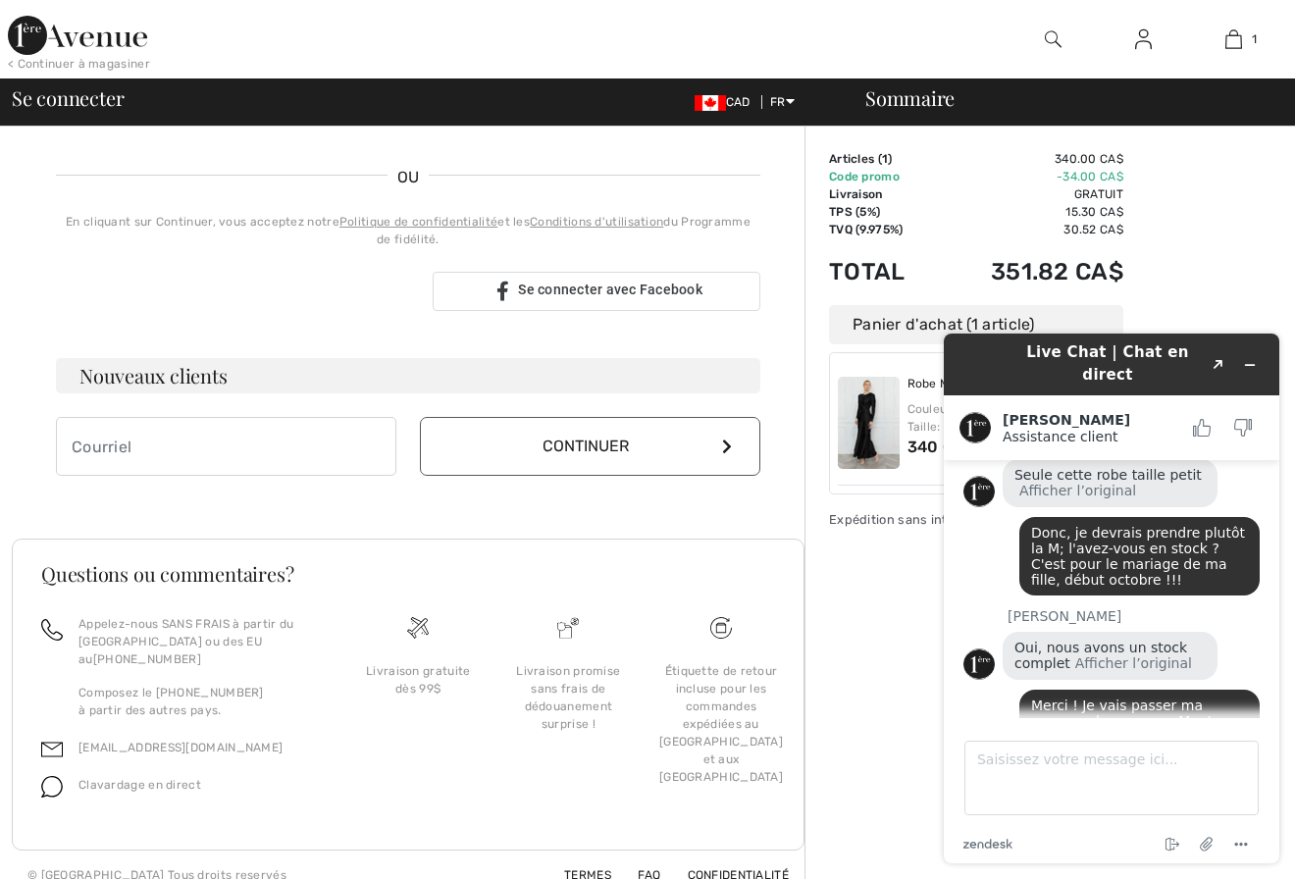
scroll to position [406, 0]
click at [1249, 358] on icon "Réduire le widget" at bounding box center [1250, 365] width 14 height 14
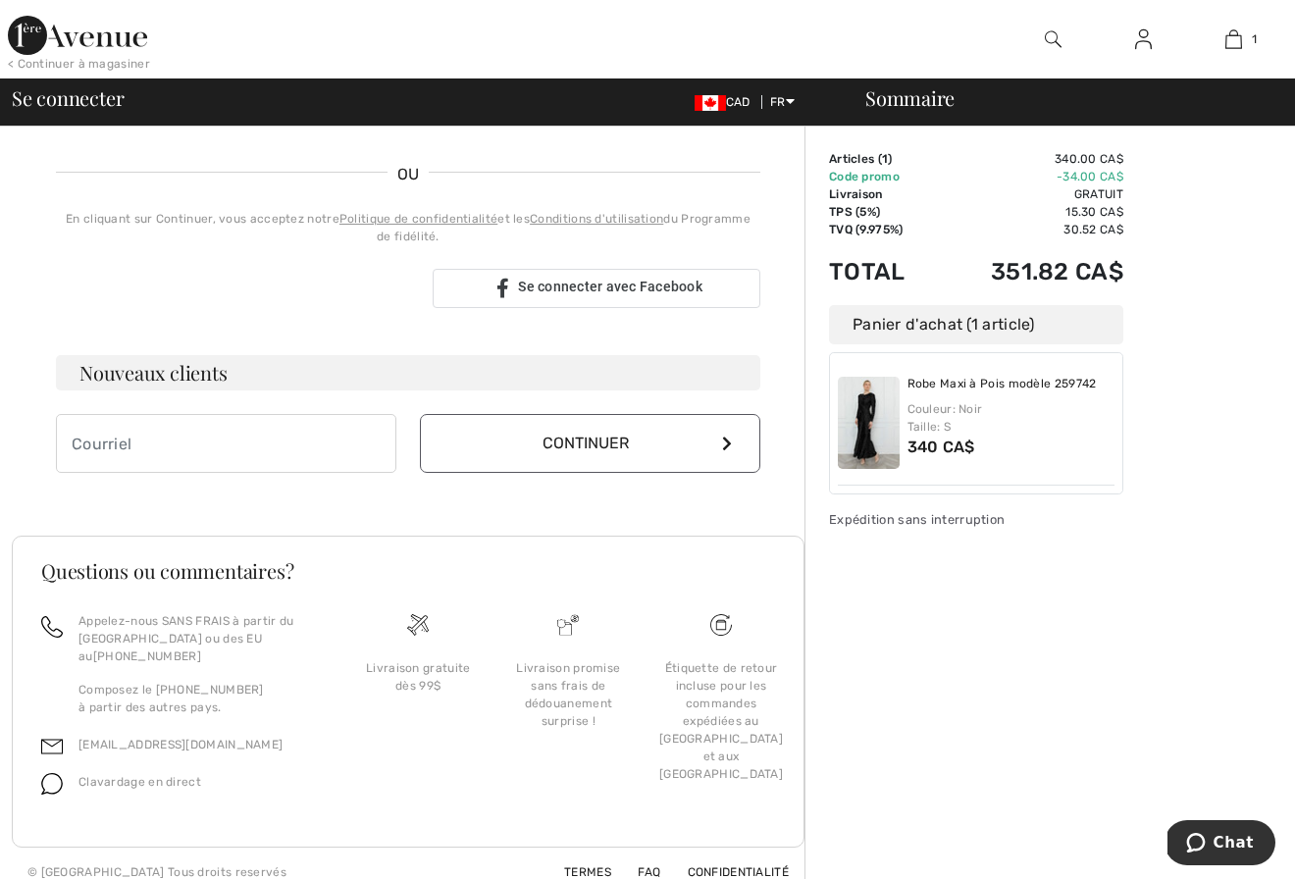
click at [726, 440] on icon at bounding box center [727, 444] width 10 height 16
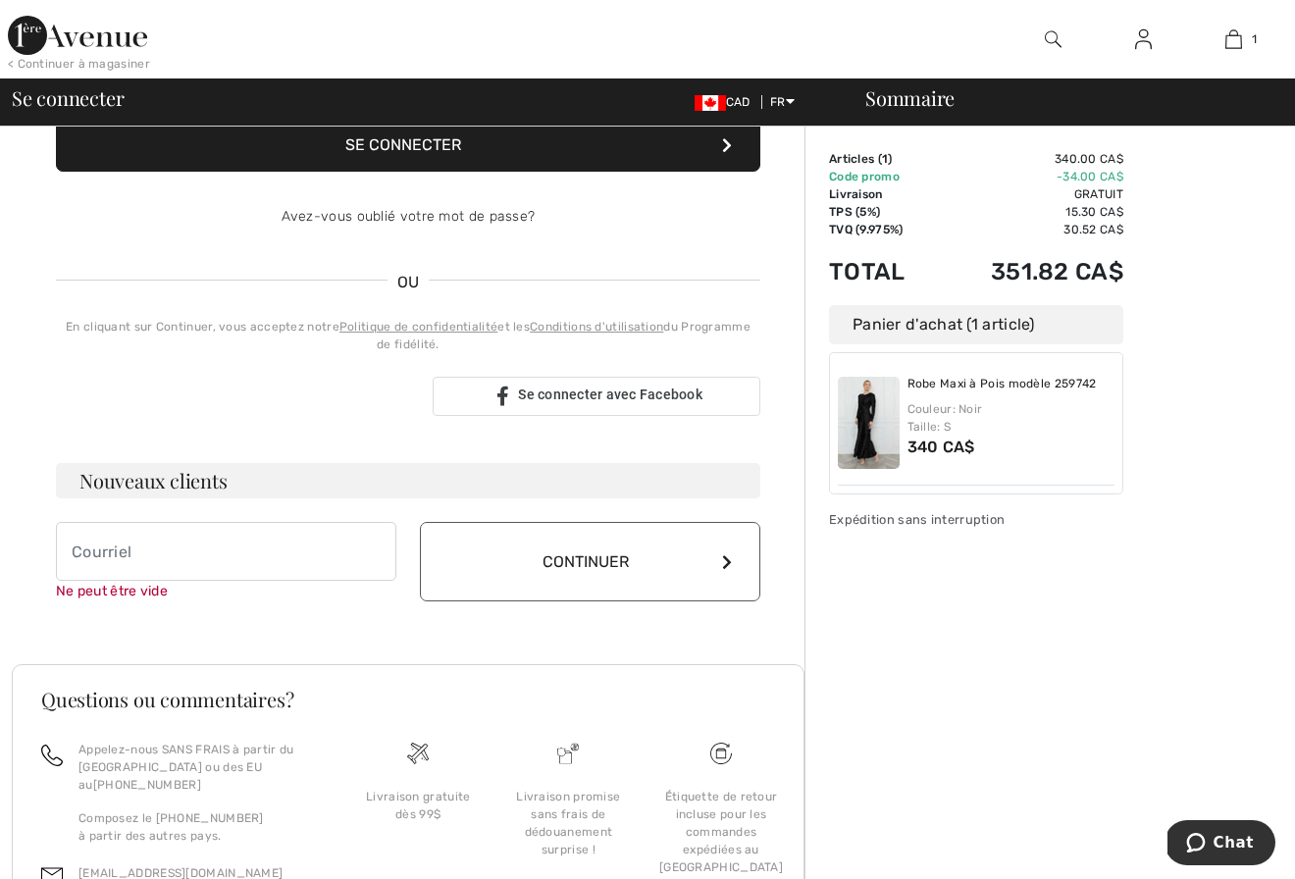
scroll to position [0, 0]
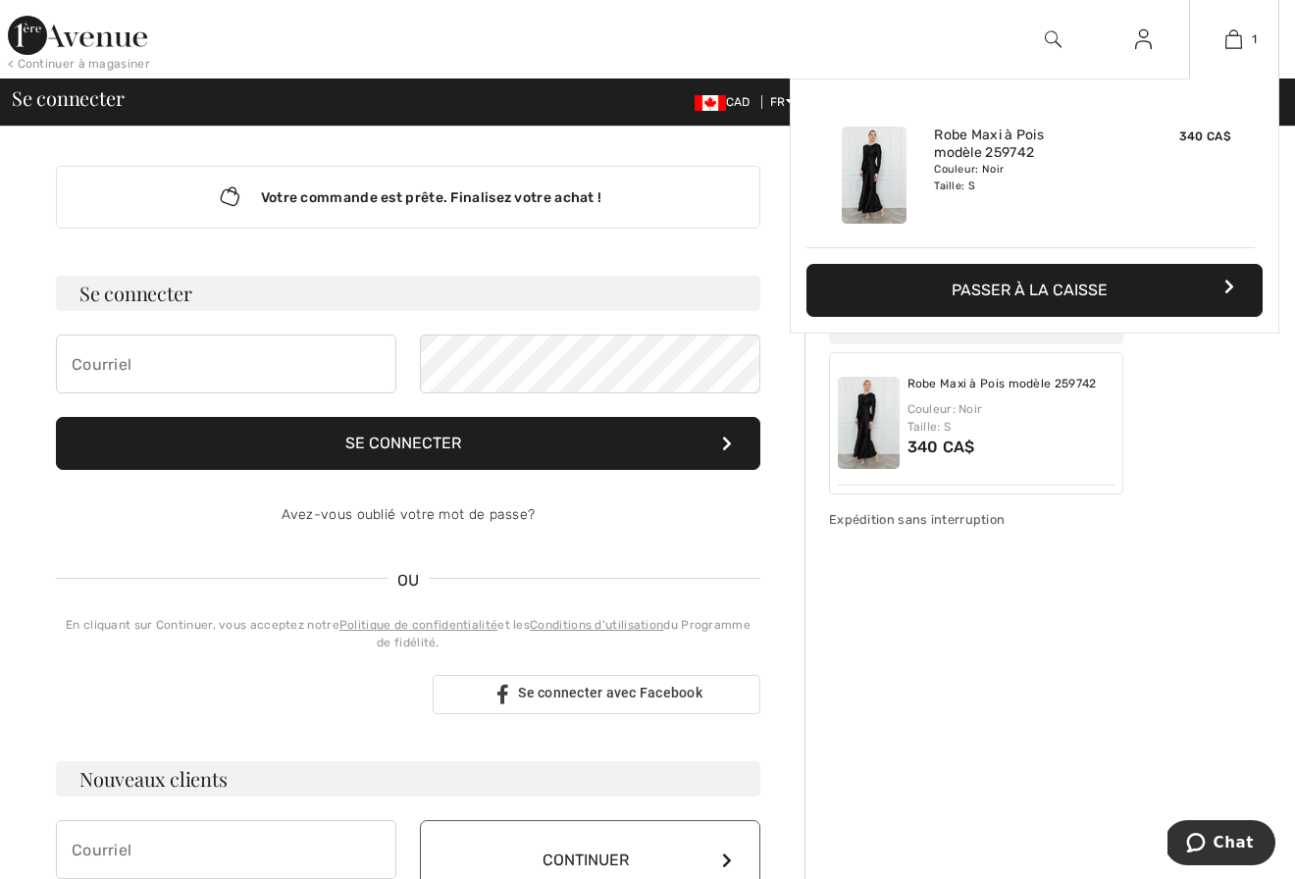
click at [1061, 284] on button "Passer à la caisse" at bounding box center [1034, 290] width 456 height 53
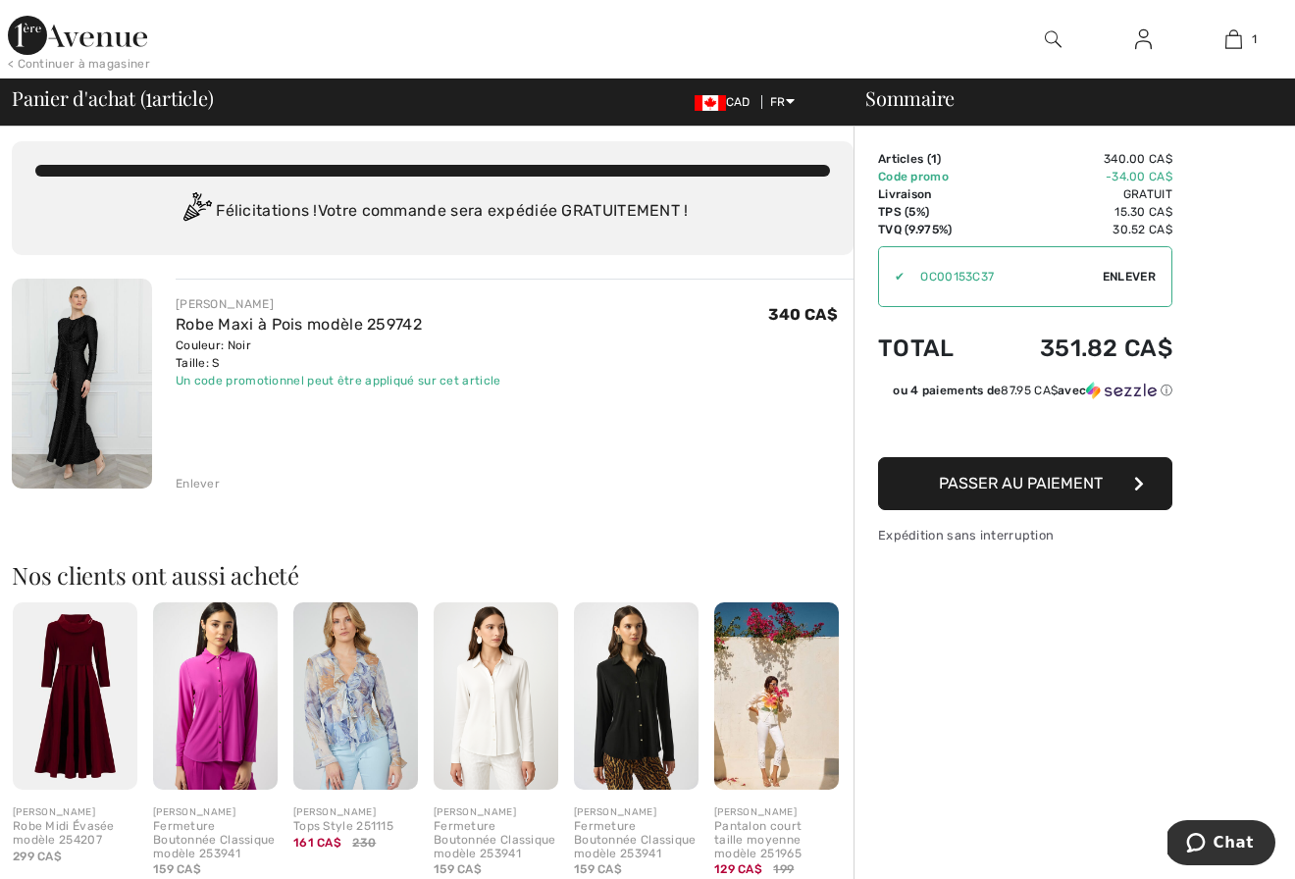
scroll to position [4, 0]
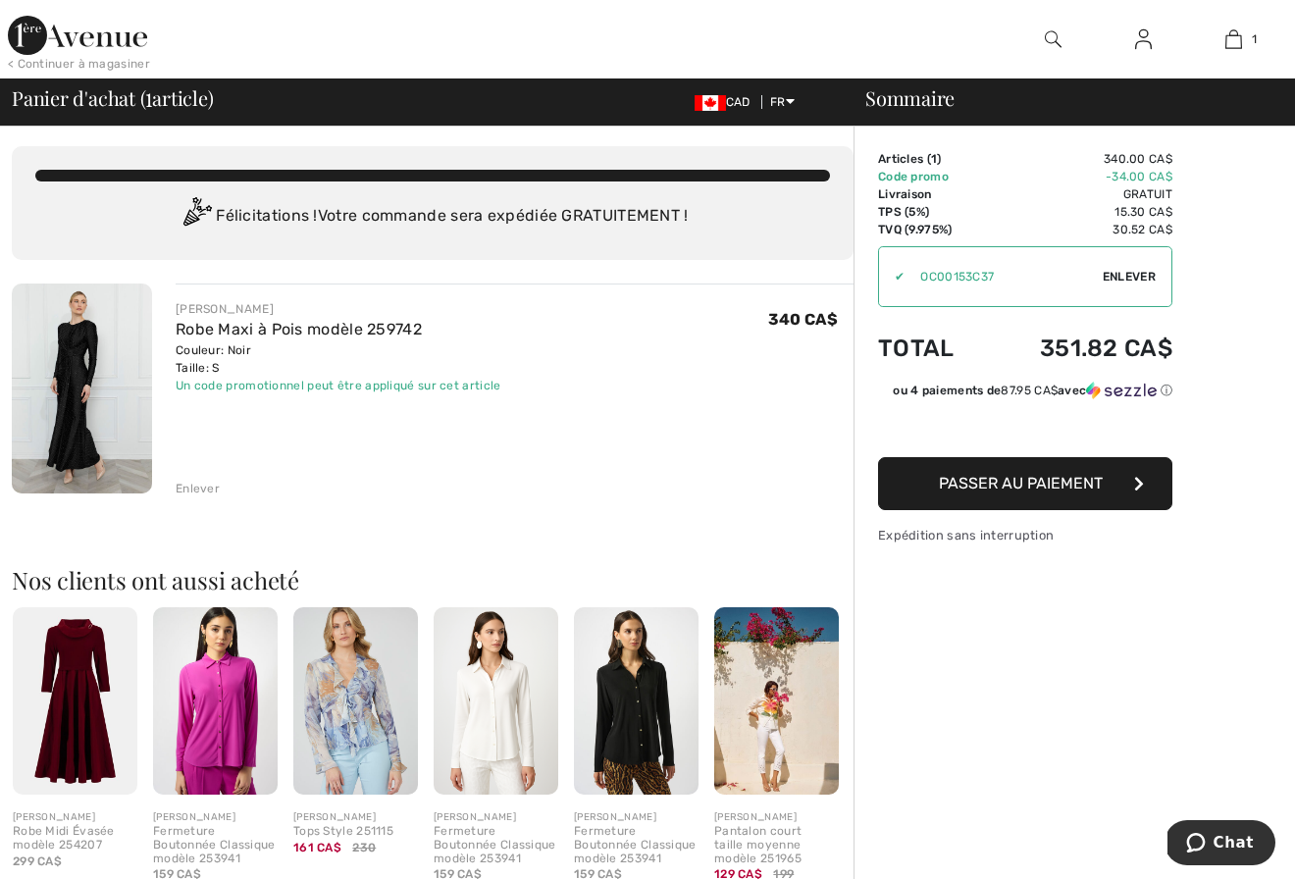
click at [211, 366] on div "Couleur: Noir Taille: S" at bounding box center [339, 358] width 326 height 35
drag, startPoint x: 213, startPoint y: 365, endPoint x: 232, endPoint y: 367, distance: 18.7
click at [232, 367] on div "Couleur: Noir Taille: S" at bounding box center [339, 358] width 326 height 35
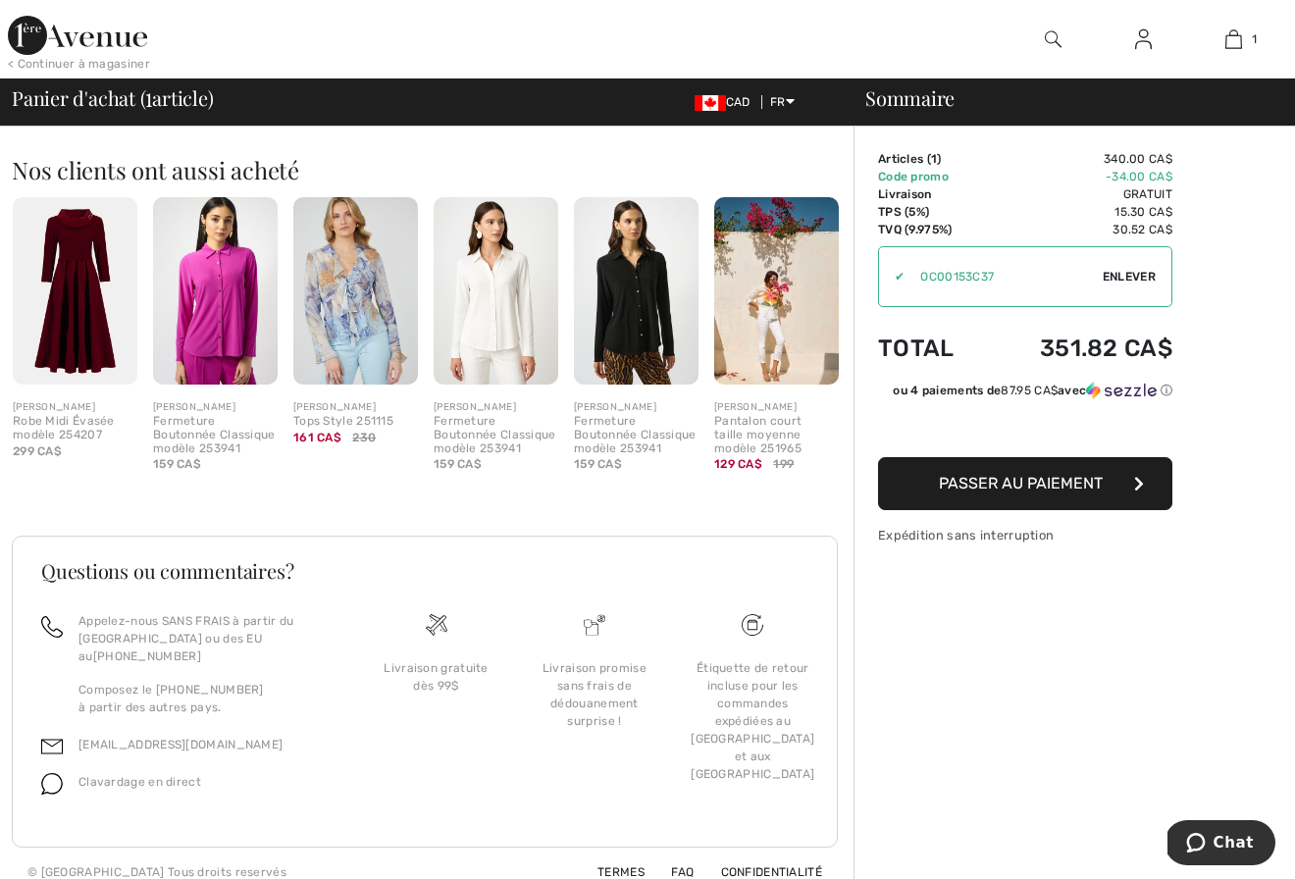
scroll to position [0, 0]
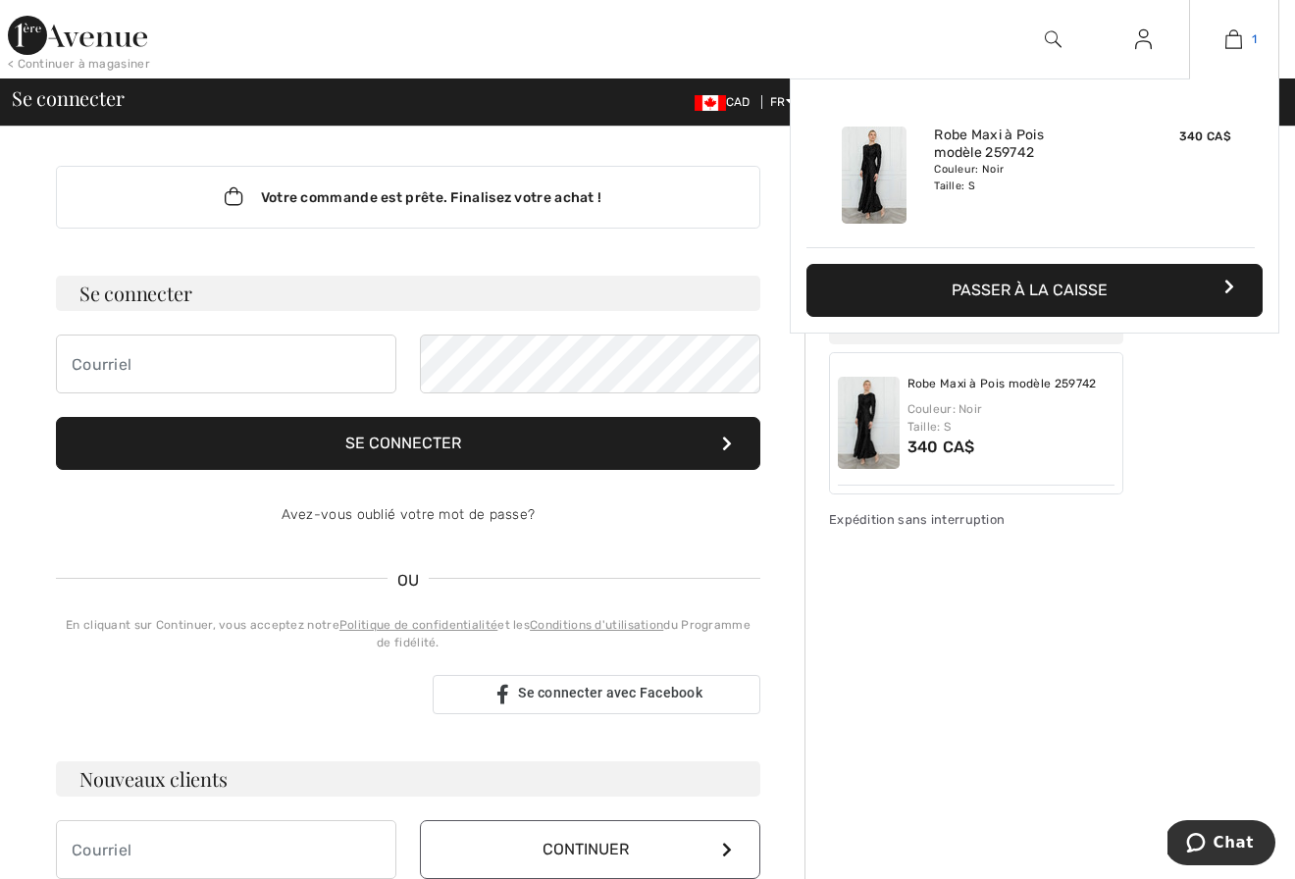
click at [1234, 36] on img at bounding box center [1233, 39] width 17 height 24
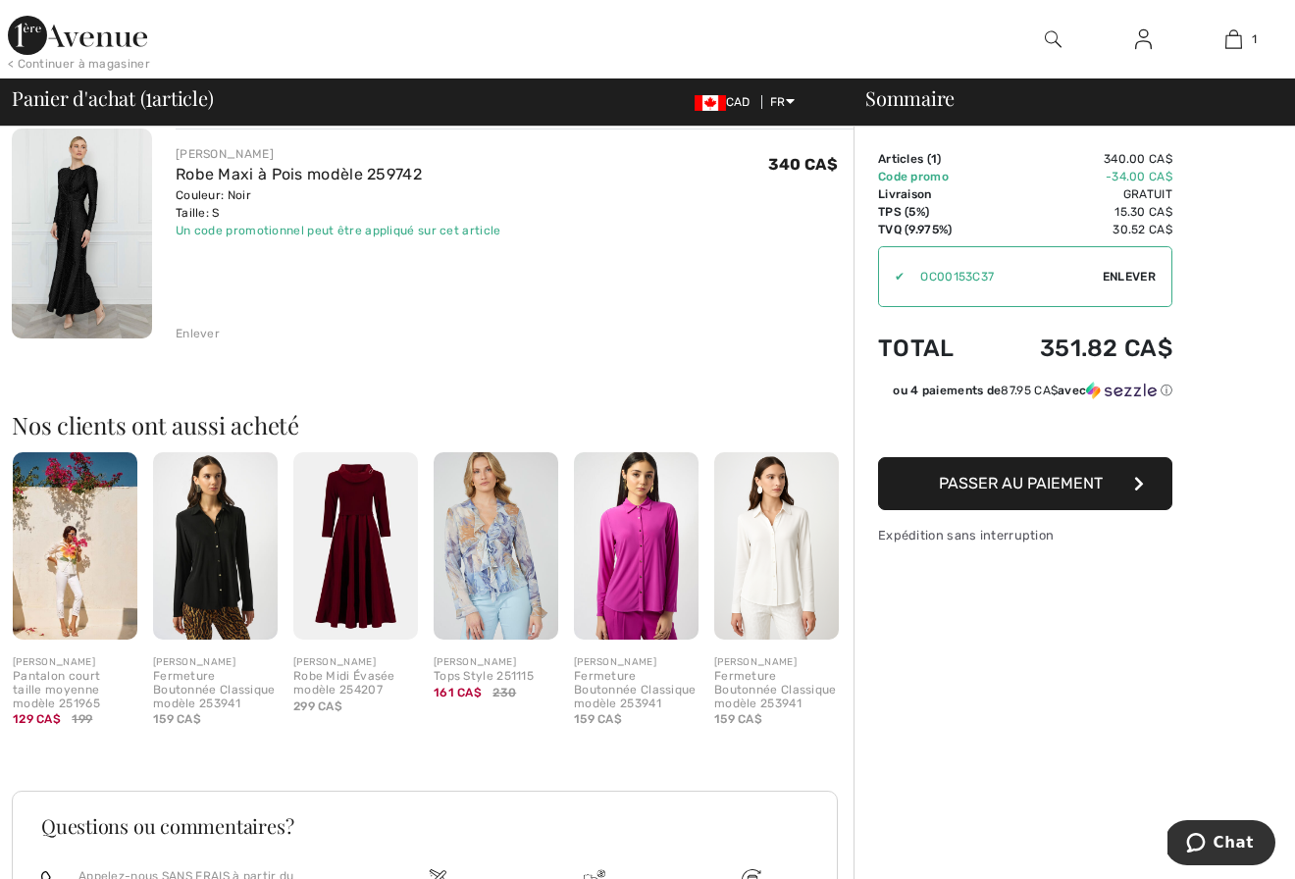
scroll to position [221, 0]
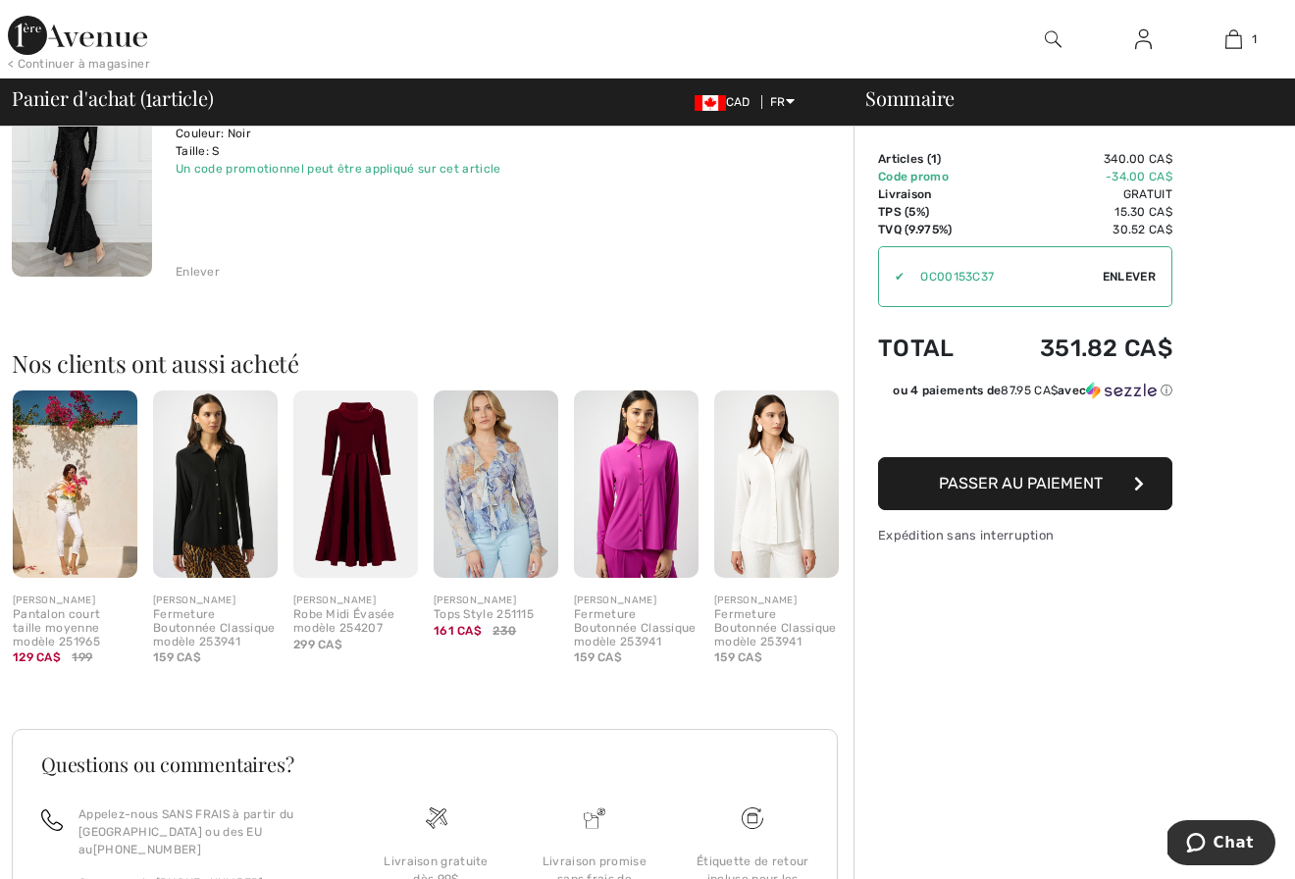
click at [204, 266] on div "Enlever" at bounding box center [198, 272] width 44 height 18
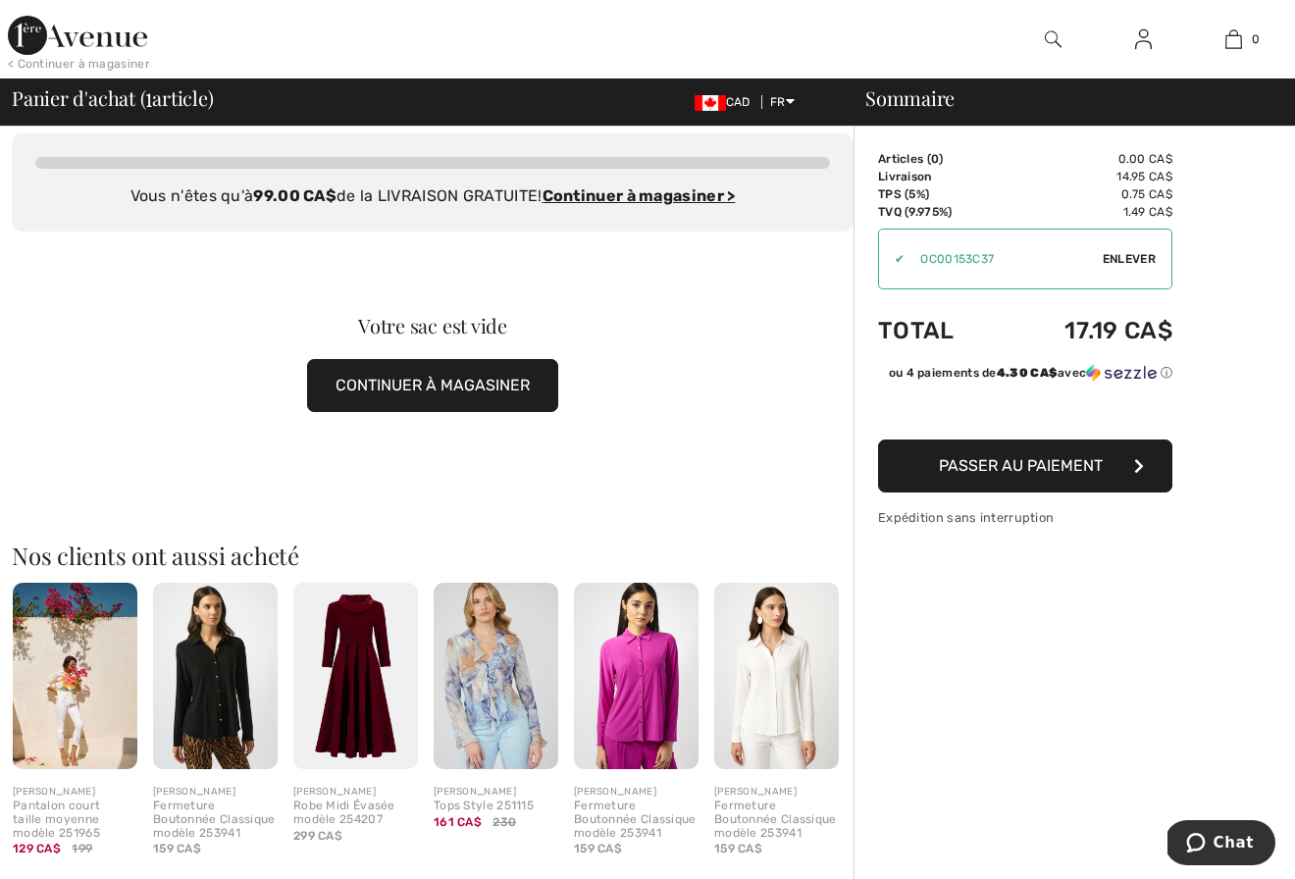
scroll to position [0, 0]
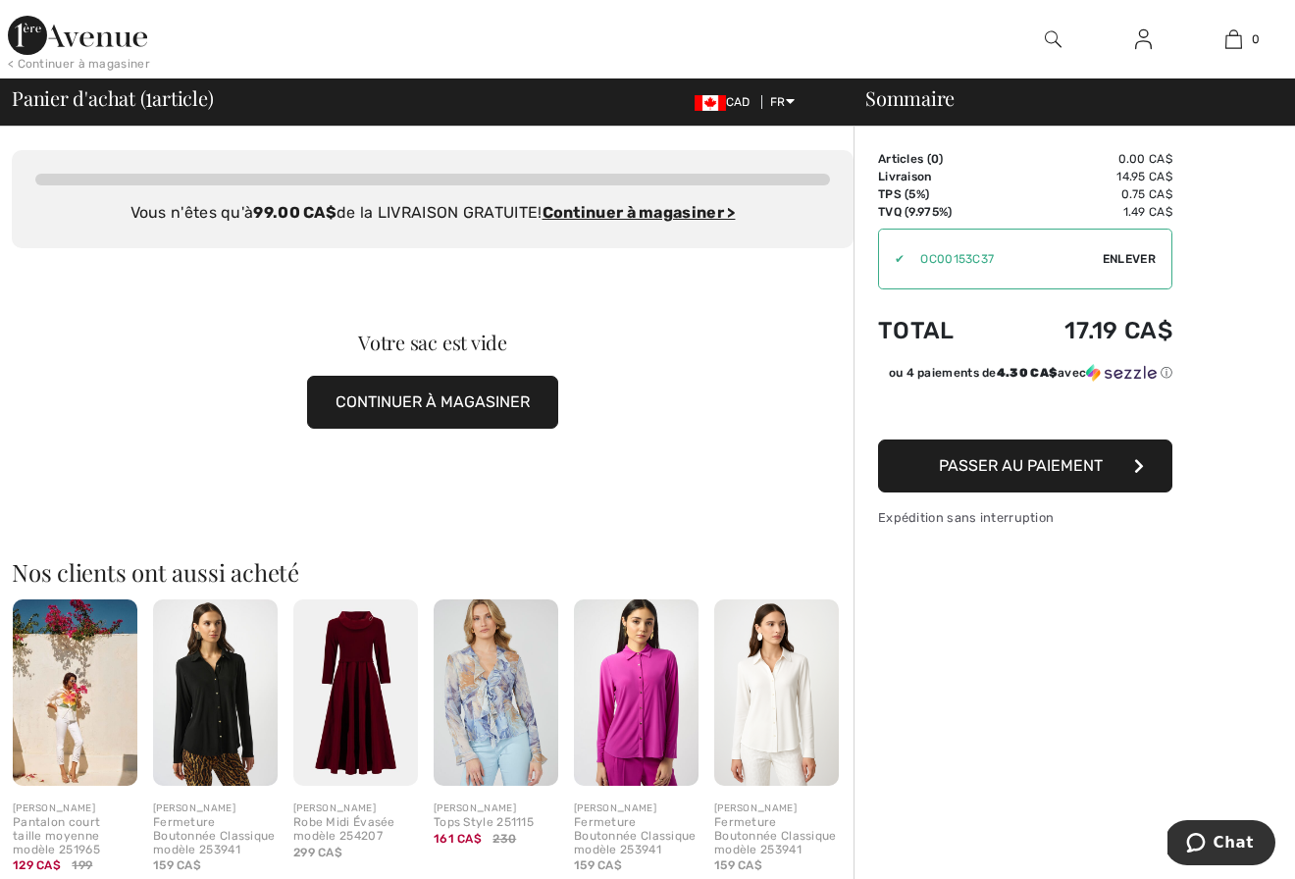
click at [1123, 255] on span "Enlever" at bounding box center [1129, 259] width 53 height 18
click at [485, 399] on button "CONTINUER À MAGASINER" at bounding box center [432, 402] width 251 height 53
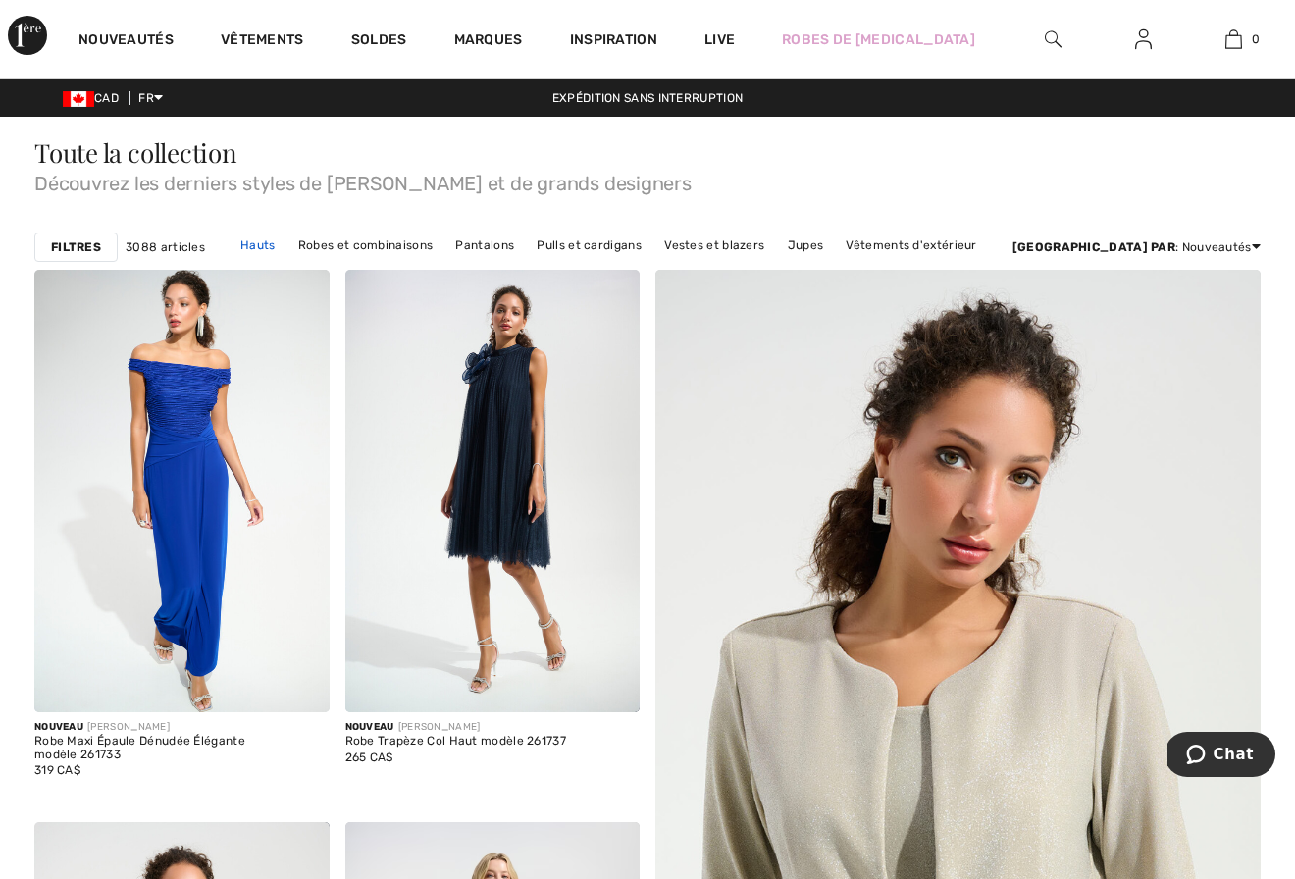
click at [285, 238] on link "Hauts" at bounding box center [258, 245] width 55 height 26
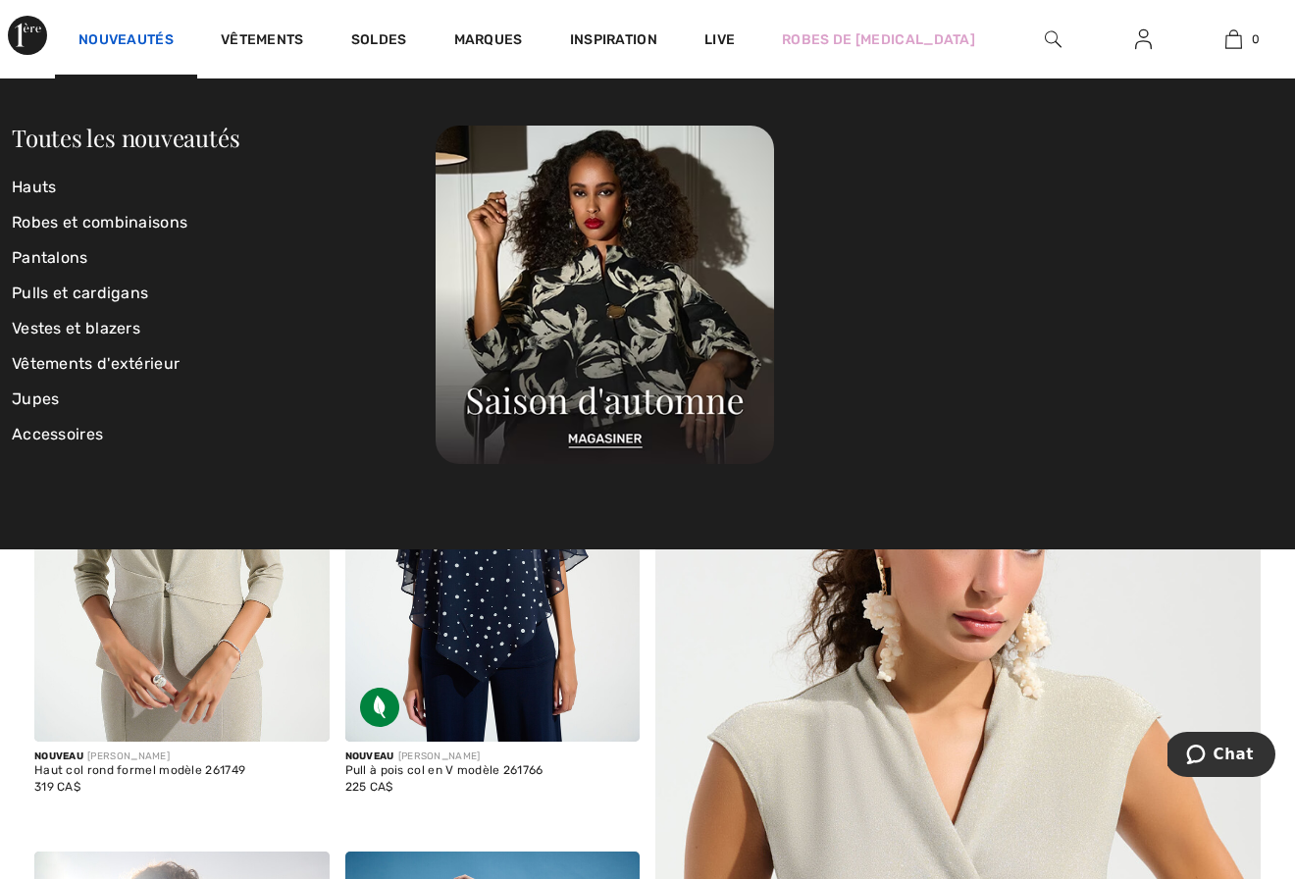
click at [139, 31] on link "Nouveautés" at bounding box center [125, 41] width 95 height 21
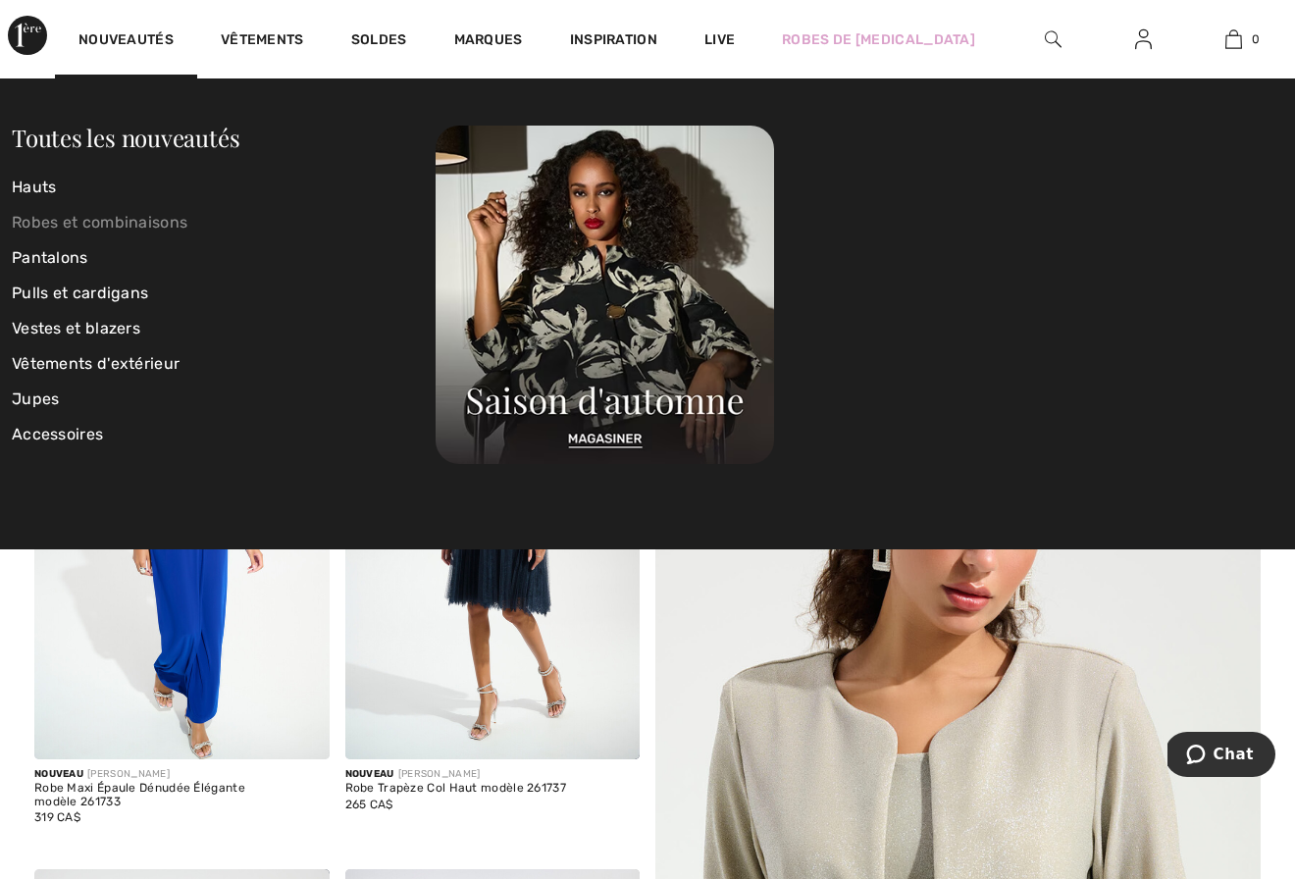
click at [41, 217] on link "Robes et combinaisons" at bounding box center [224, 222] width 424 height 35
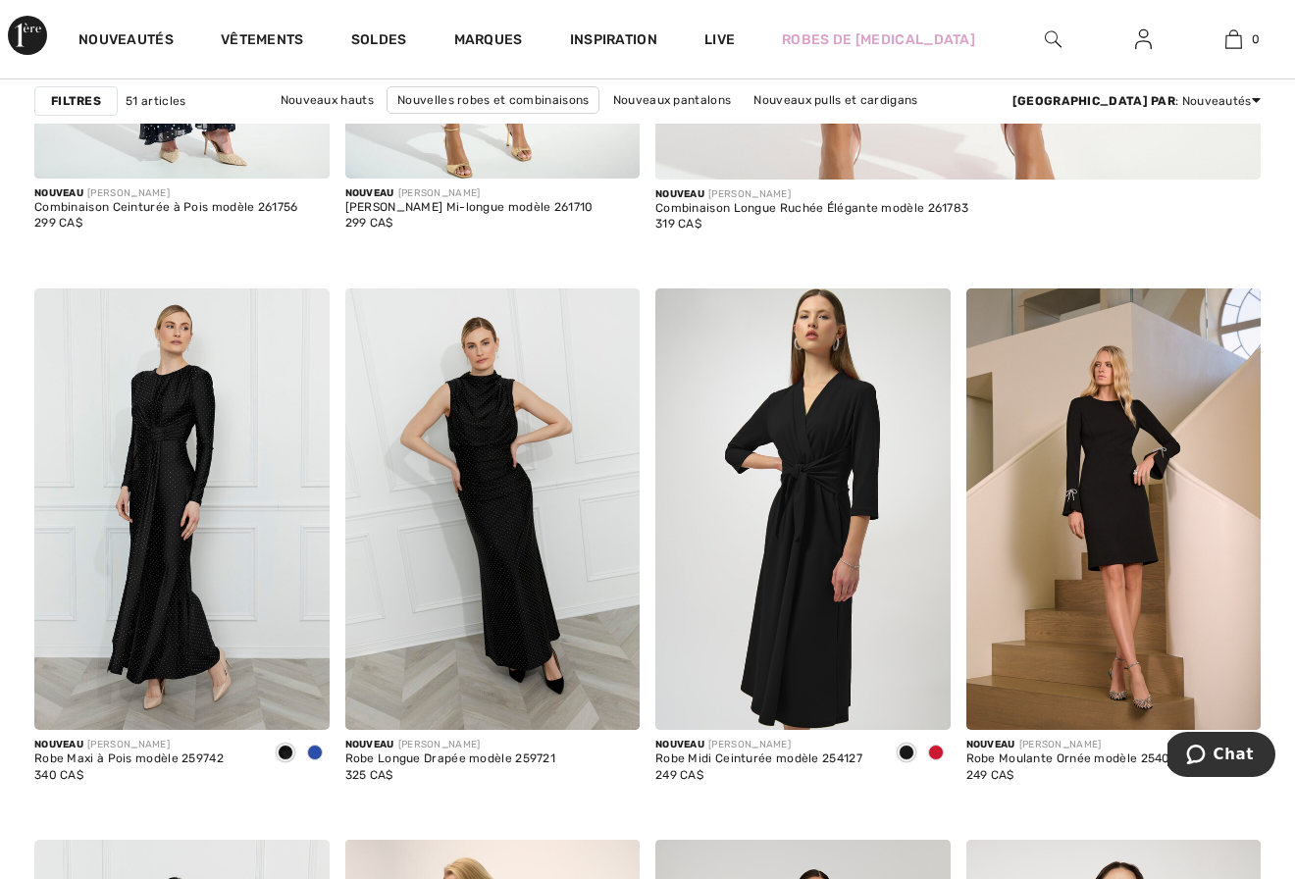
scroll to position [1129, 0]
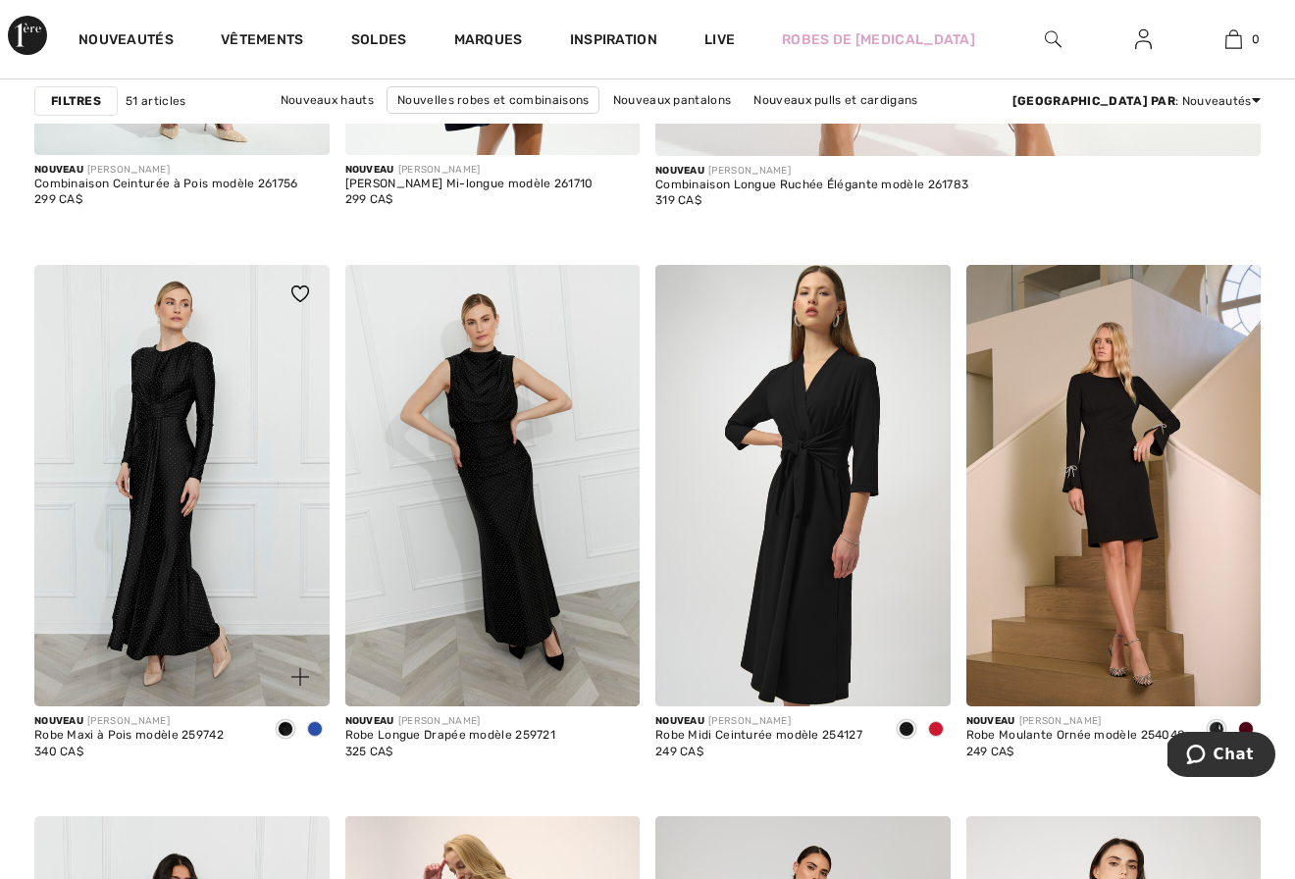
click at [168, 537] on img at bounding box center [181, 486] width 295 height 442
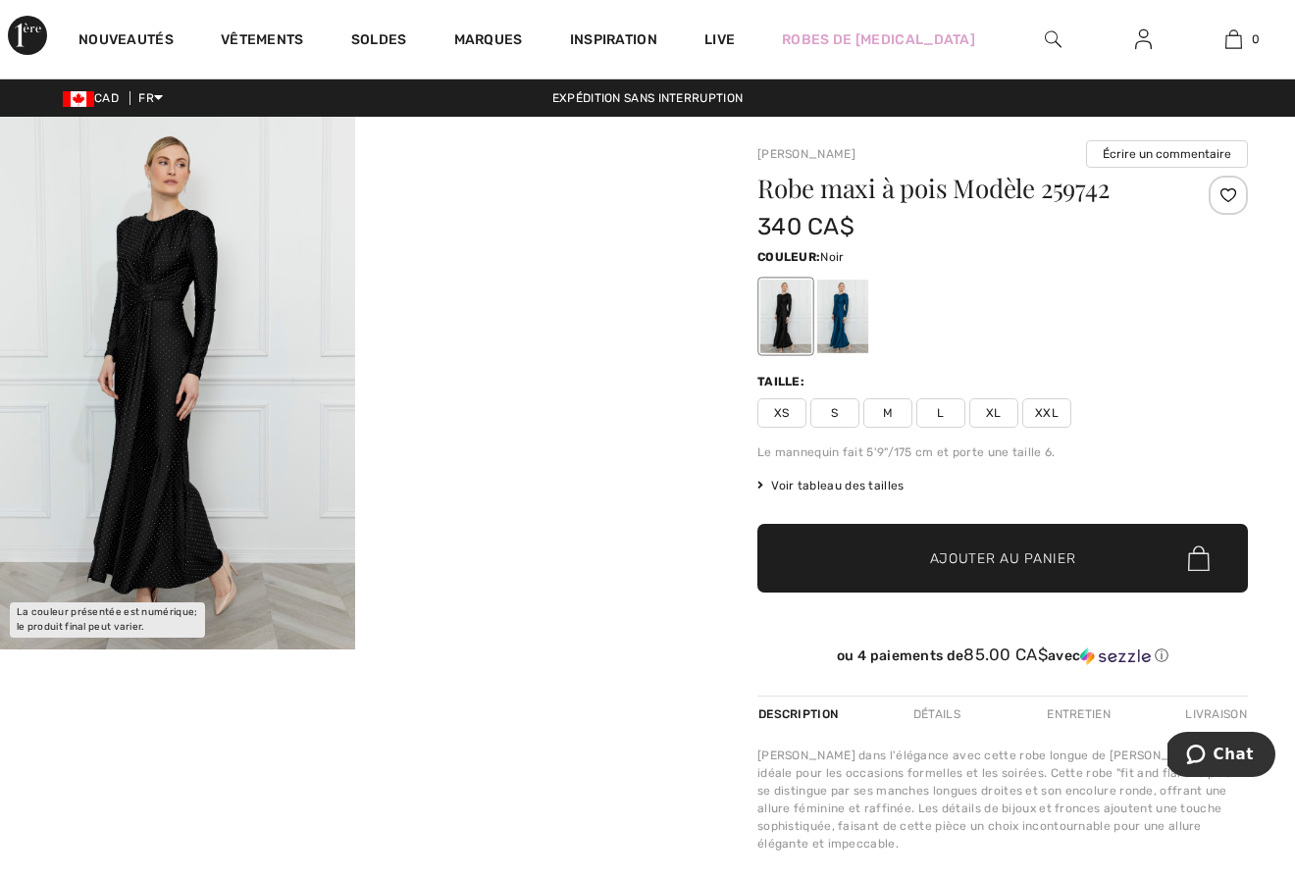
click at [837, 482] on span "Voir tableau des tailles" at bounding box center [830, 486] width 147 height 18
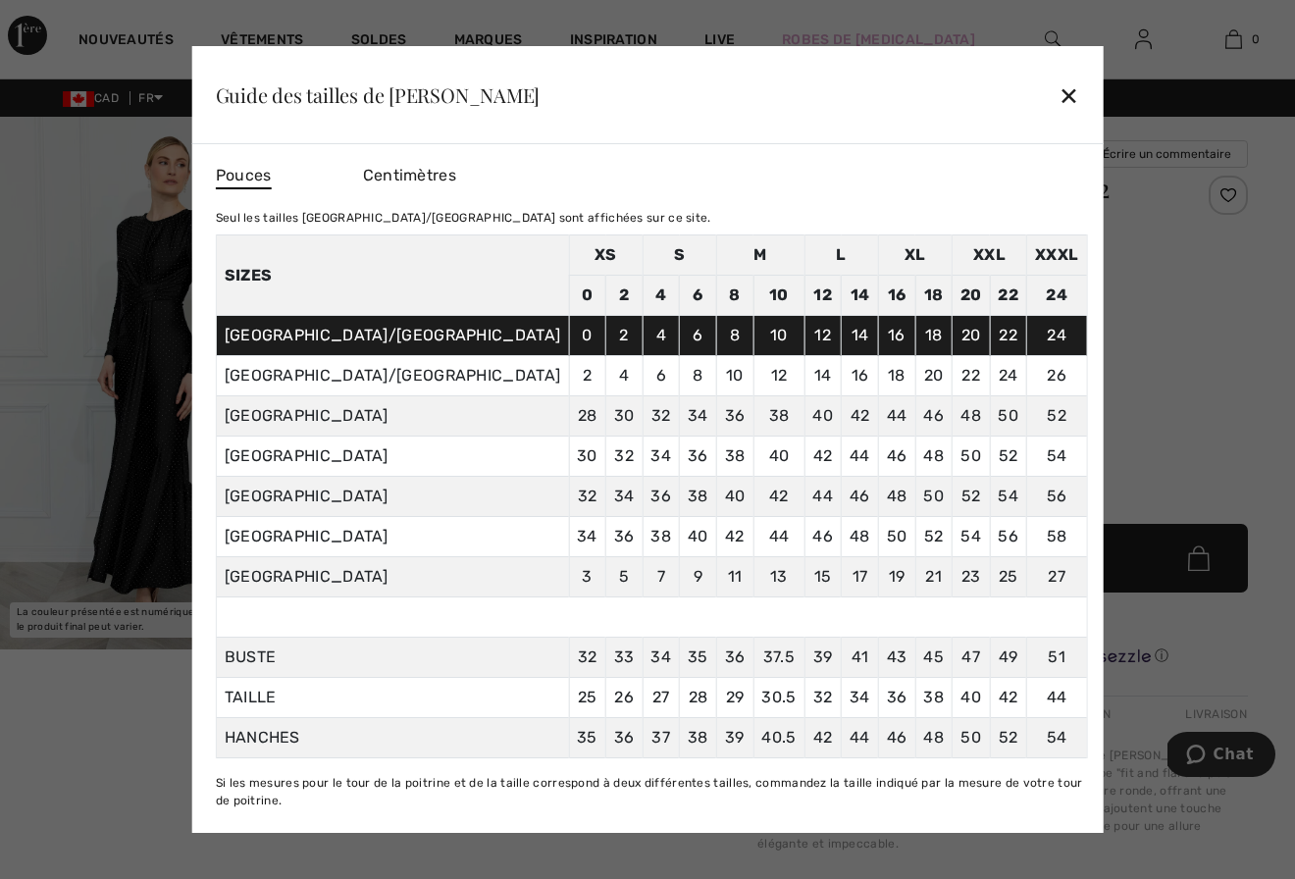
click at [1058, 87] on div "✕" at bounding box center [1068, 95] width 21 height 41
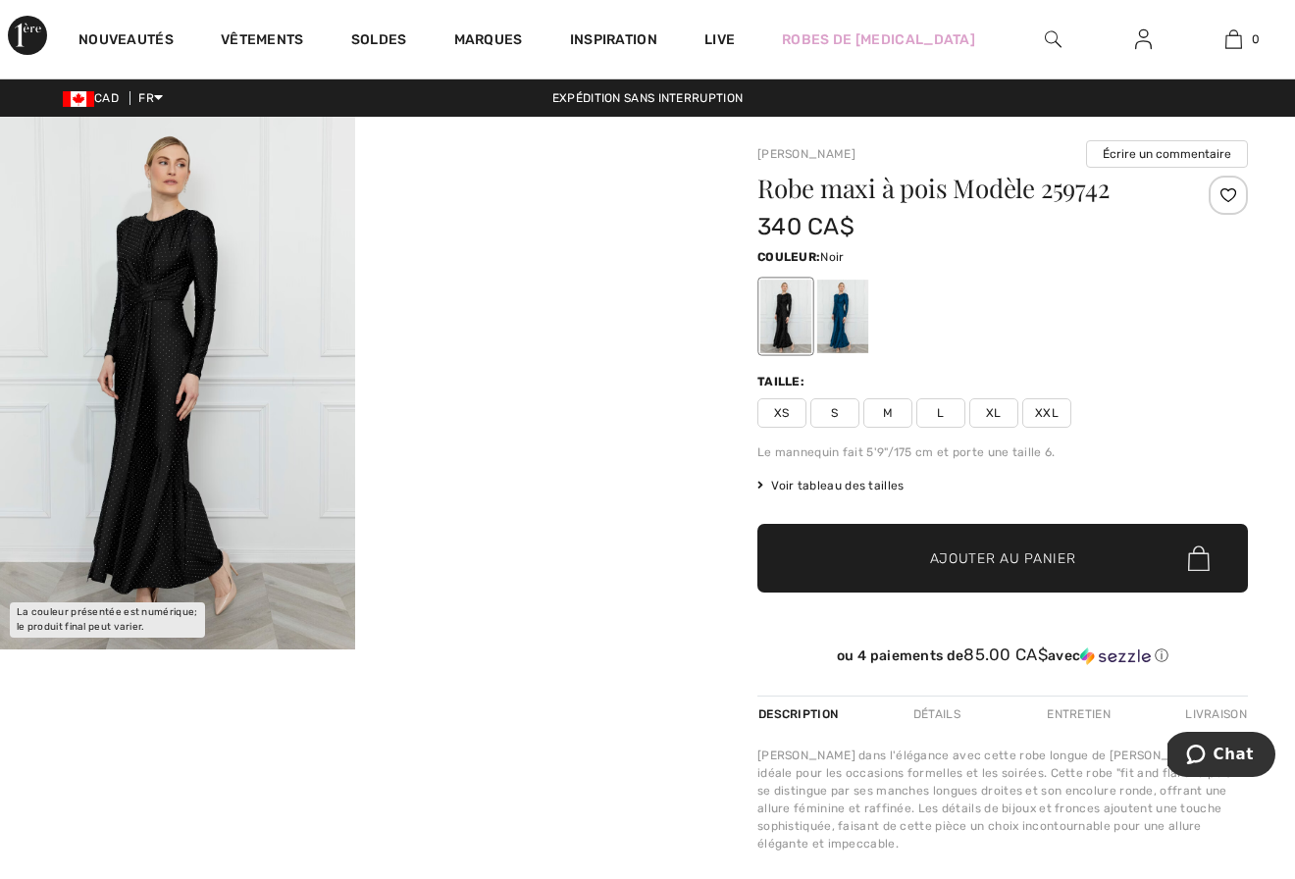
click at [886, 409] on span "M" at bounding box center [887, 412] width 49 height 29
click at [958, 557] on span "Ajouter au panier" at bounding box center [1003, 558] width 146 height 21
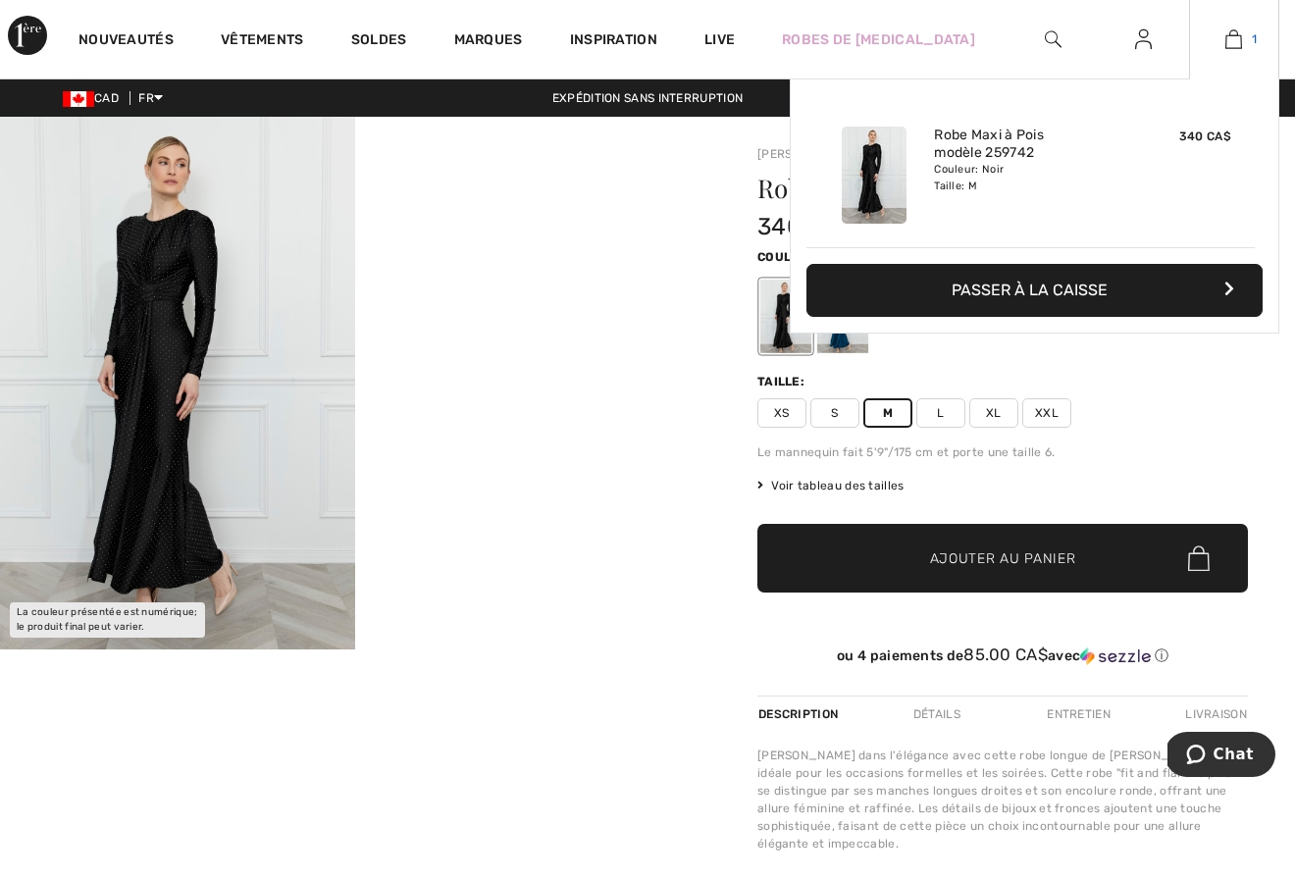
click at [1233, 33] on img at bounding box center [1233, 39] width 17 height 24
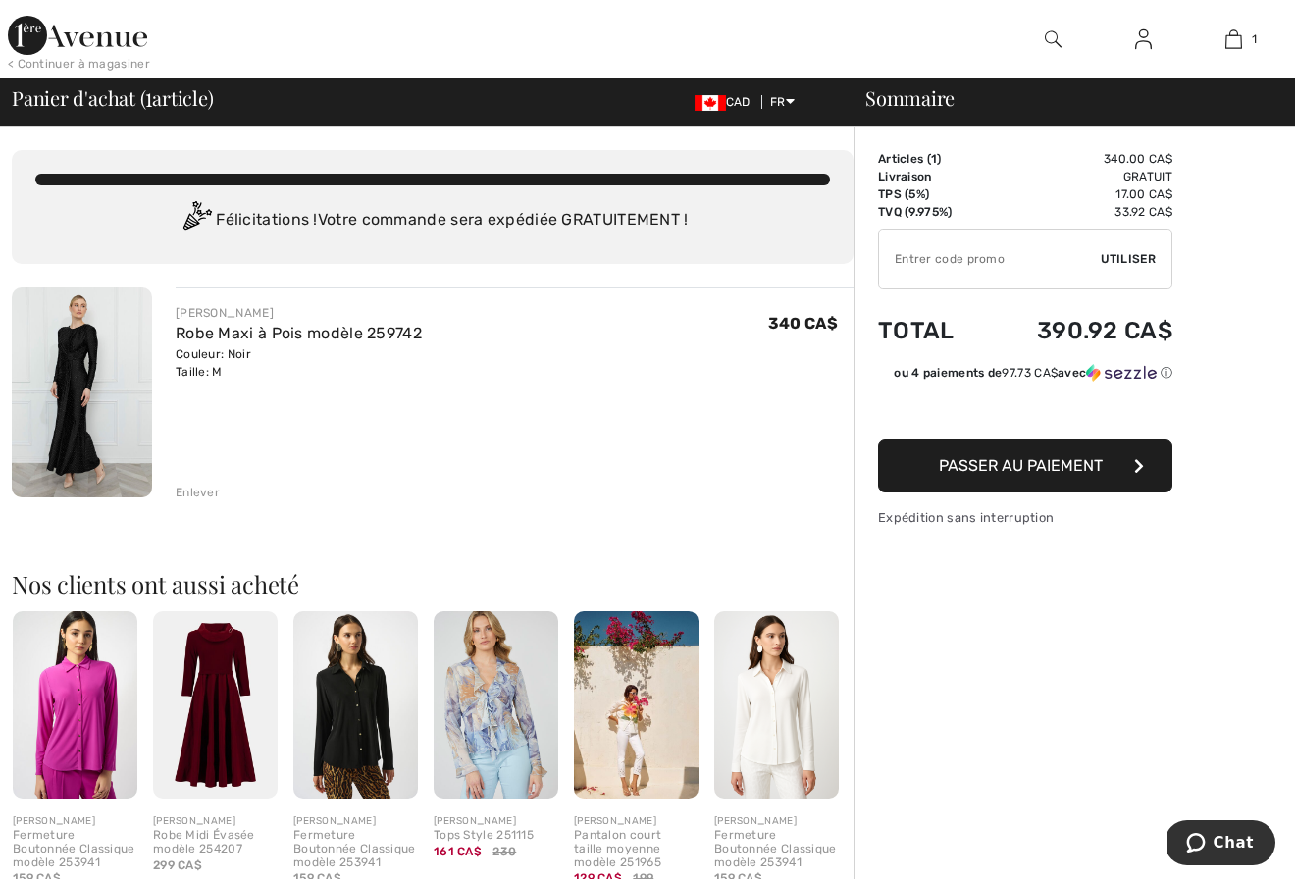
click at [899, 260] on input "TEXT" at bounding box center [990, 259] width 222 height 59
type input "OC00153C37"
click at [1126, 251] on span "Utiliser" at bounding box center [1128, 259] width 55 height 18
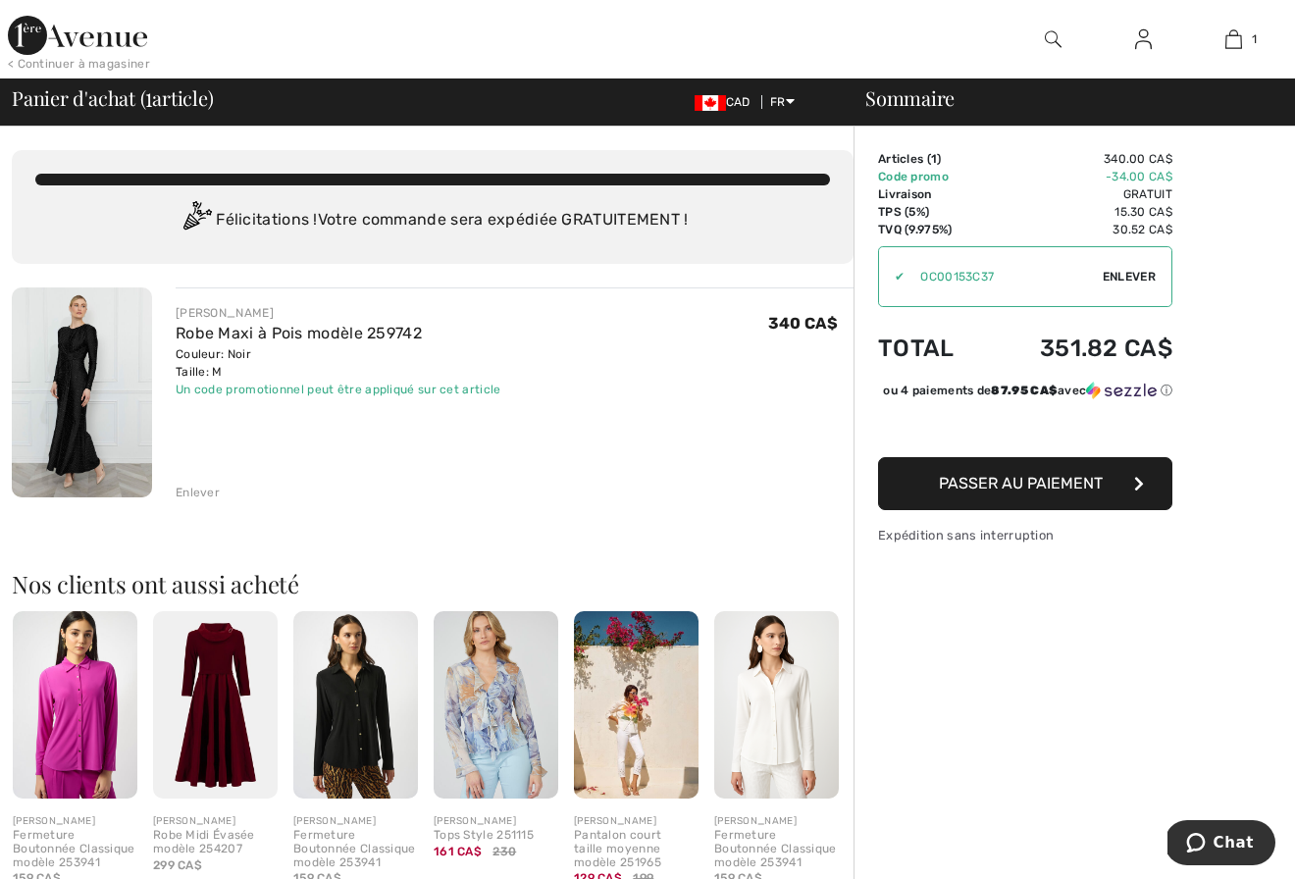
click at [998, 492] on span "Passer au paiement" at bounding box center [1021, 483] width 164 height 19
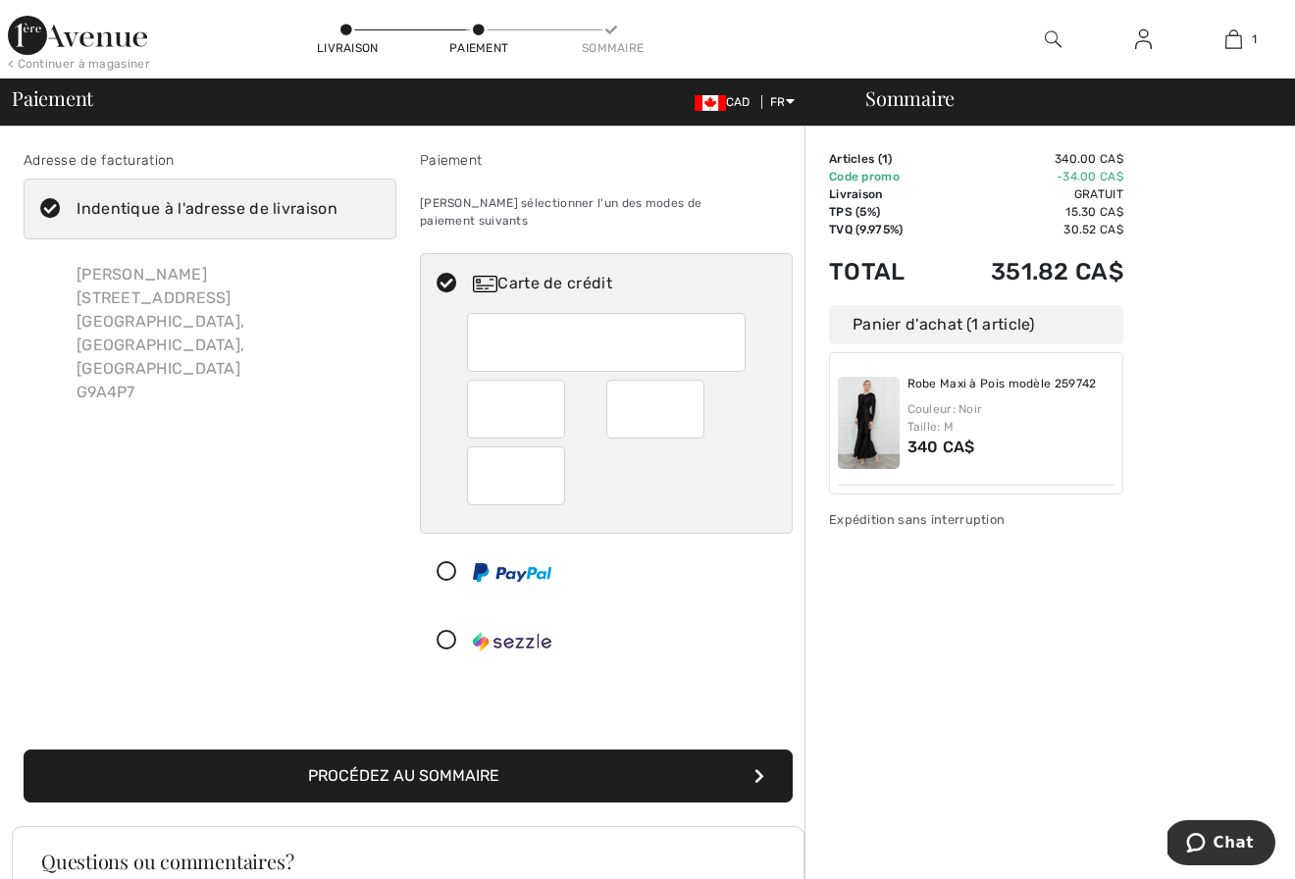
click at [441, 755] on button "Procédez au sommaire" at bounding box center [408, 775] width 769 height 53
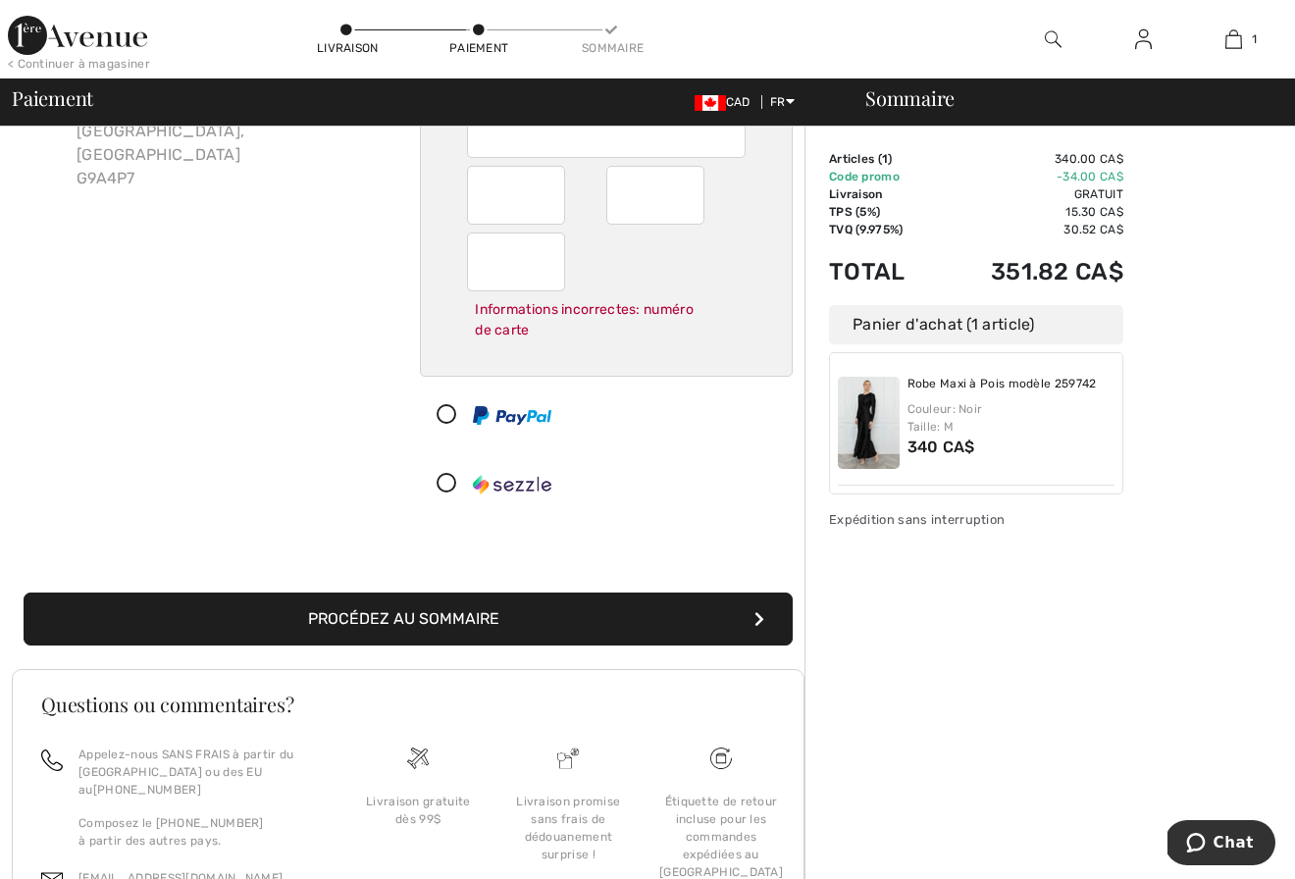
scroll to position [195, 0]
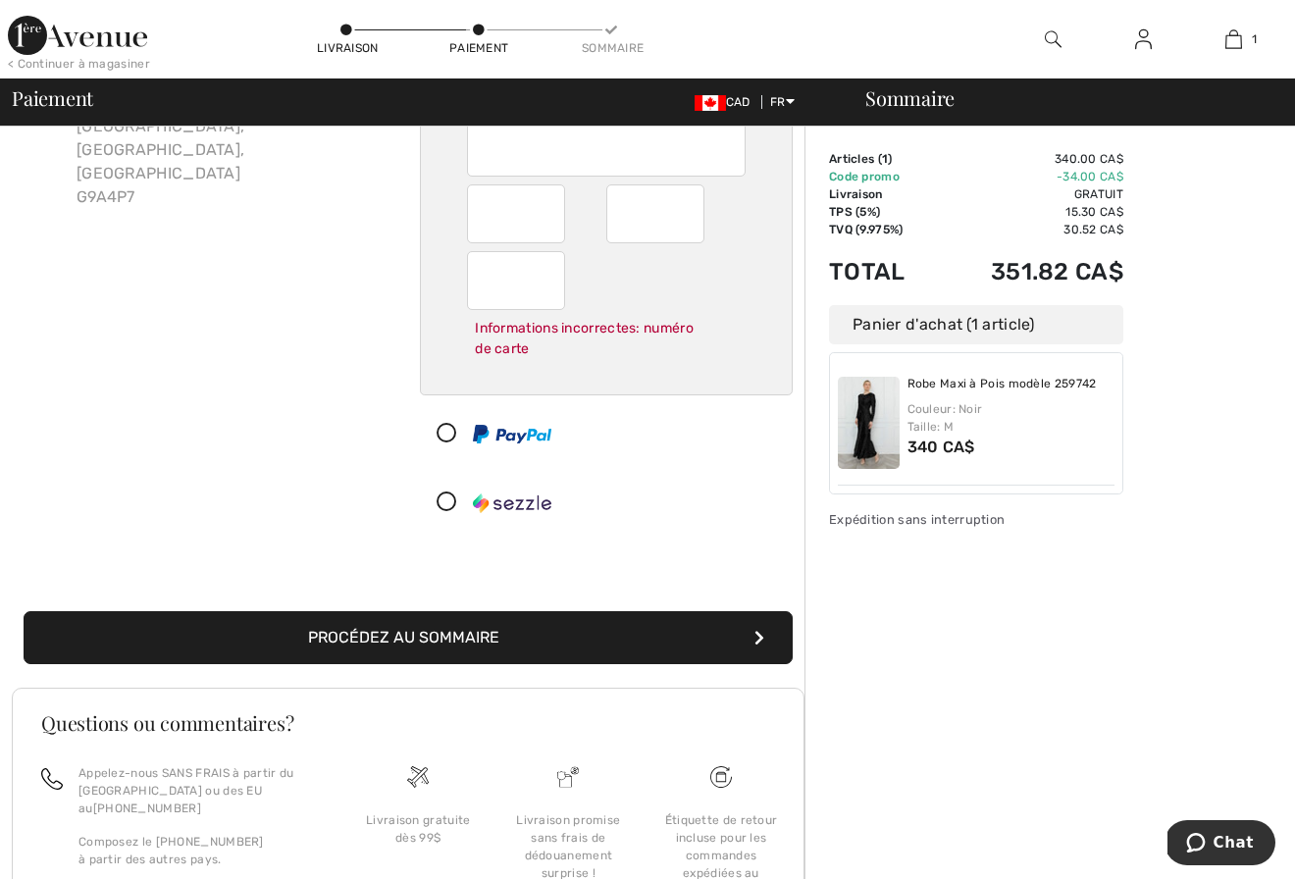
click at [488, 616] on button "Procédez au sommaire" at bounding box center [408, 637] width 769 height 53
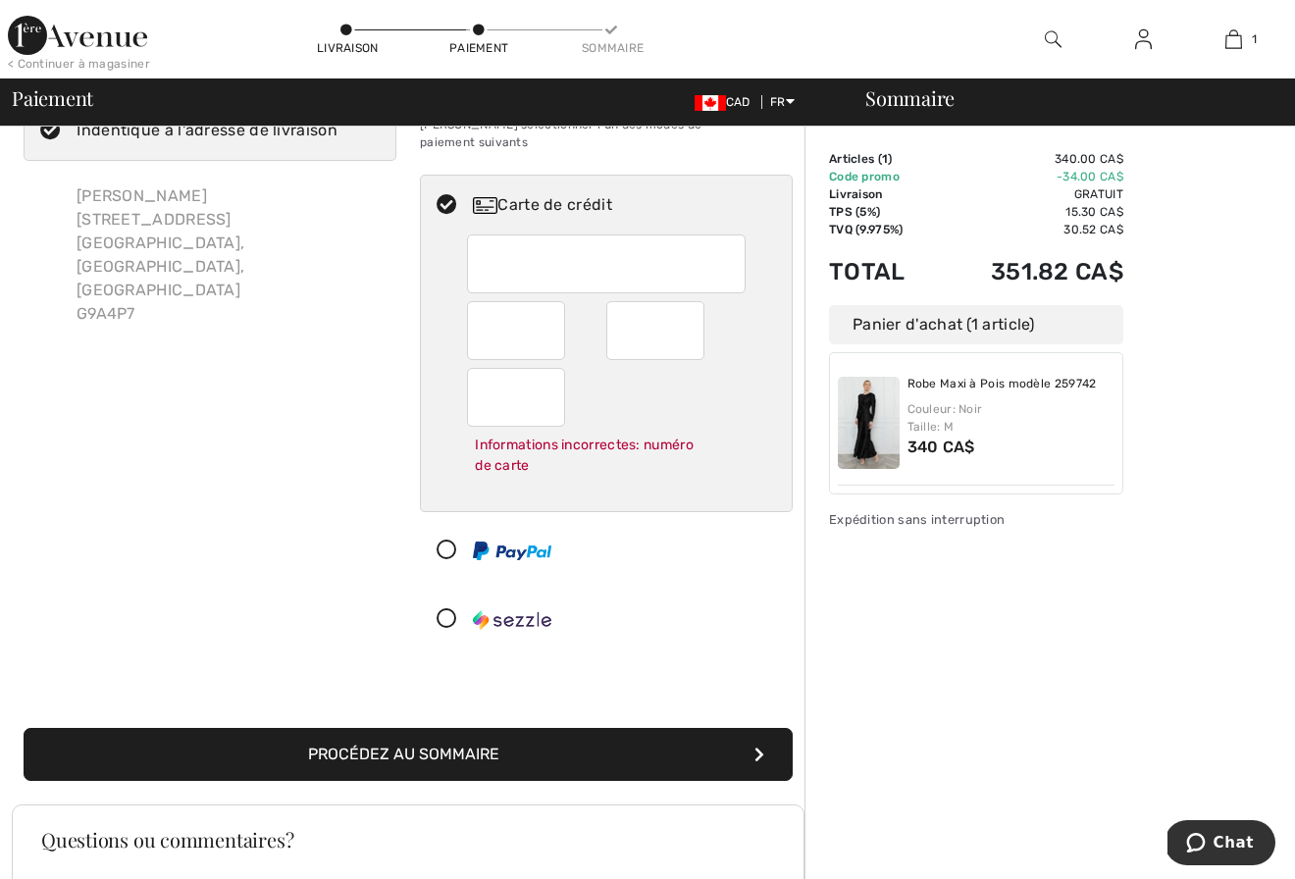
scroll to position [70, 0]
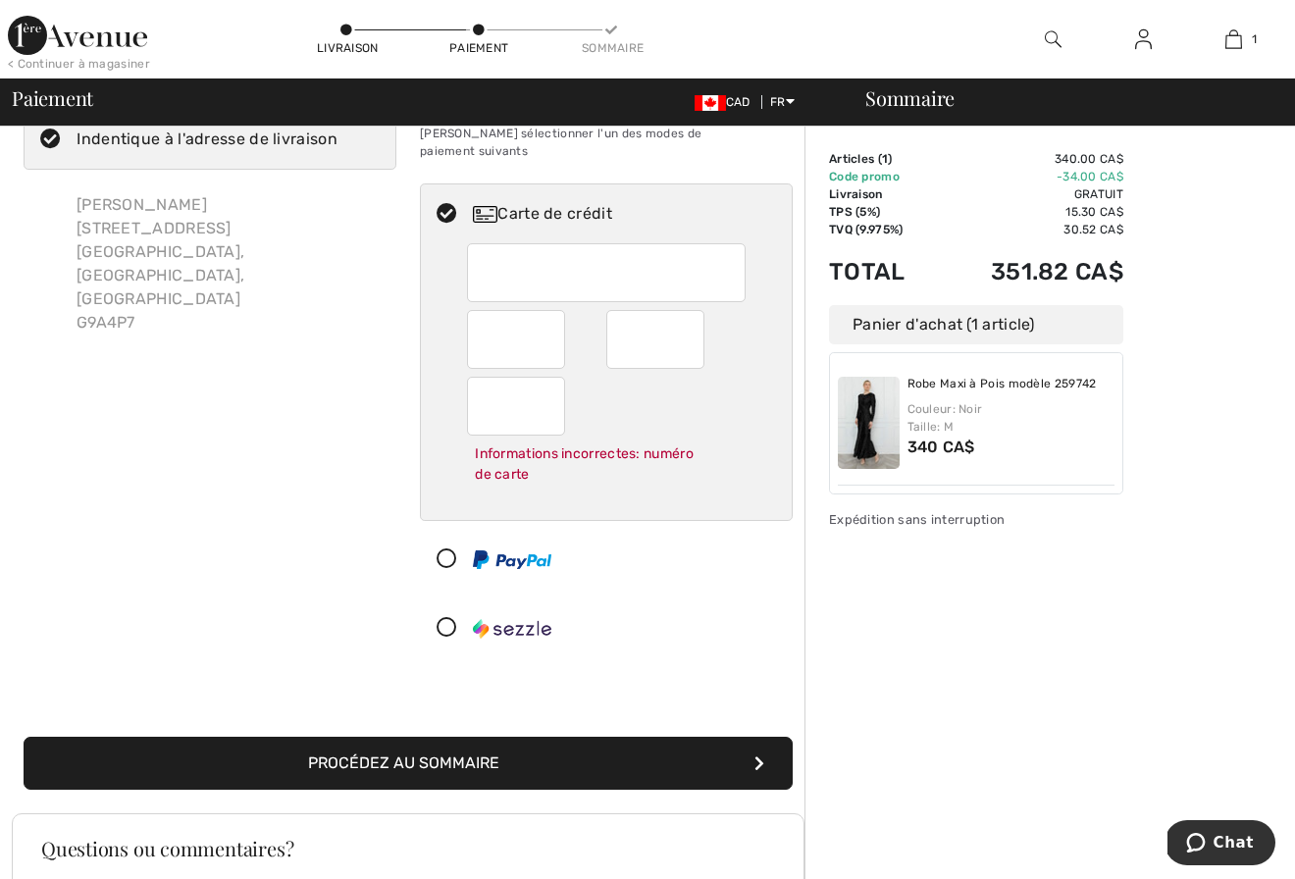
click at [434, 737] on button "Procédez au sommaire" at bounding box center [408, 763] width 769 height 53
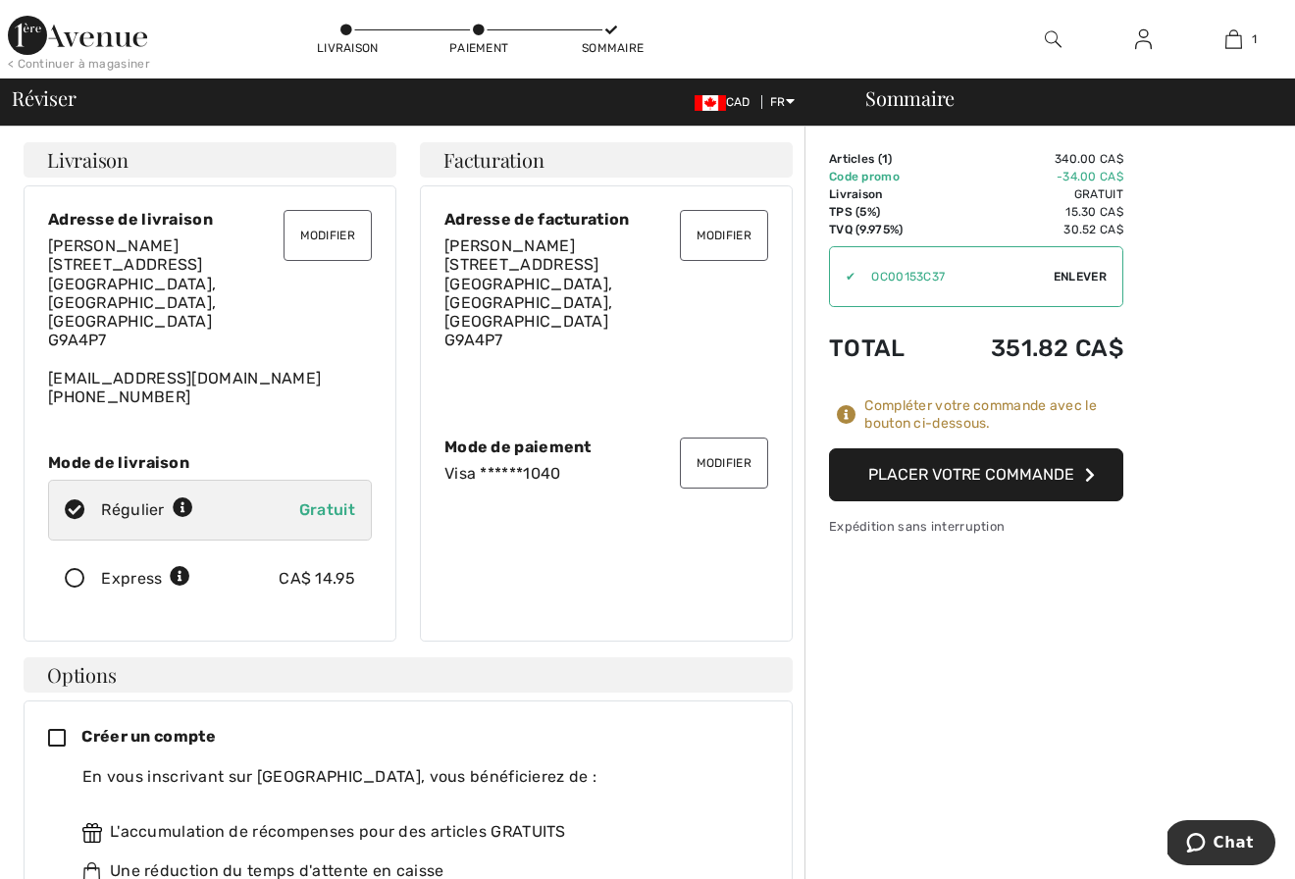
click at [951, 470] on button "Placer votre commande" at bounding box center [976, 474] width 294 height 53
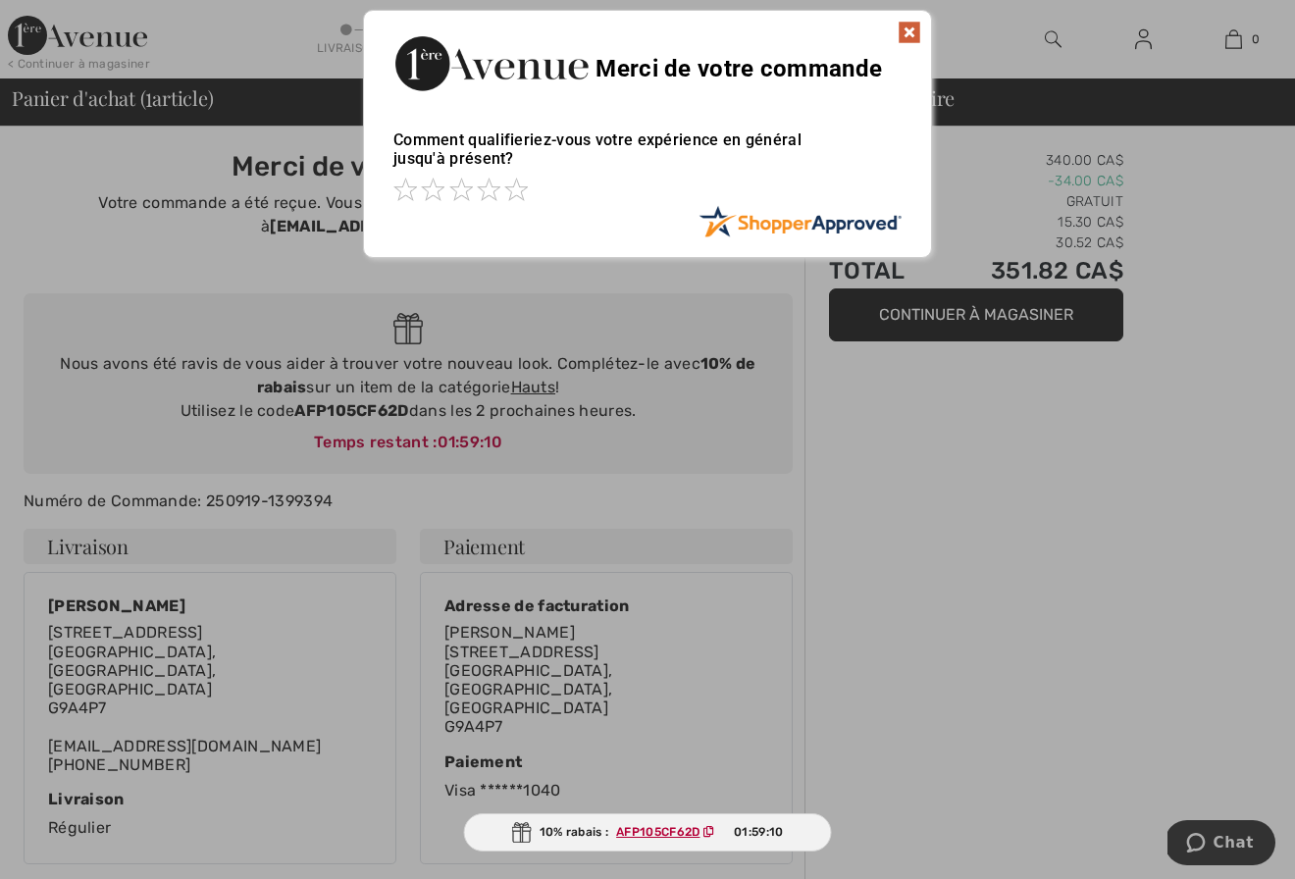
click at [908, 28] on img at bounding box center [910, 33] width 24 height 24
